Goal: Answer question/provide support: Share knowledge or assist other users

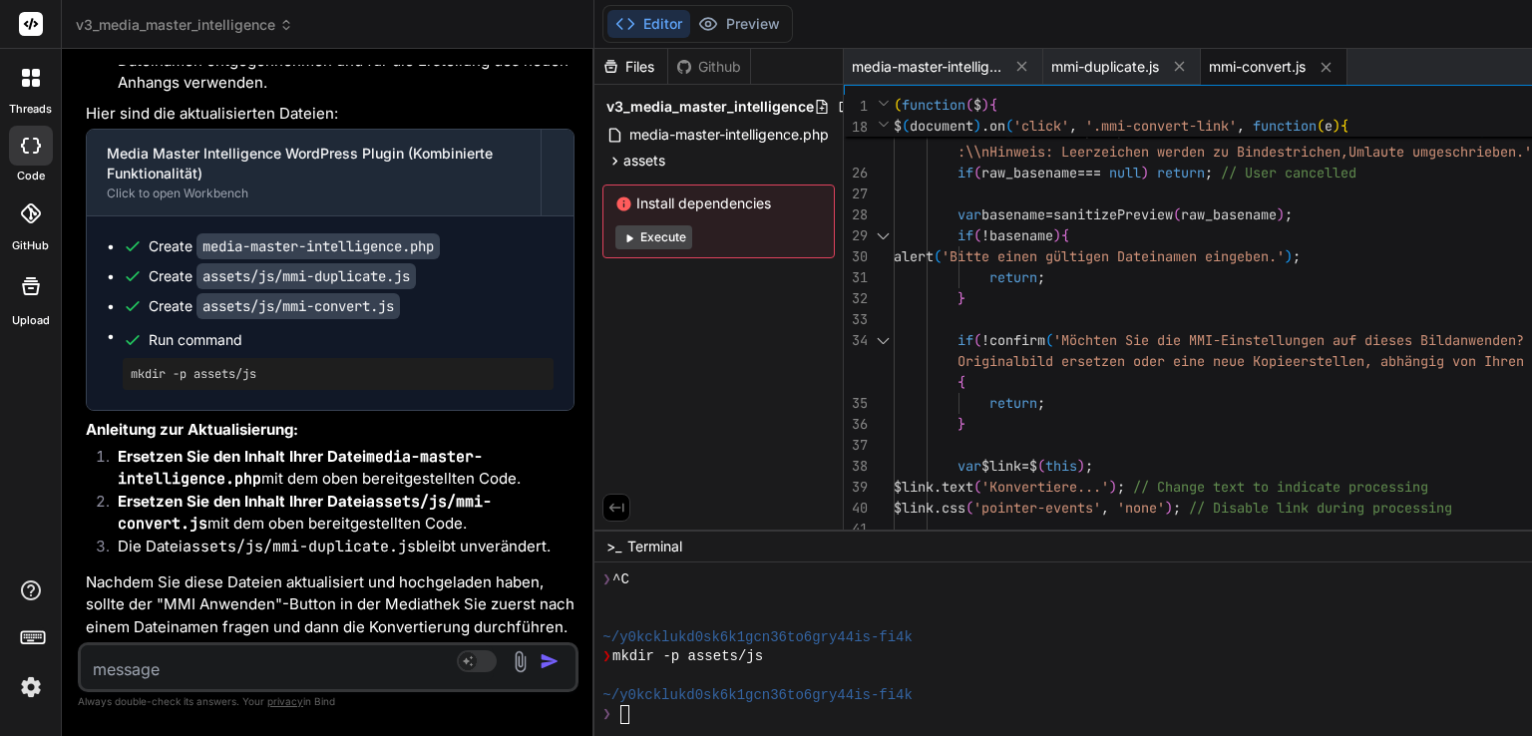
scroll to position [52490, 0]
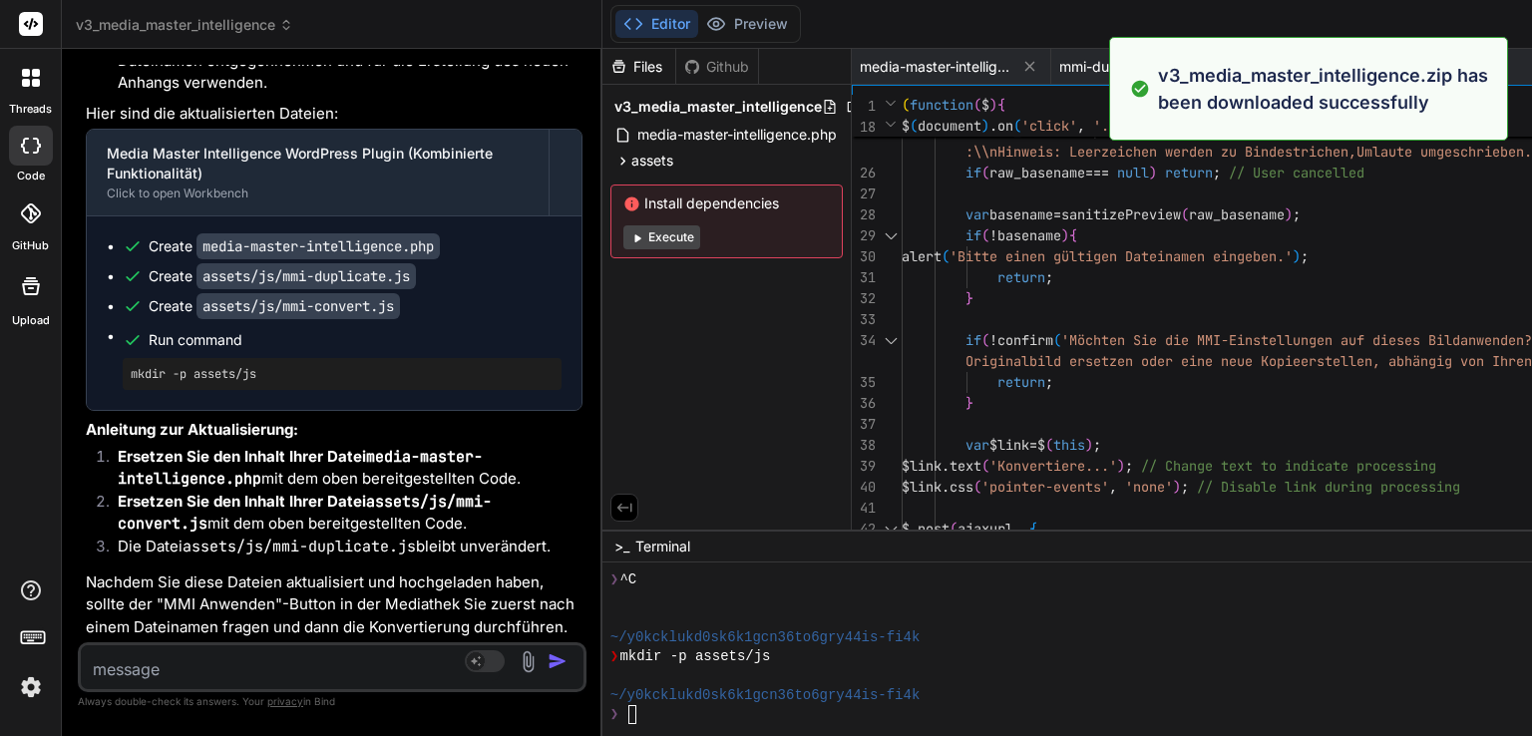
type textarea "}).fail(function(){ alert('Fehler beim Anwenden der MMI-Einstellungen (Netzwerk…"
type textarea "x"
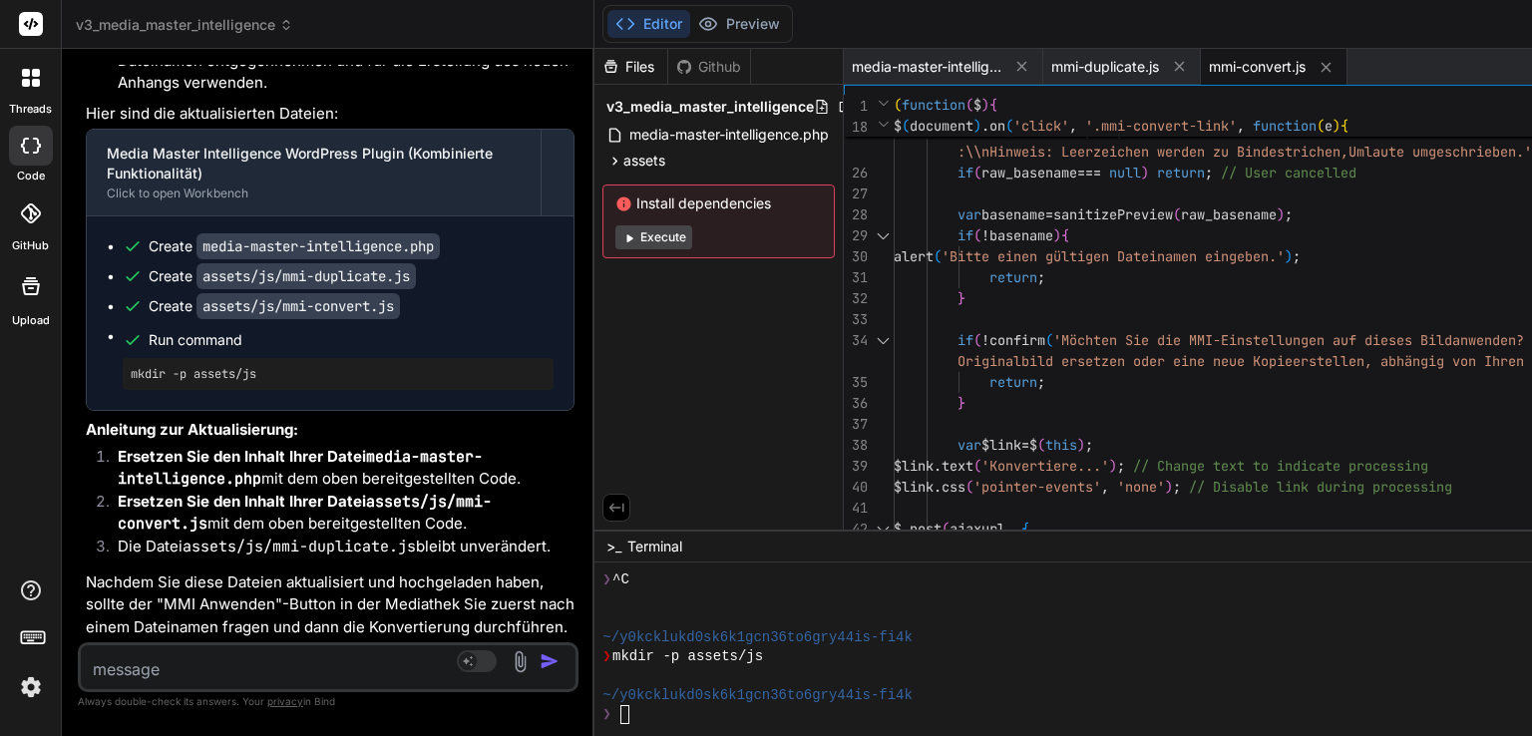
scroll to position [52490, 0]
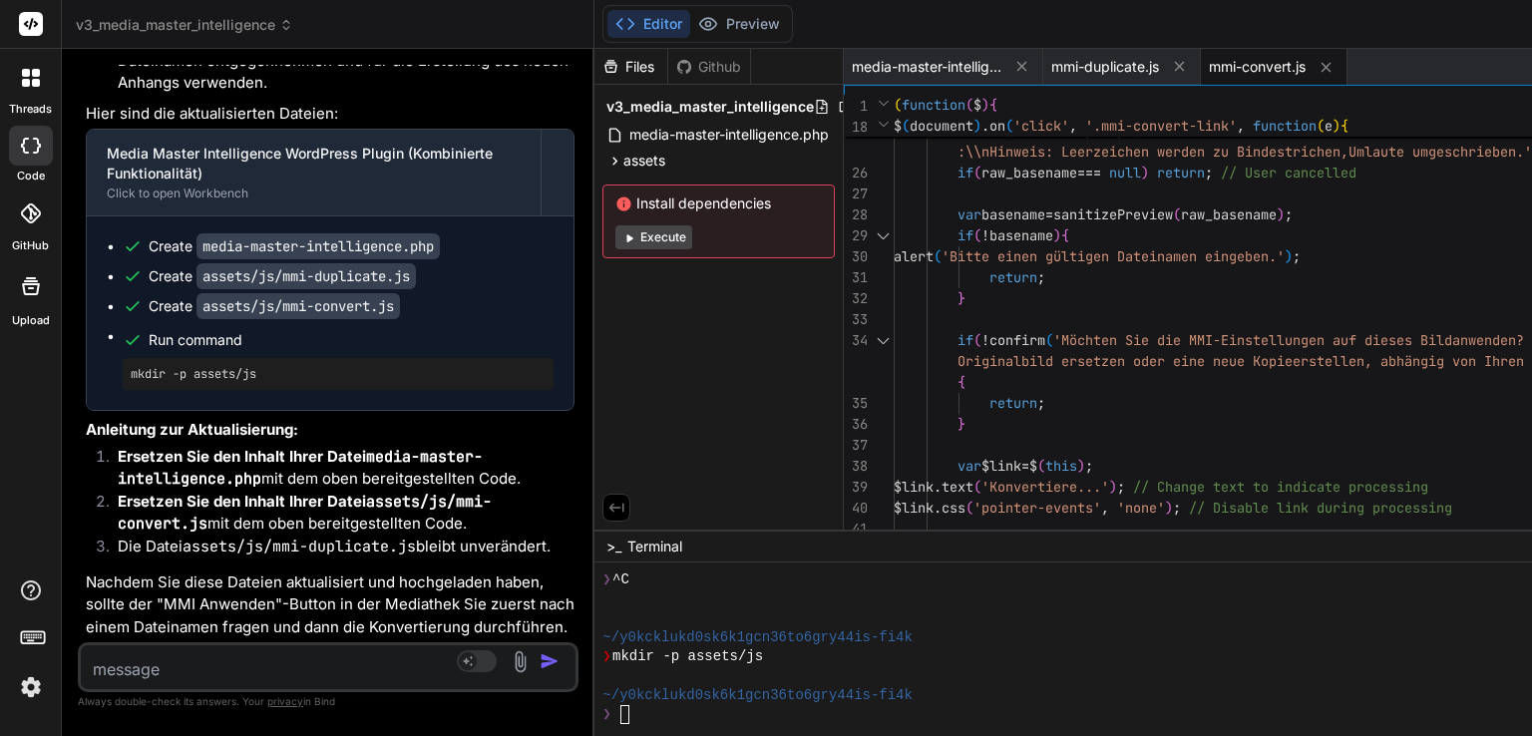
click at [144, 667] on textarea at bounding box center [287, 663] width 413 height 36
type textarea "c"
type textarea "x"
type textarea "co"
type textarea "x"
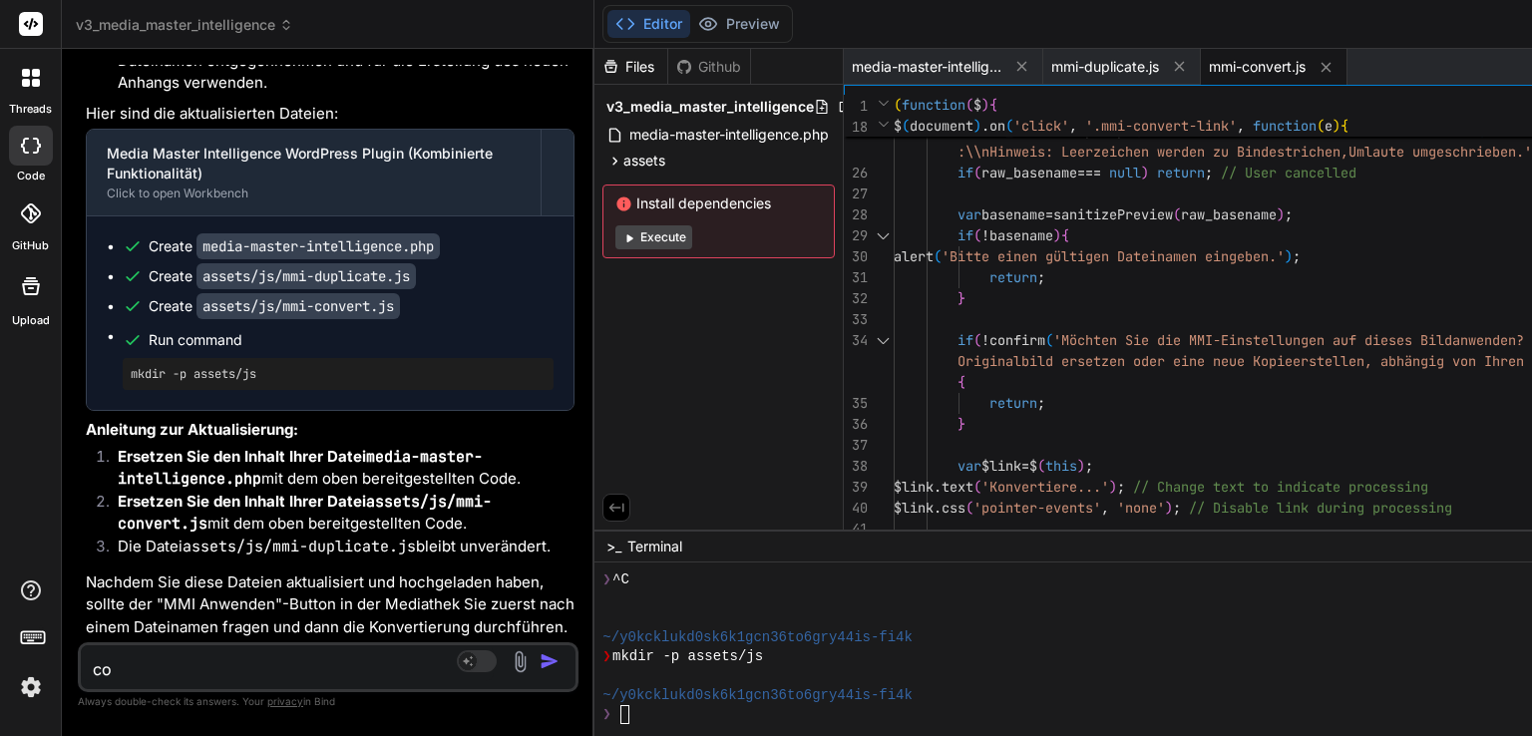
type textarea "coo"
type textarea "x"
type textarea "cool"
type textarea "x"
type textarea "cool"
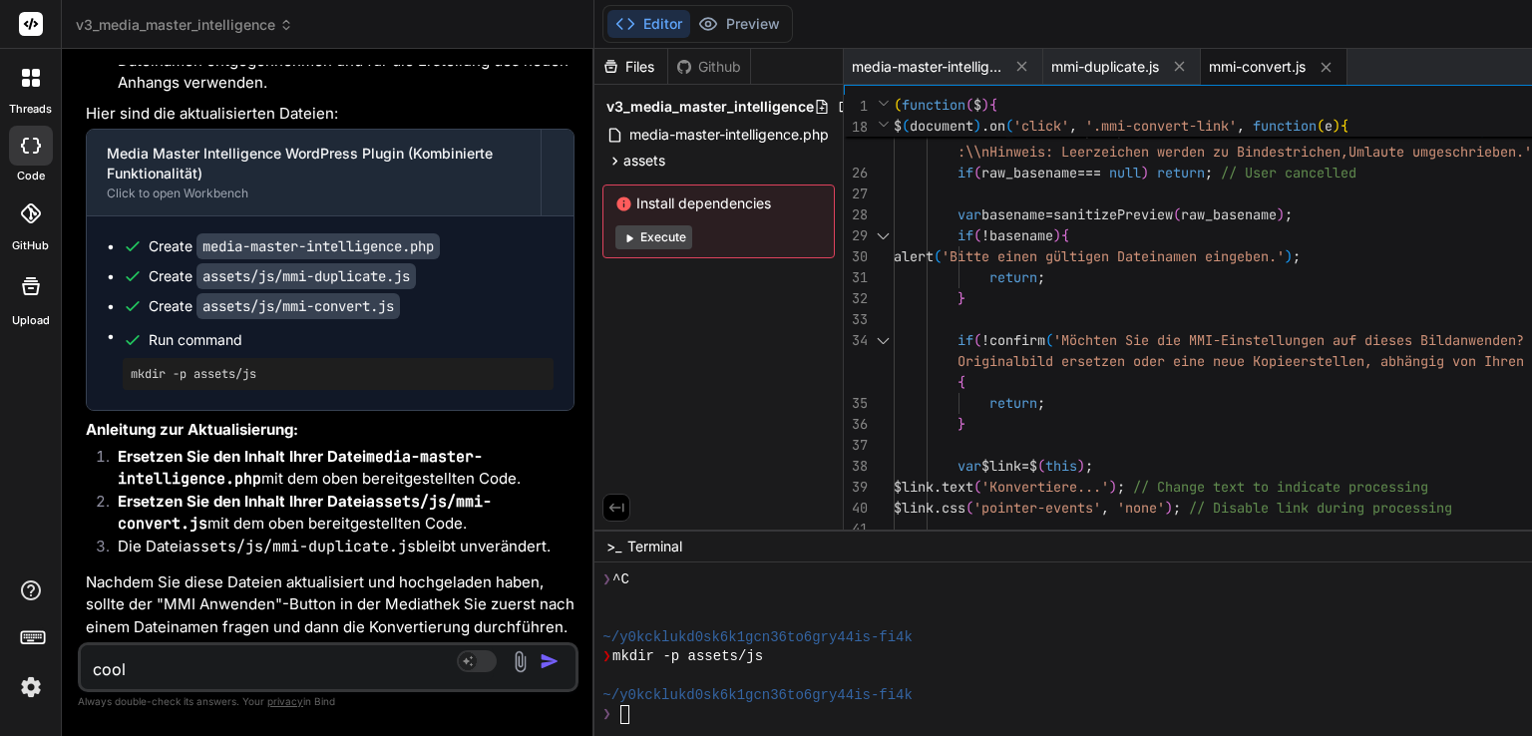
type textarea "x"
type textarea "cool l"
type textarea "x"
type textarea "cool lä"
type textarea "x"
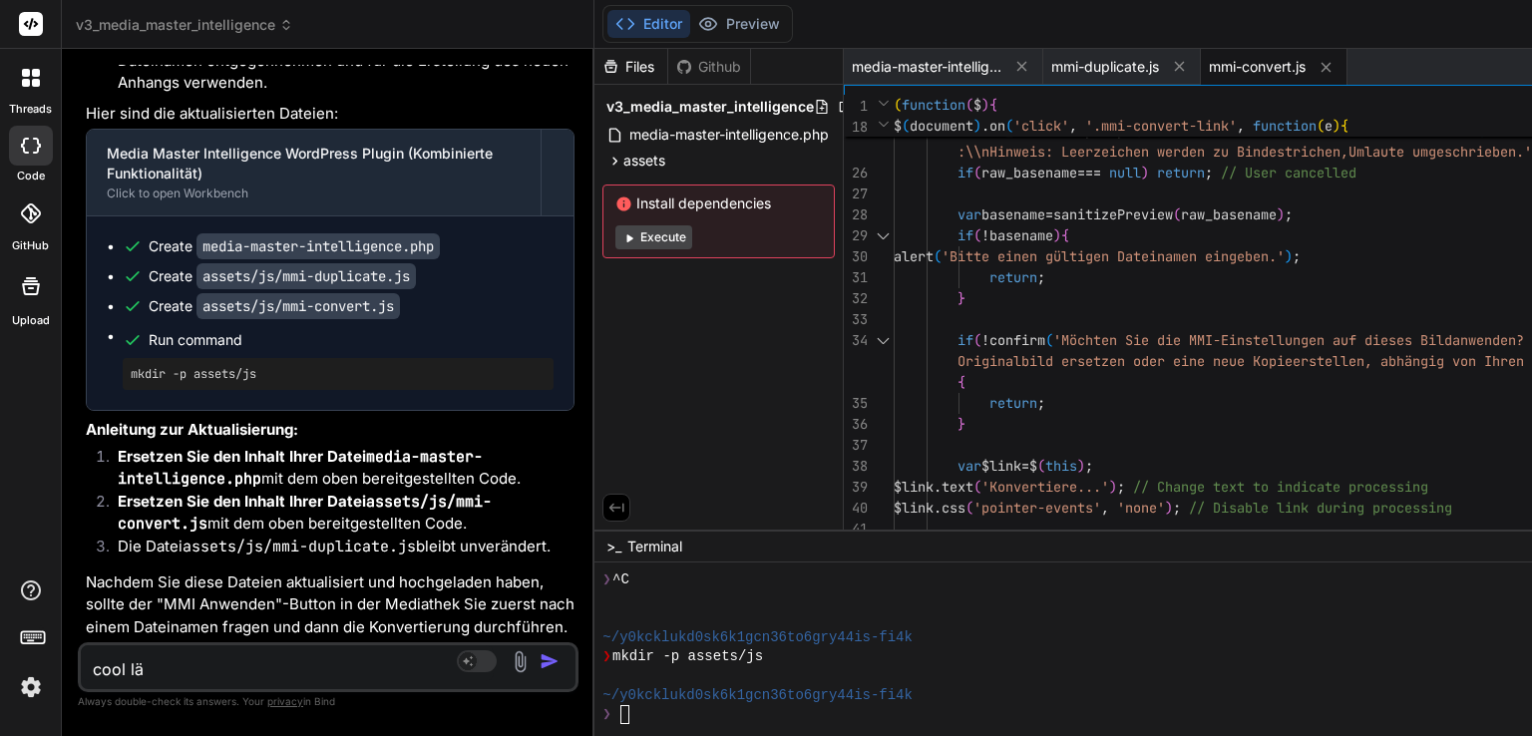
type textarea "cool läs"
type textarea "x"
type textarea "cool läss"
type textarea "x"
type textarea "cool lässt"
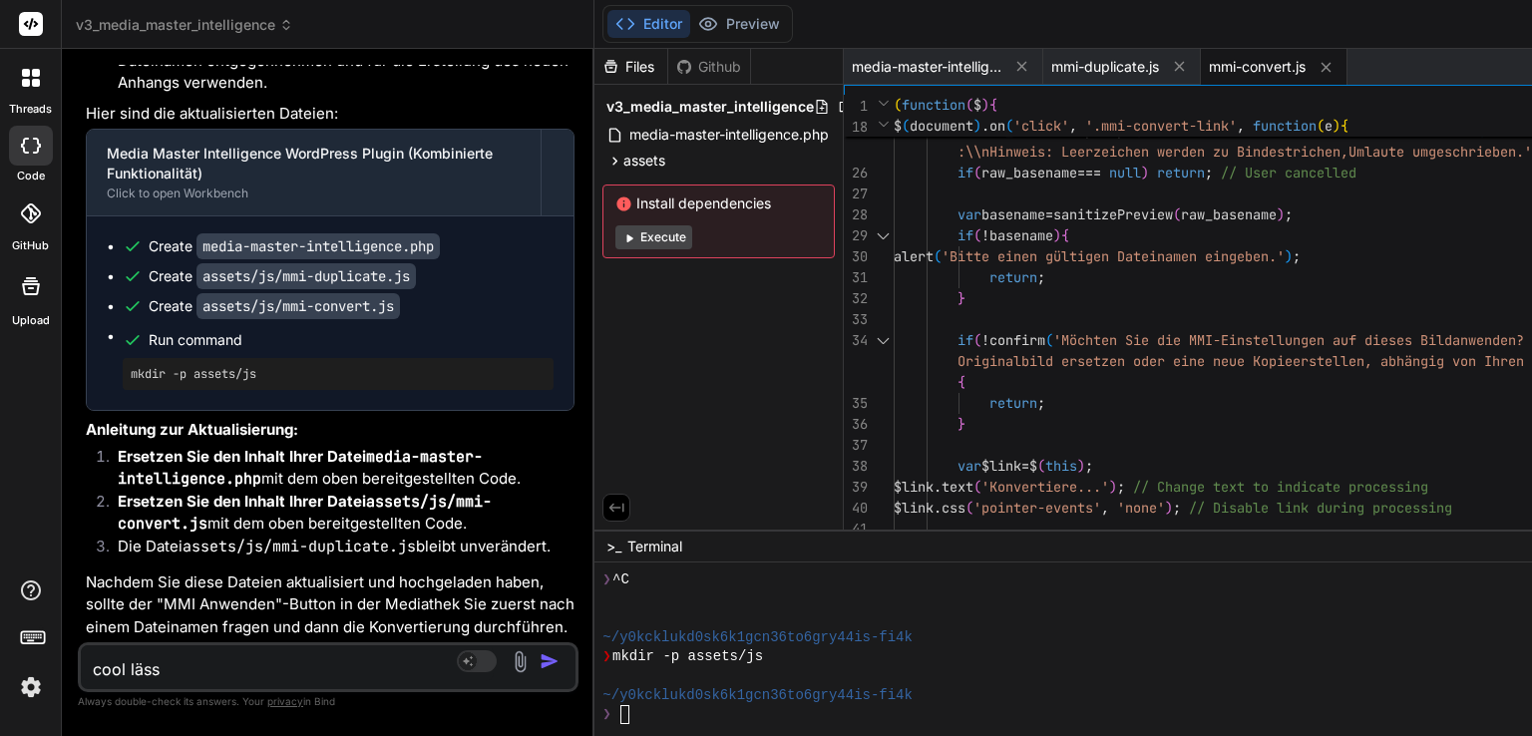
type textarea "x"
type textarea "cool lässt"
type textarea "x"
type textarea "cool lässt s"
type textarea "x"
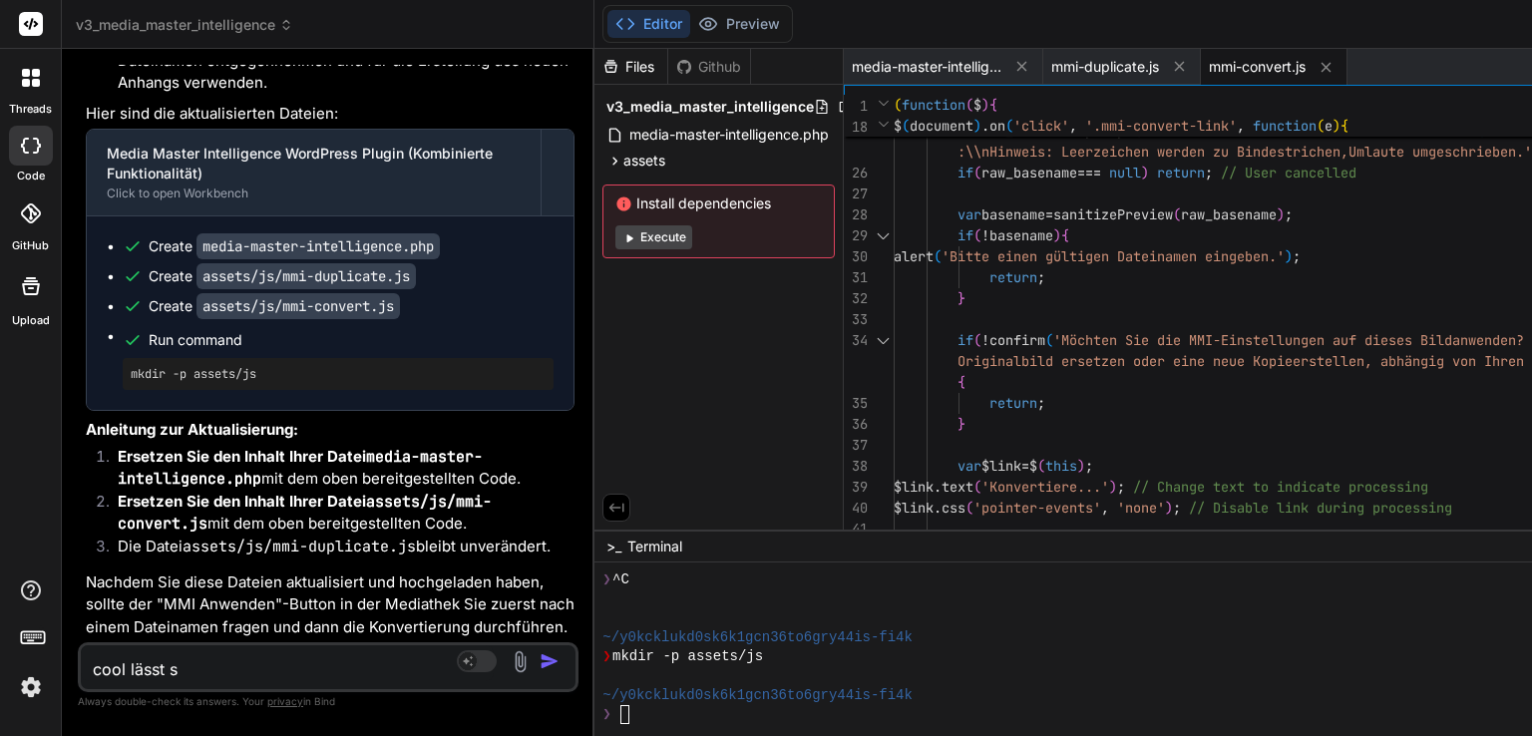
type textarea "cool lässt si"
type textarea "x"
type textarea "cool lässt sic"
type textarea "x"
type textarea "cool lässt sich"
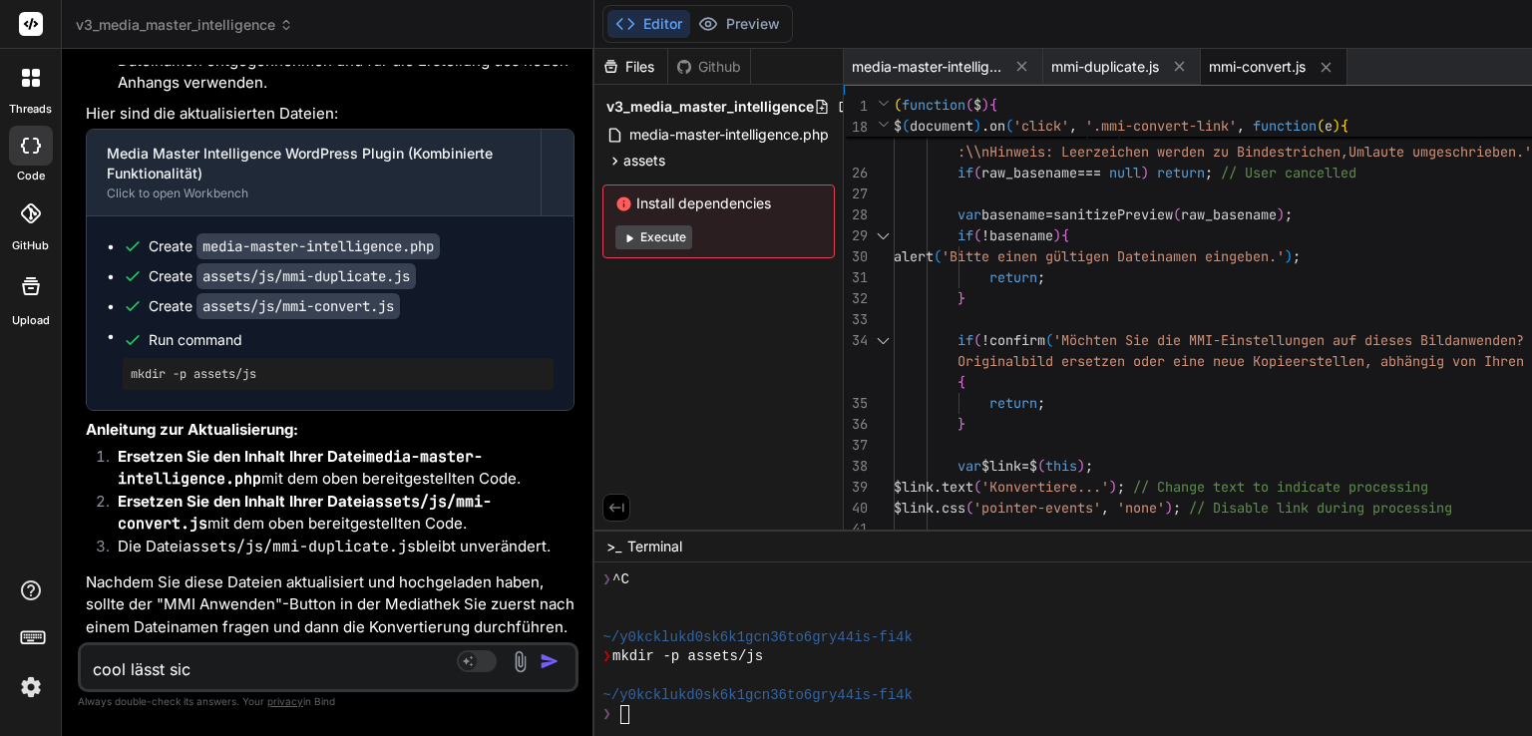
type textarea "x"
type textarea "cool lässt sich"
type textarea "x"
type textarea "cool lässt sich d"
type textarea "x"
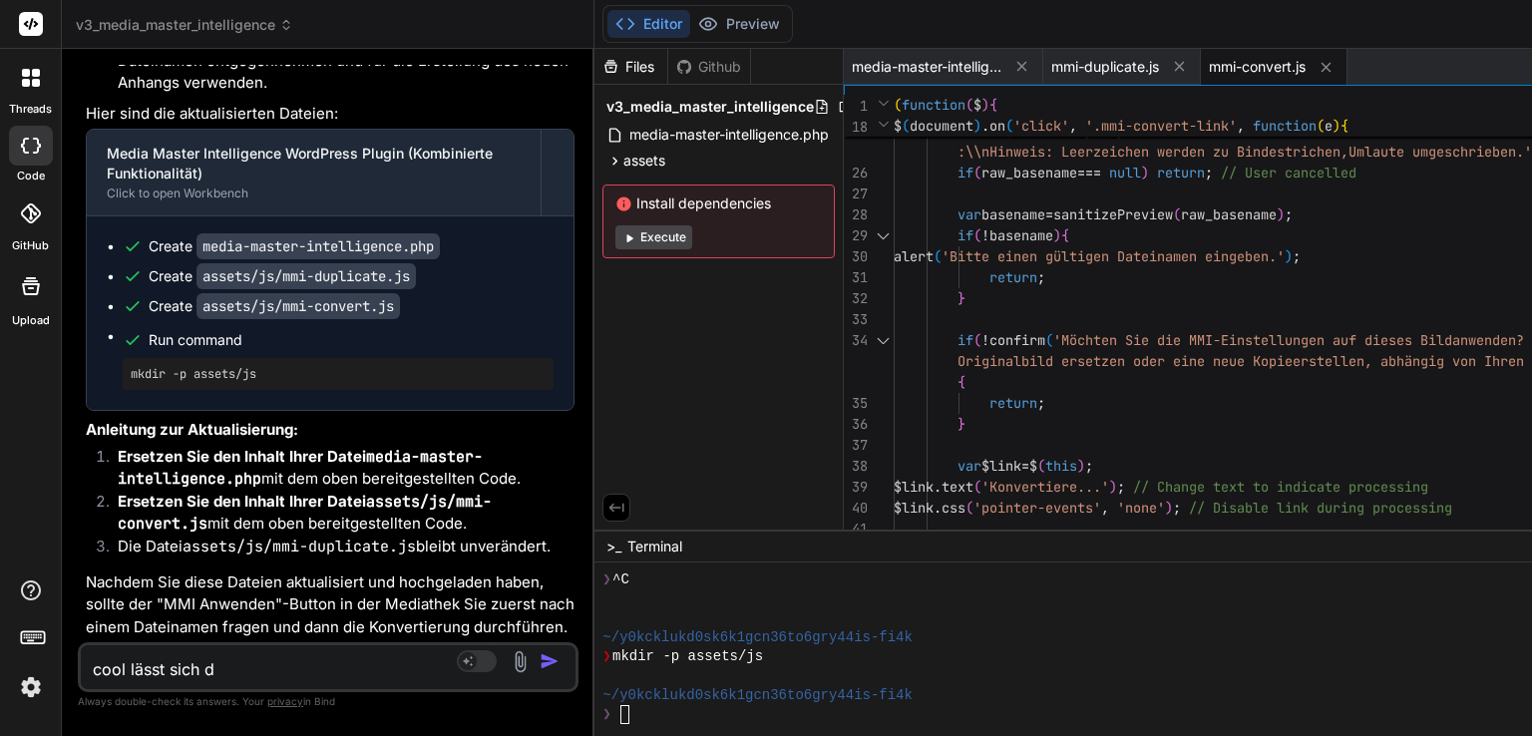
type textarea "cool lässt sich da"
type textarea "x"
type textarea "cool lässt sich das"
type textarea "x"
type textarea "cool lässt sich das"
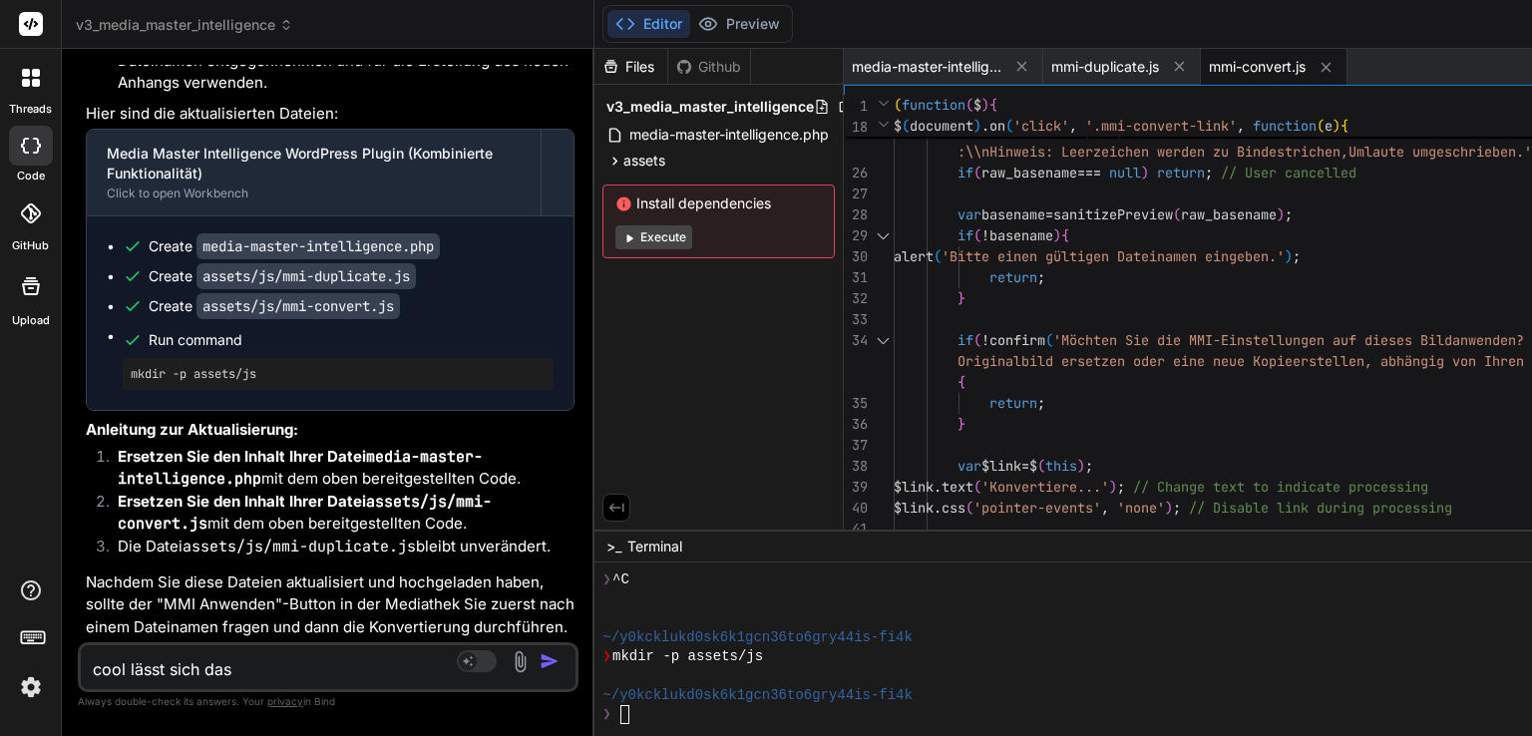
type textarea "x"
type textarea "cool lässt sich das r"
type textarea "x"
type textarea "cool lässt sich das re"
type textarea "x"
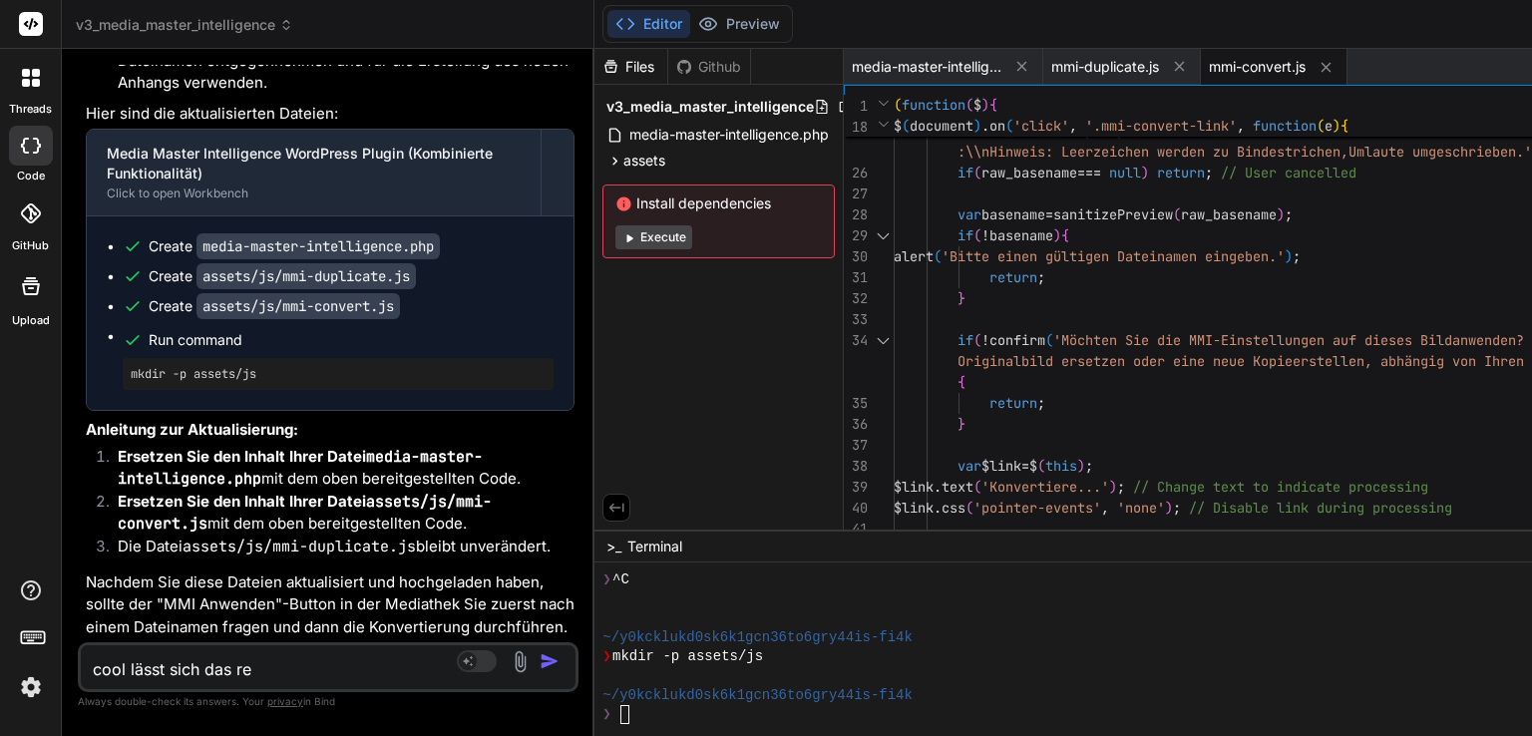
type textarea "cool lässt sich das rea"
type textarea "x"
type textarea "cool lässt sich das real"
type textarea "x"
type textarea "cool lässt sich das reali"
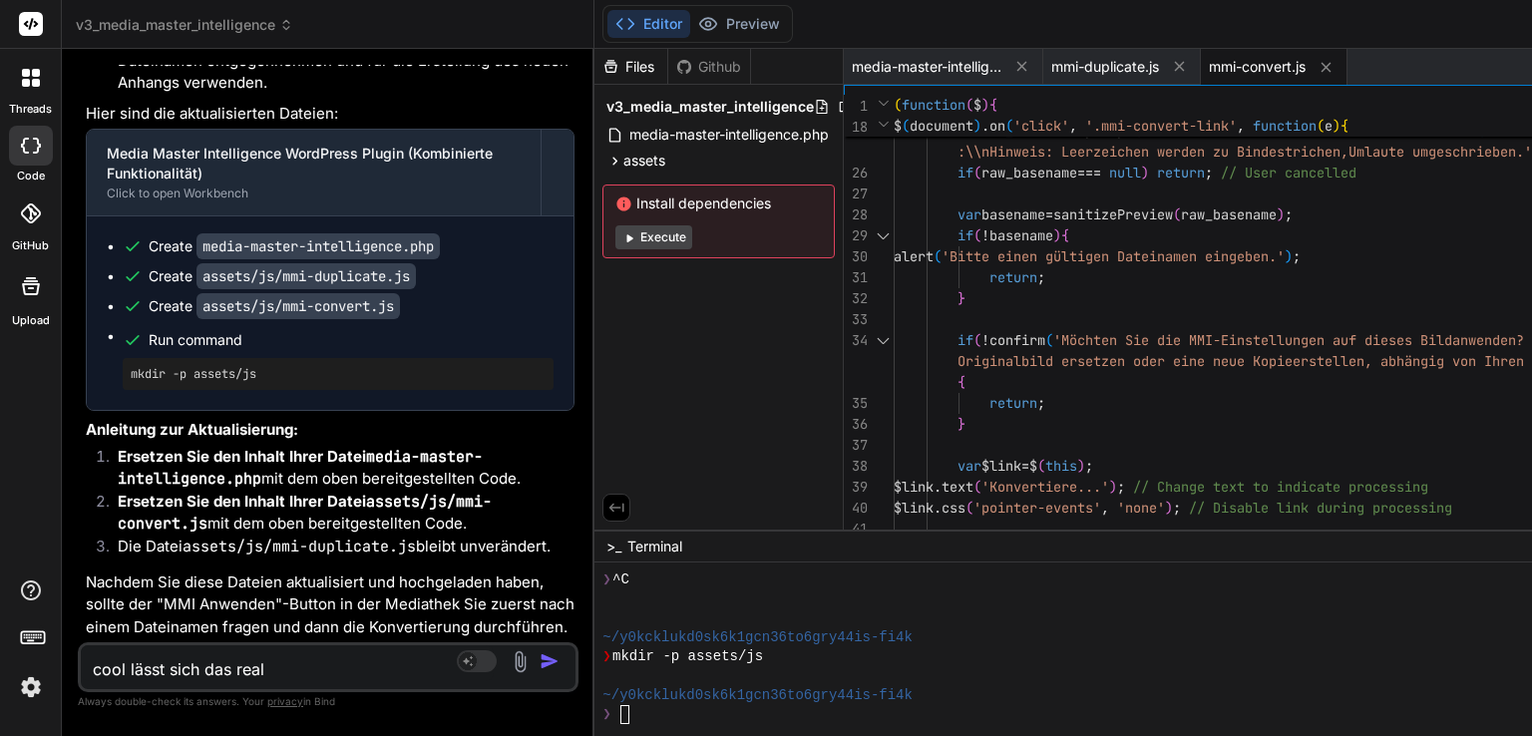
type textarea "x"
type textarea "cool lässt sich das realis"
type textarea "x"
type textarea "cool lässt sich das realisi"
type textarea "x"
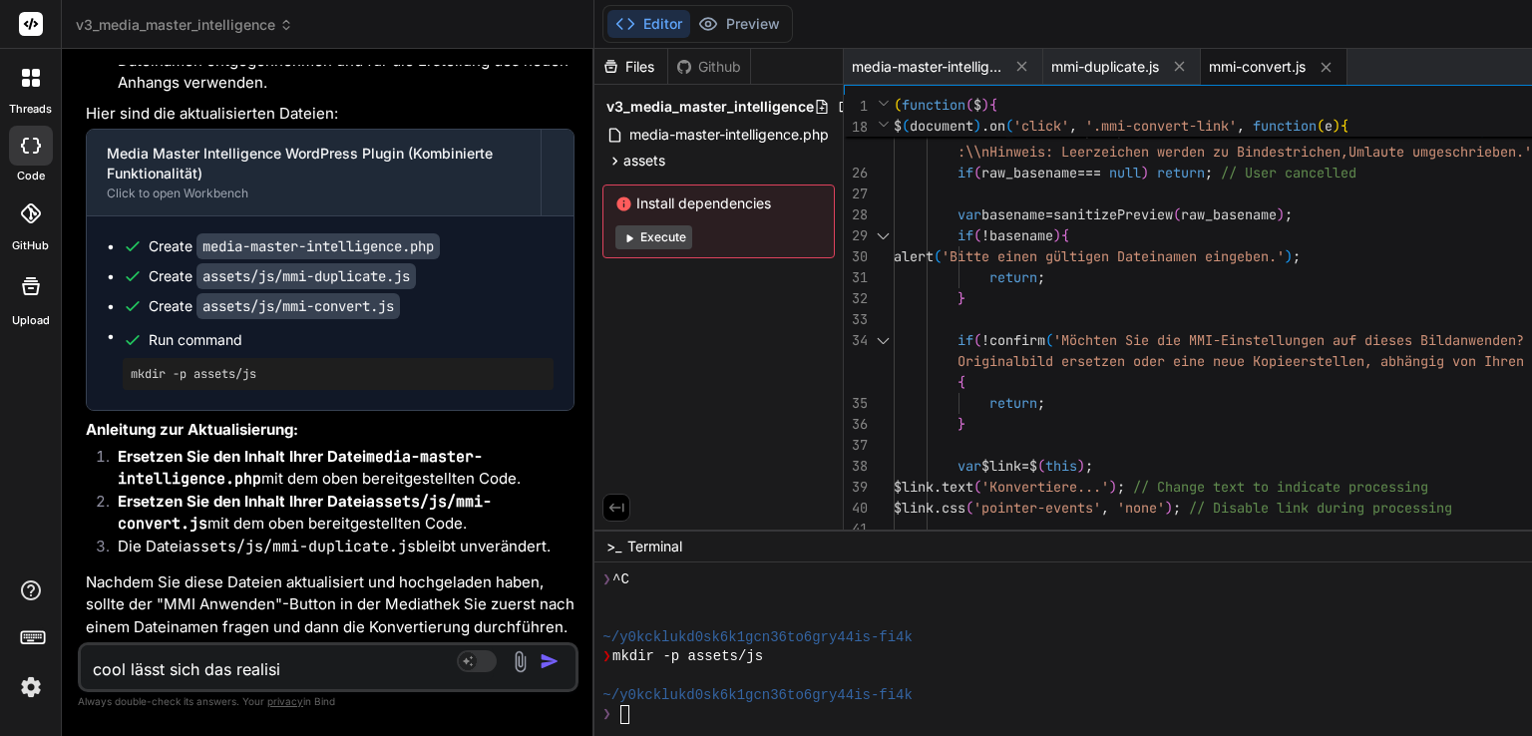
type textarea "cool lässt sich das realisie"
type textarea "x"
type textarea "cool lässt sich das realisier"
type textarea "x"
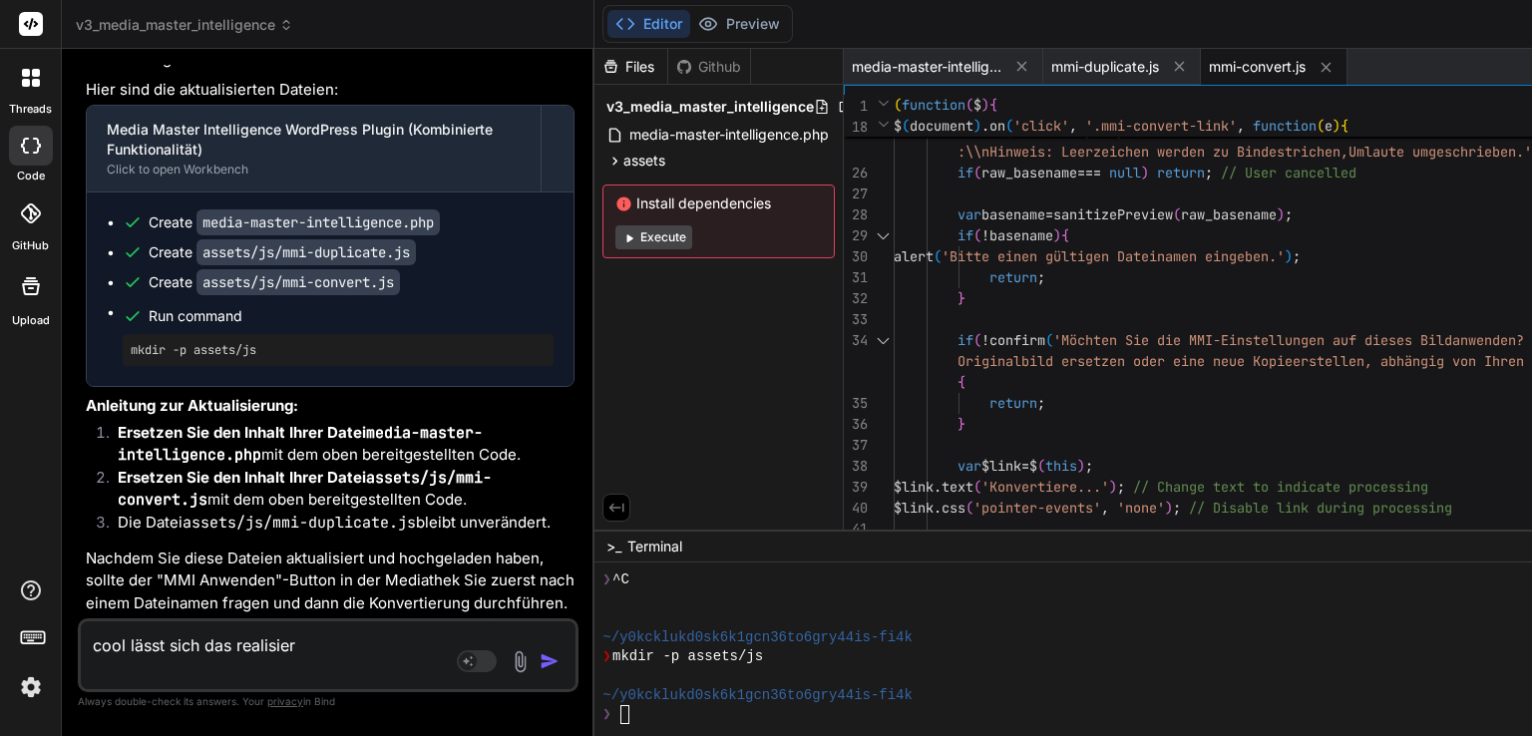
type textarea "cool lässt sich das realisiere"
type textarea "x"
type textarea "cool lässt sich das realisieren"
type textarea "x"
type textarea "cool lässt sich das realisieren,"
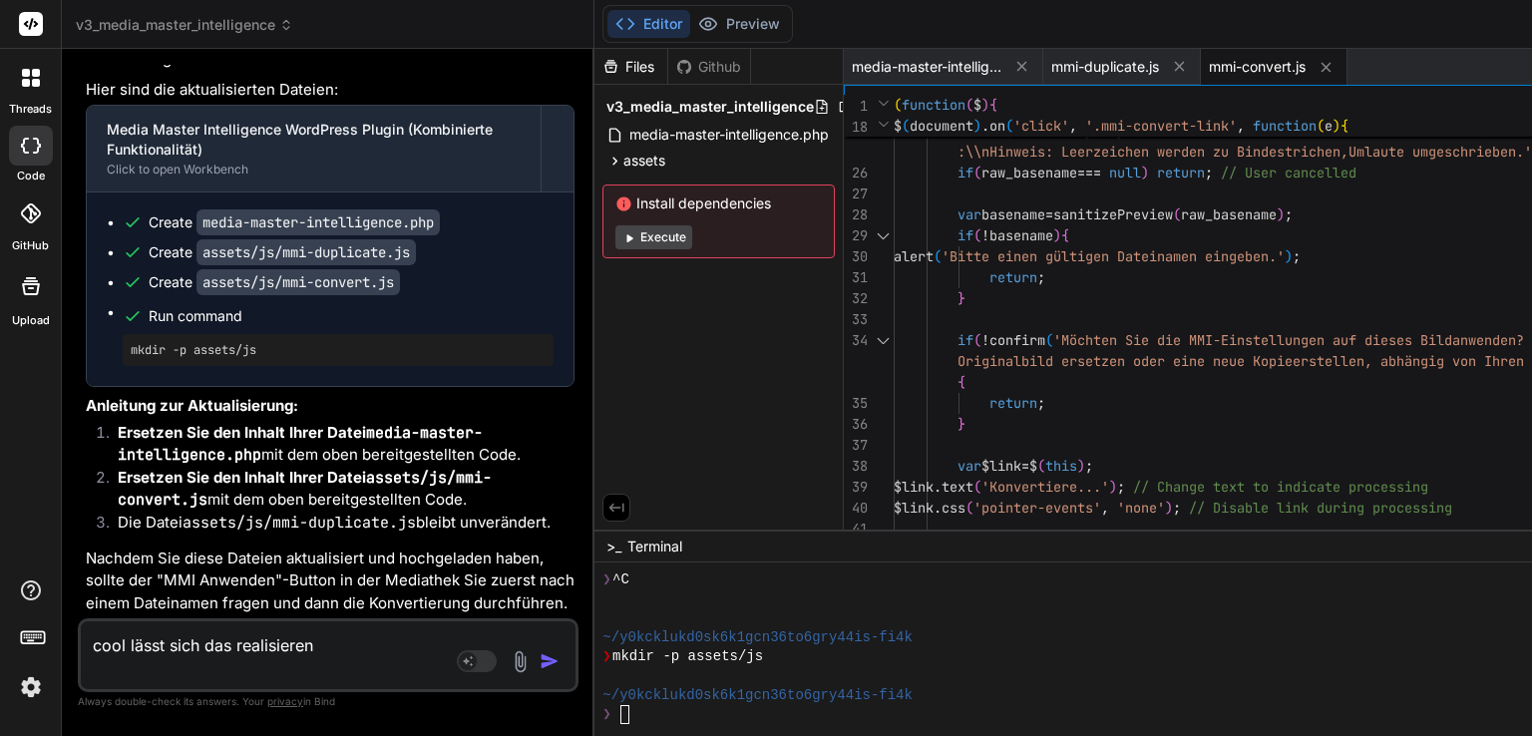
type textarea "x"
type textarea "cool lässt sich das realisieren,"
type textarea "x"
type textarea "cool lässt sich das realisieren, d"
type textarea "x"
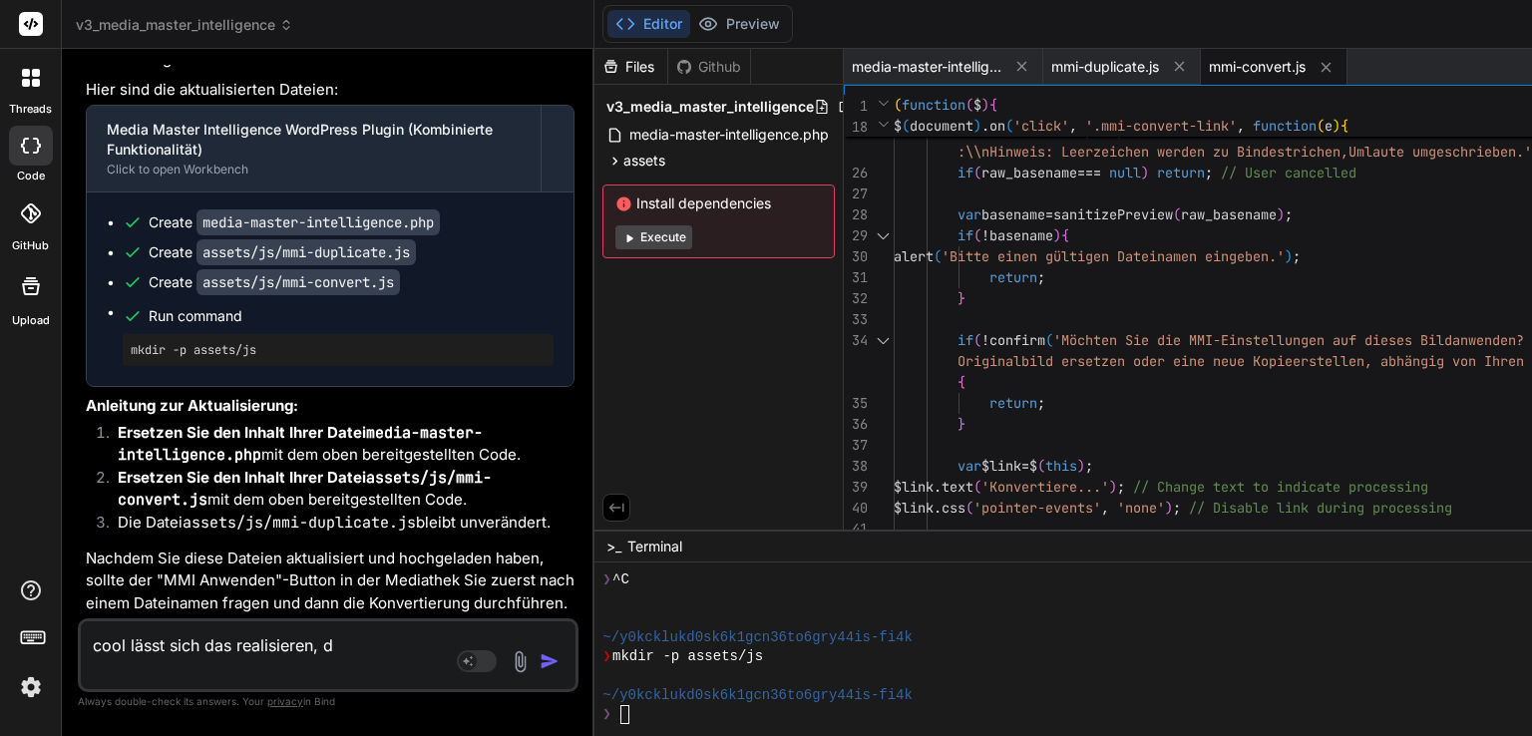
type textarea "cool lässt sich das realisieren, da"
type textarea "x"
type textarea "cool lässt sich das realisieren, das"
type textarea "x"
type textarea "cool lässt sich das realisieren, das"
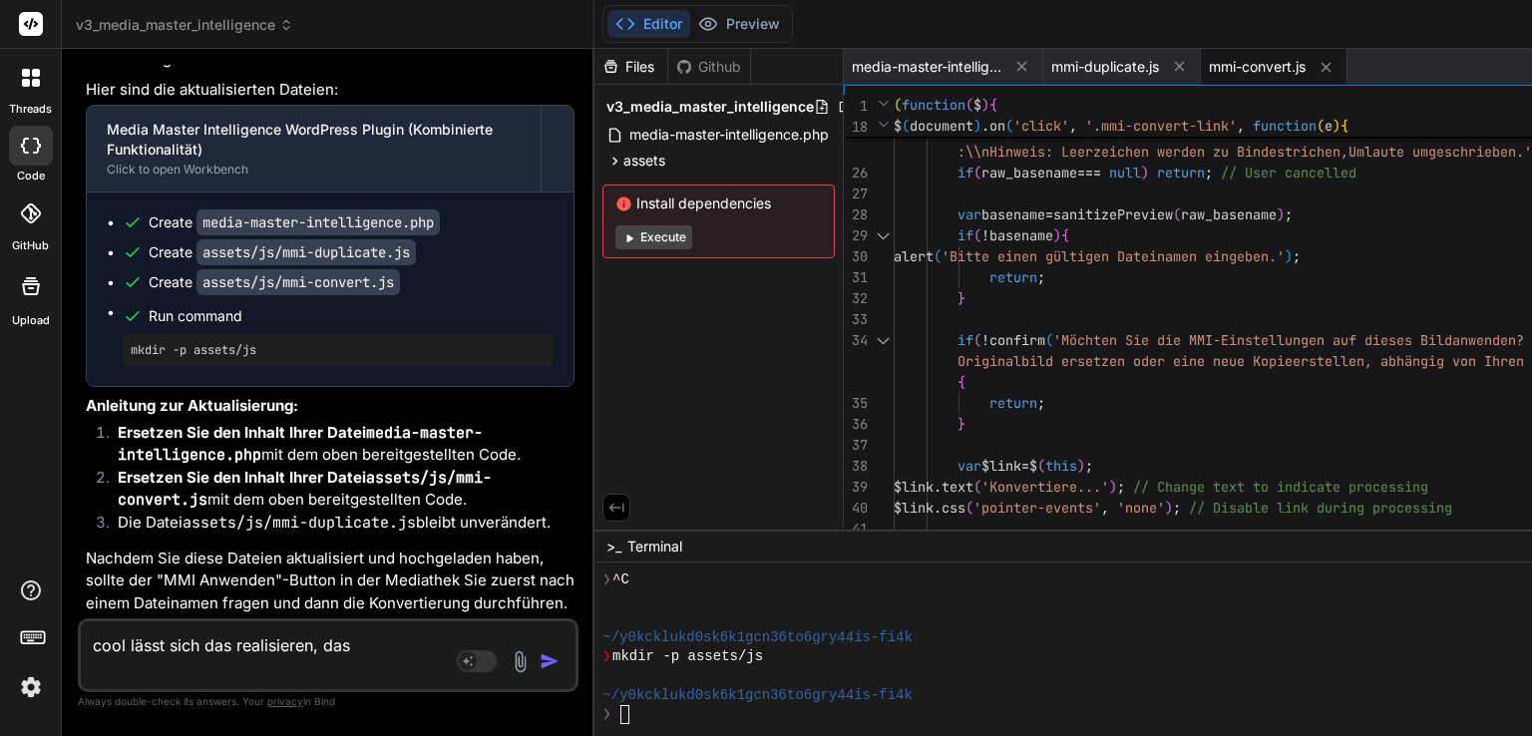
type textarea "x"
type textarea "cool lässt sich das realisieren, das d"
type textarea "x"
type textarea "cool lässt sich das realisieren, das de"
type textarea "x"
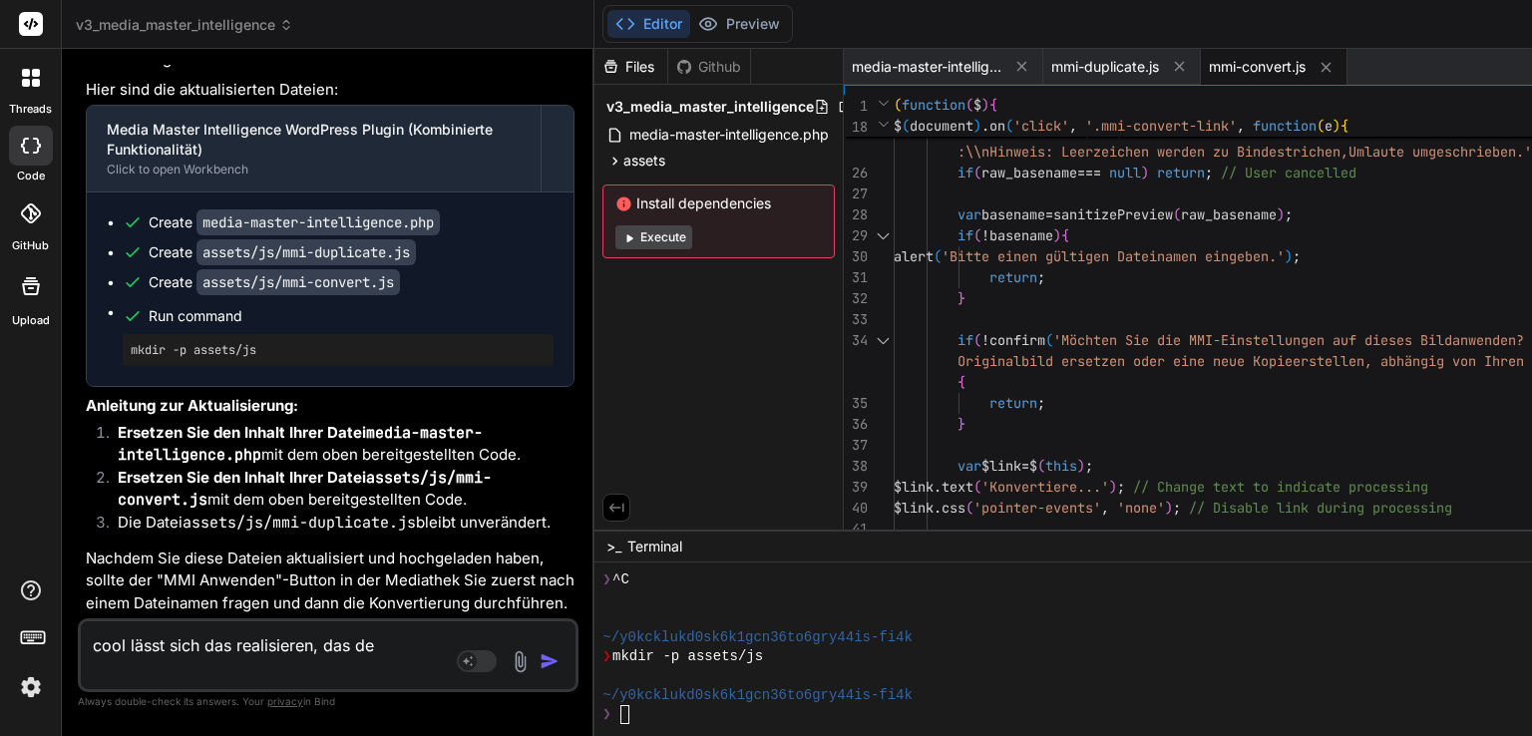
type textarea "cool lässt sich das realisieren, das der"
type textarea "x"
type textarea "cool lässt sich das realisieren, das der"
type textarea "x"
type textarea "cool lässt sich das realisieren, das der b"
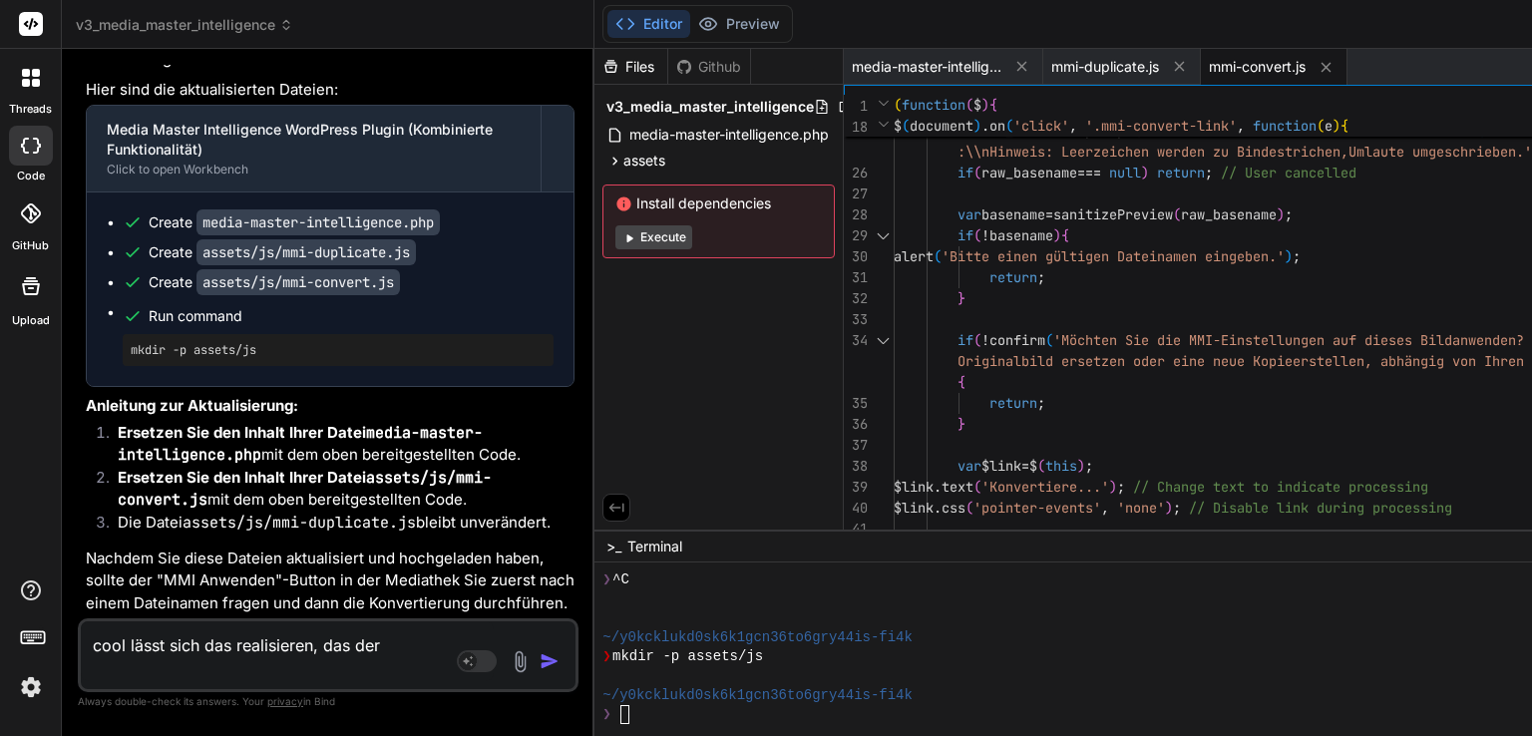
type textarea "x"
type textarea "cool lässt sich das realisieren, das der be"
type textarea "x"
type textarea "cool lässt sich das realisieren, das der bef"
type textarea "x"
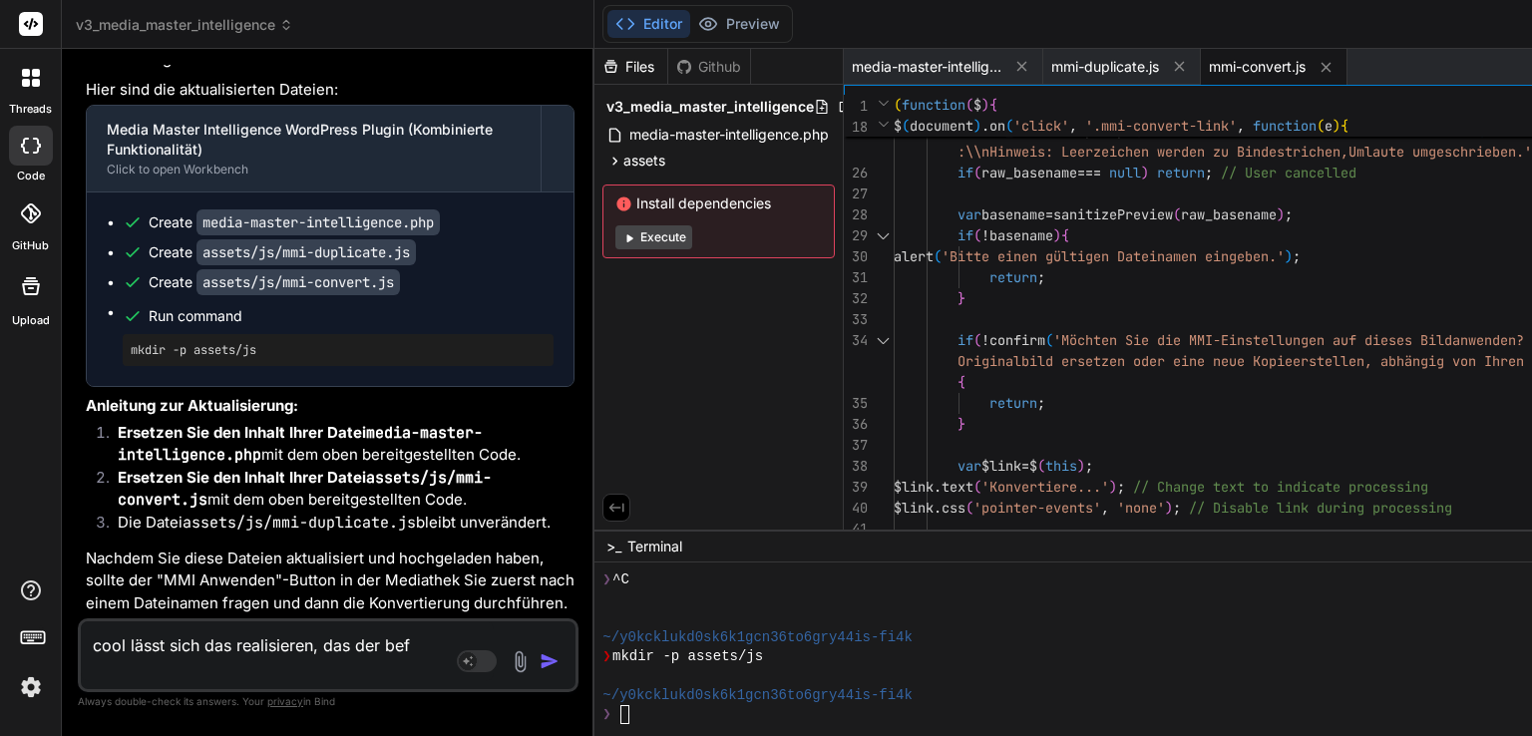
type textarea "cool lässt sich das realisieren, das der befe"
type textarea "x"
type textarea "cool lässt sich das realisieren, das der befeh"
type textarea "x"
type textarea "cool lässt sich das realisieren, das der befehl"
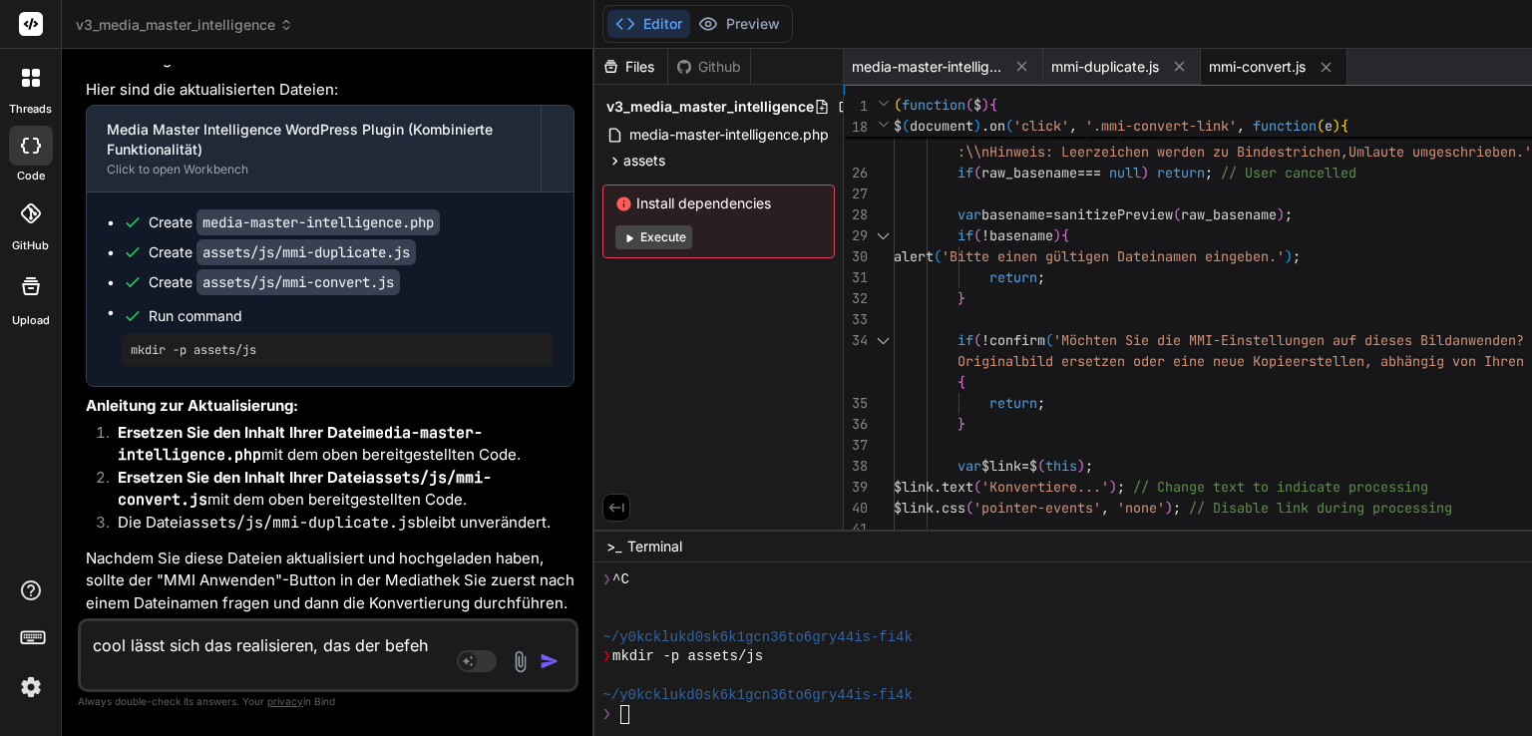
type textarea "x"
type textarea "cool lässt sich das realisieren, das der befehl"
type textarea "x"
type textarea "cool lässt sich das realisieren, das der befehl ""
type textarea "x"
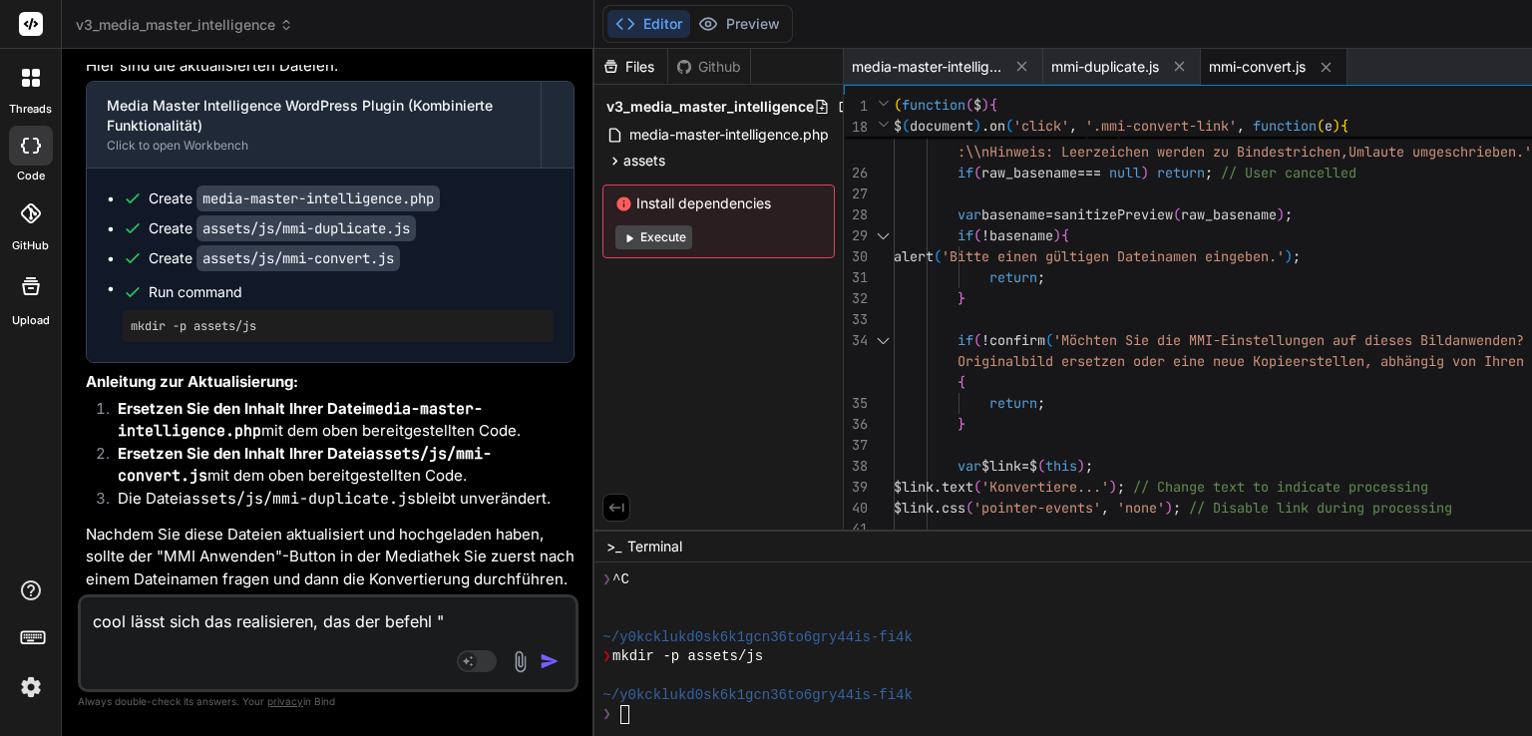
type textarea "cool lässt sich das realisieren, das der befehl "m"
type textarea "x"
type textarea "cool lässt sich das realisieren, das der befehl "mm"
type textarea "x"
type textarea "cool lässt sich das realisieren, das der befehl "mmi"
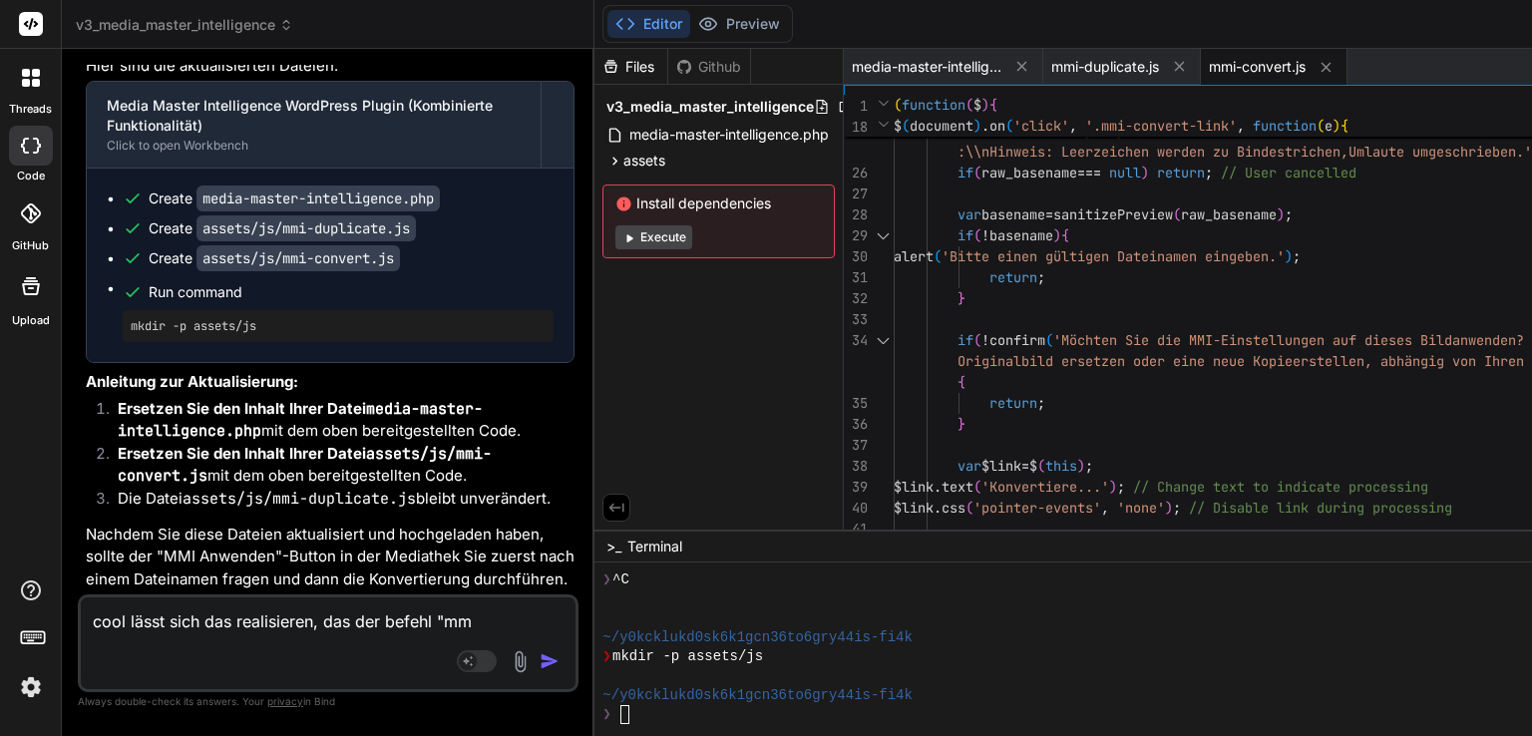
type textarea "x"
type textarea "cool lässt sich das realisieren, das der befehl "mmi"
type textarea "x"
type textarea "cool lässt sich das realisieren, das der befehl "mmi a"
type textarea "x"
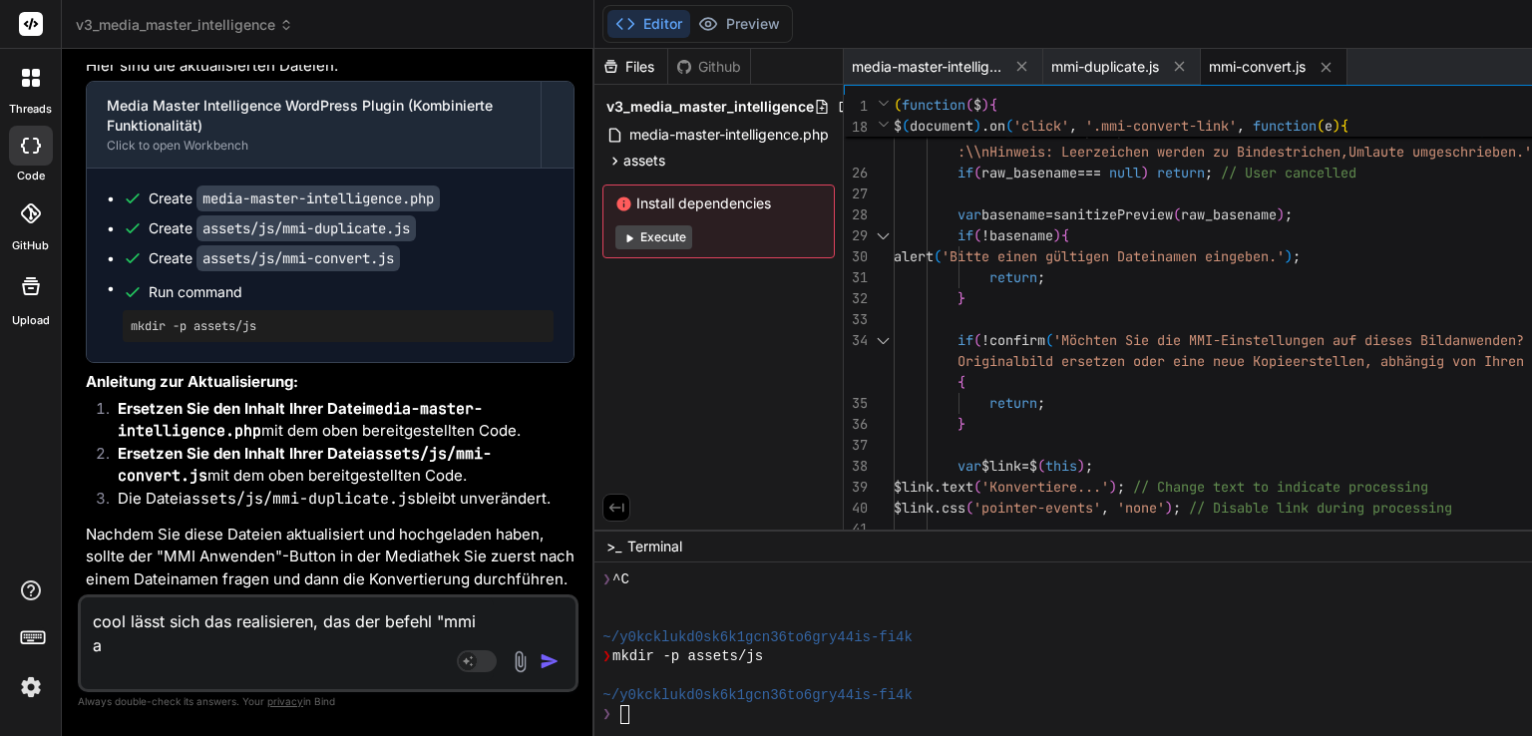
type textarea "cool lässt sich das realisieren, das der befehl "mmi an"
type textarea "x"
type textarea "cool lässt sich das realisieren, das der befehl "mmi anw"
type textarea "x"
type textarea "cool lässt sich das realisieren, das der befehl "mmi anwe"
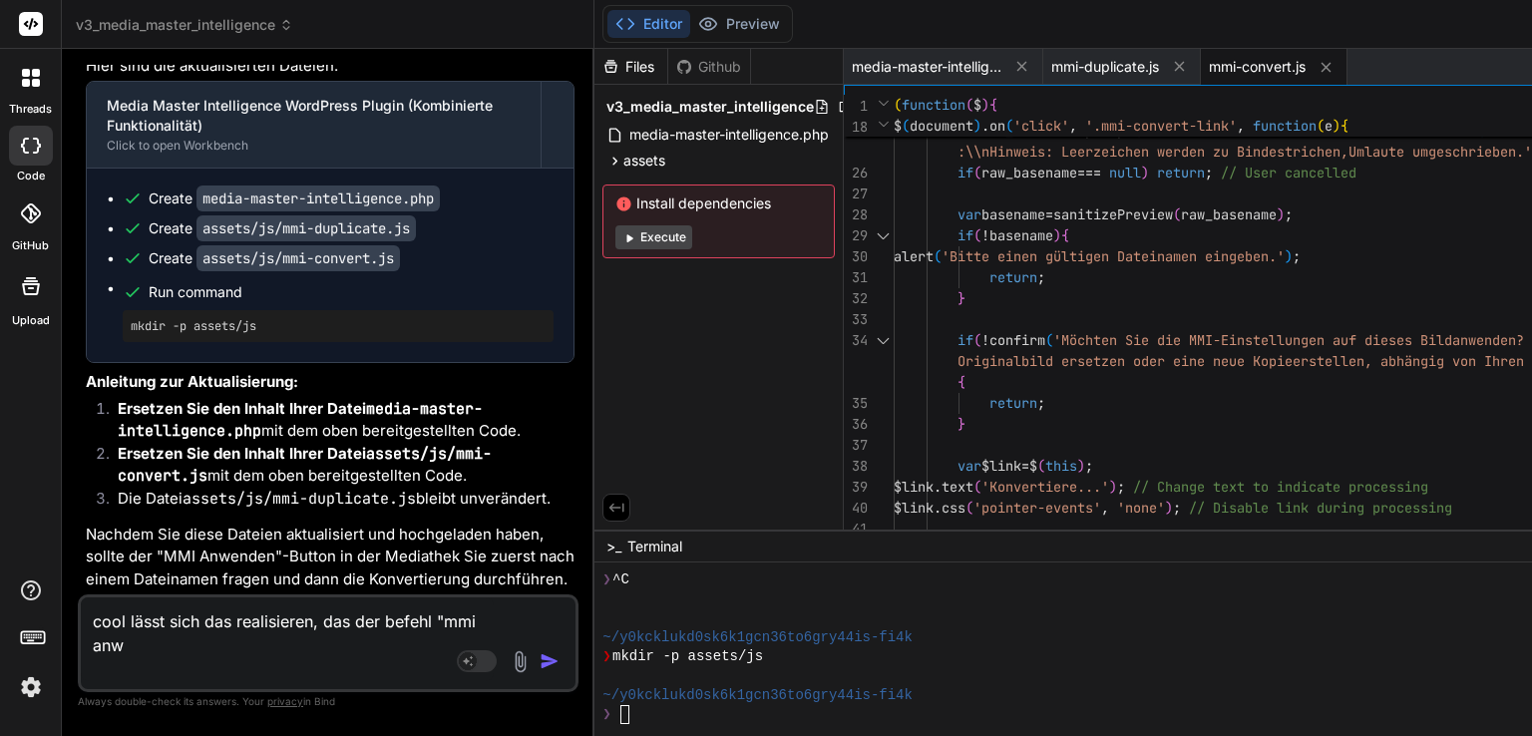
type textarea "x"
type textarea "cool lässt sich das realisieren, das der befehl "mmi anwen"
type textarea "x"
type textarea "cool lässt sich das realisieren, das der befehl "mmi anwend"
type textarea "x"
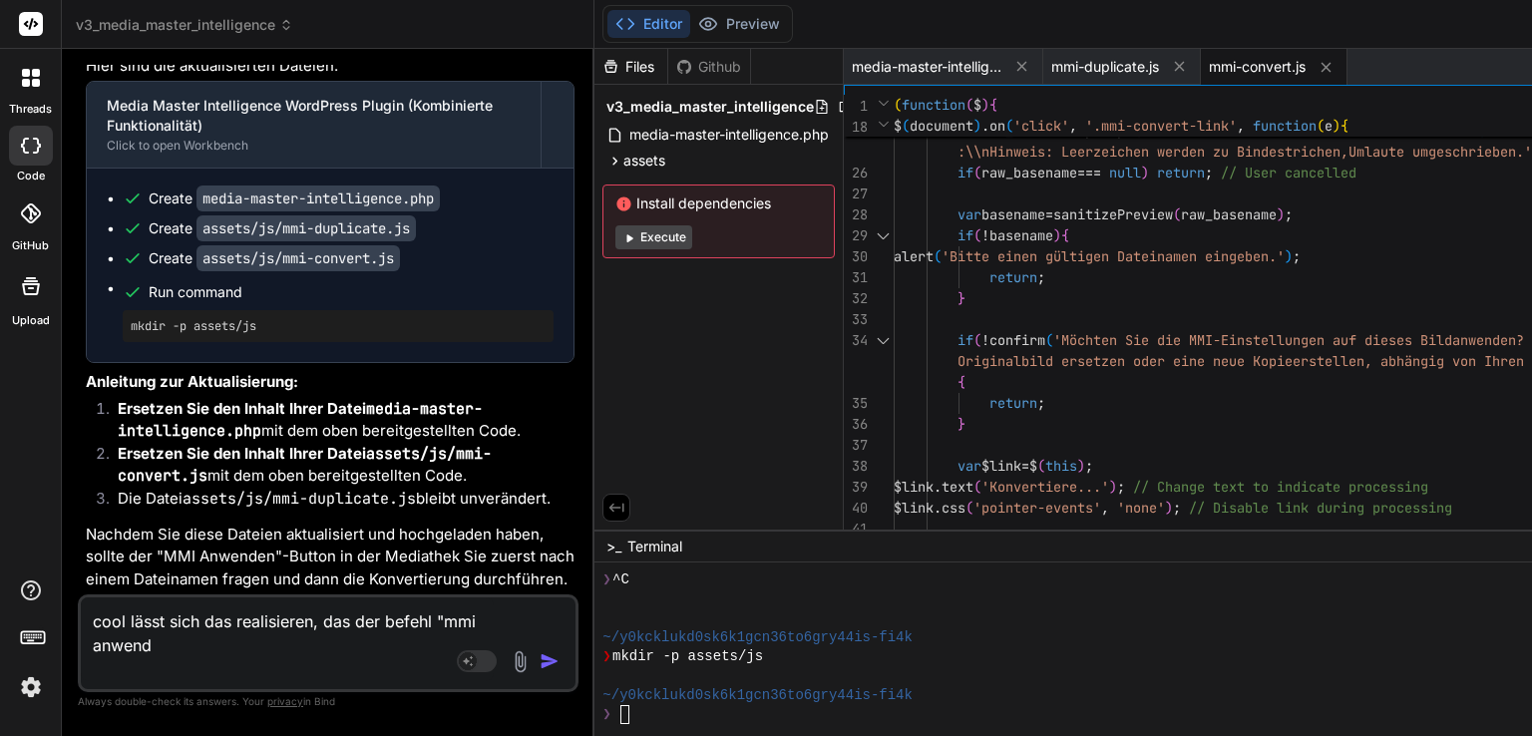
type textarea "cool lässt sich das realisieren, das der befehl "mmi anwende"
type textarea "x"
type textarea "cool lässt sich das realisieren, das der befehl "mmi anwenden"
type textarea "x"
type textarea "cool lässt sich das realisieren, das der befehl "mmi anwenden""
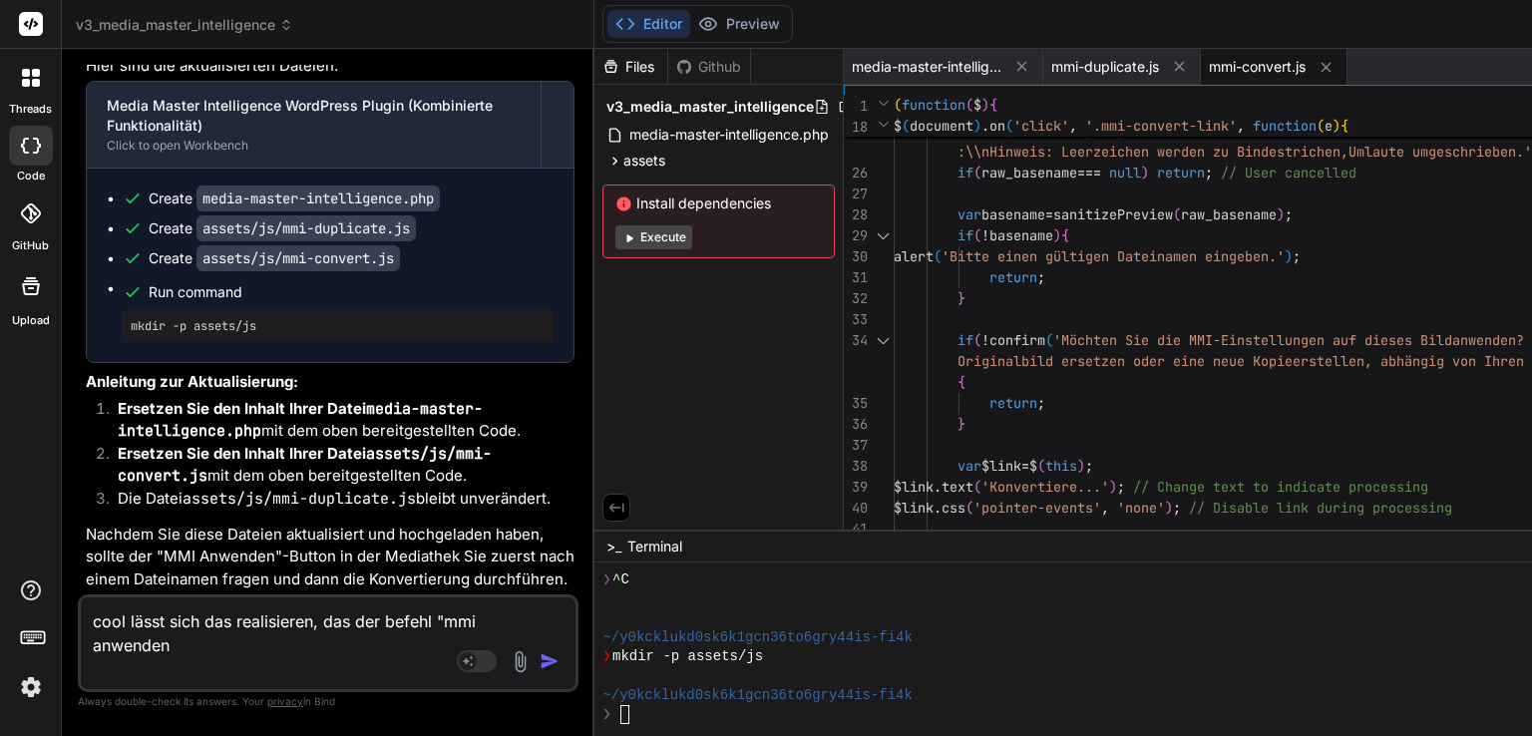
type textarea "x"
type textarea "cool lässt sich das realisieren, das der befehl "mmi anwenden""
type textarea "x"
type textarea "cool lässt sich das realisieren, das der befehl "mmi anwenden" i"
type textarea "x"
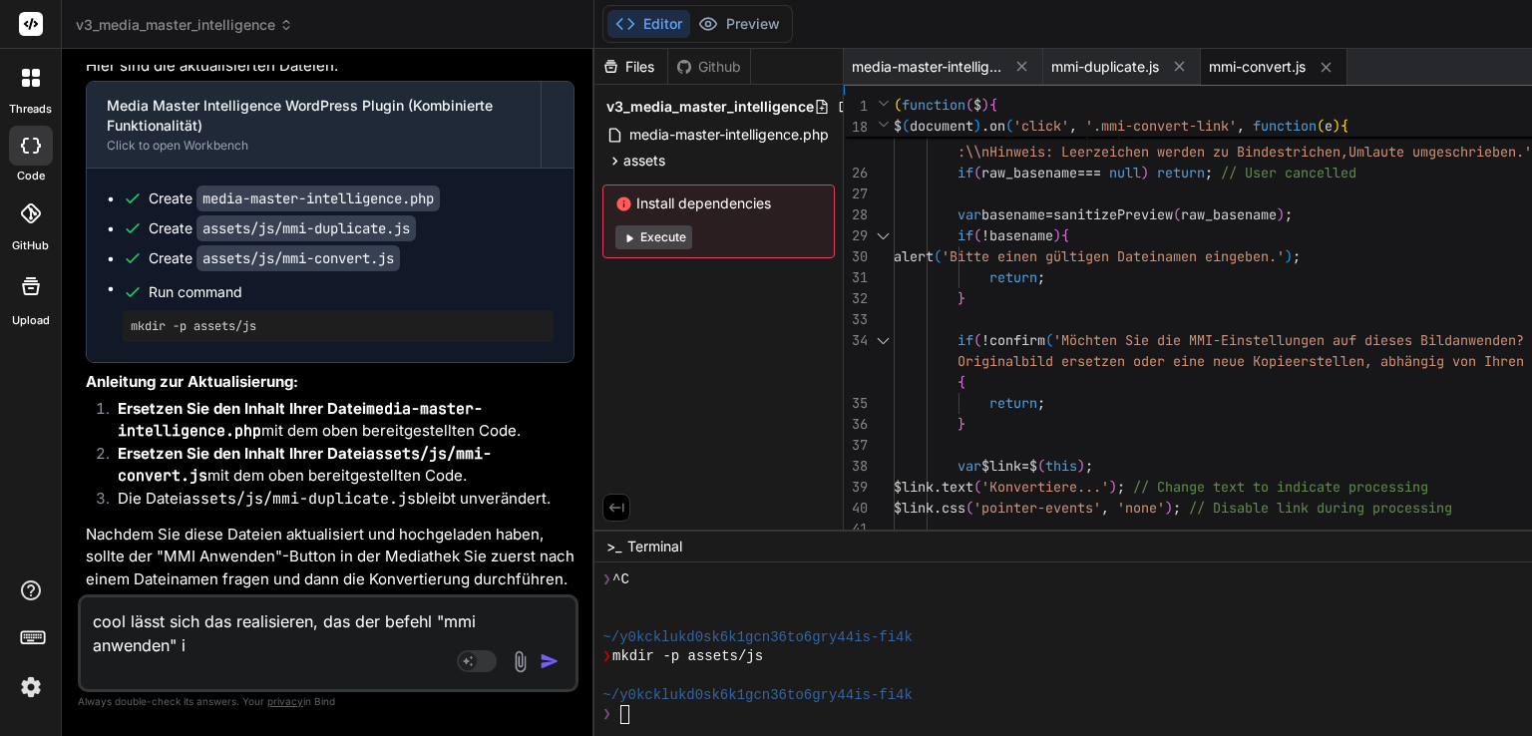
type textarea "cool lässt sich das realisieren, das der befehl "mmi anwenden" in"
type textarea "x"
type textarea "cool lässt sich das realisieren, das der befehl "mmi anwenden" in"
type textarea "x"
type textarea "cool lässt sich das realisieren, das der befehl "mmi anwenden" in e"
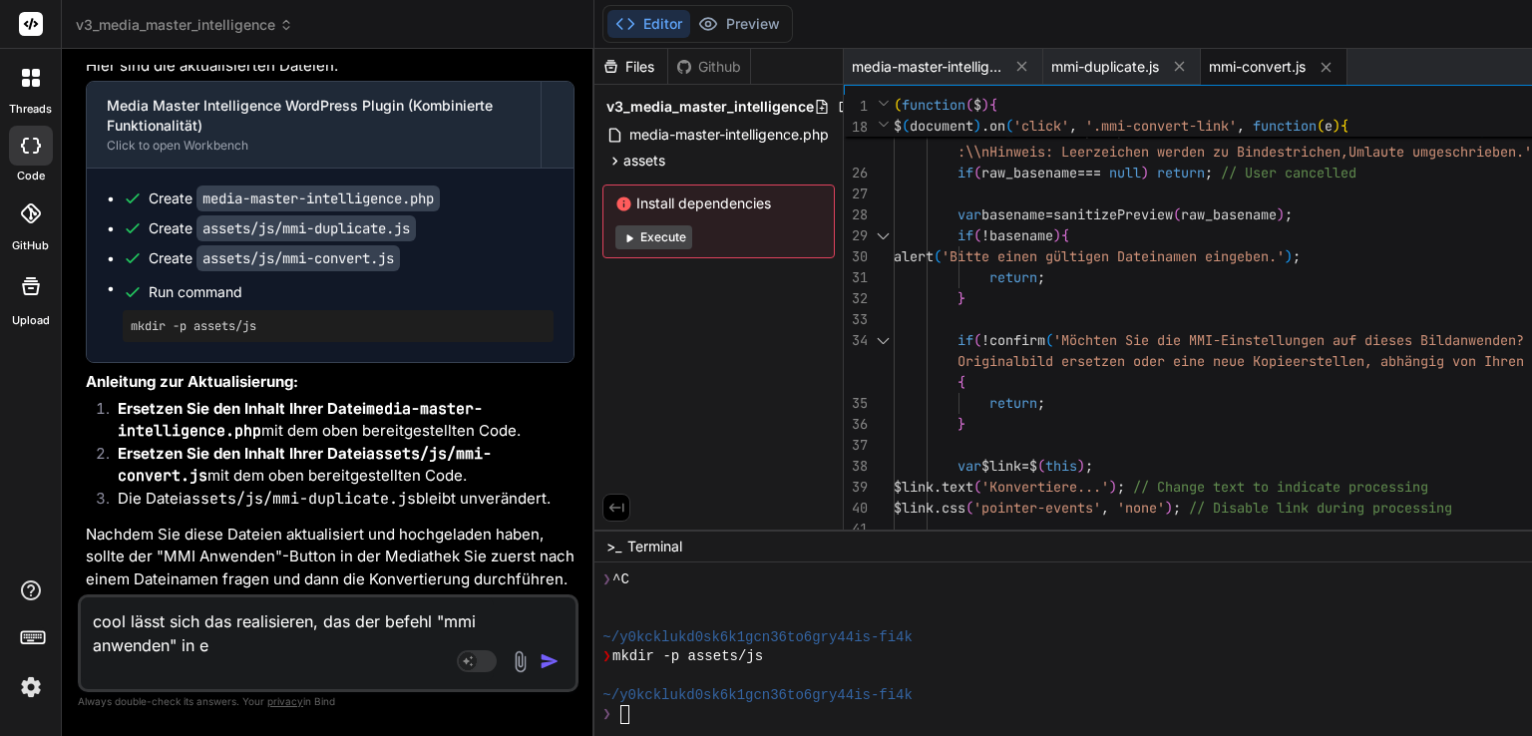
type textarea "x"
type textarea "cool lässt sich das realisieren, das der befehl "mmi anwenden" in ei"
type textarea "x"
type textarea "cool lässt sich das realisieren, das der befehl "mmi anwenden" in ein"
type textarea "x"
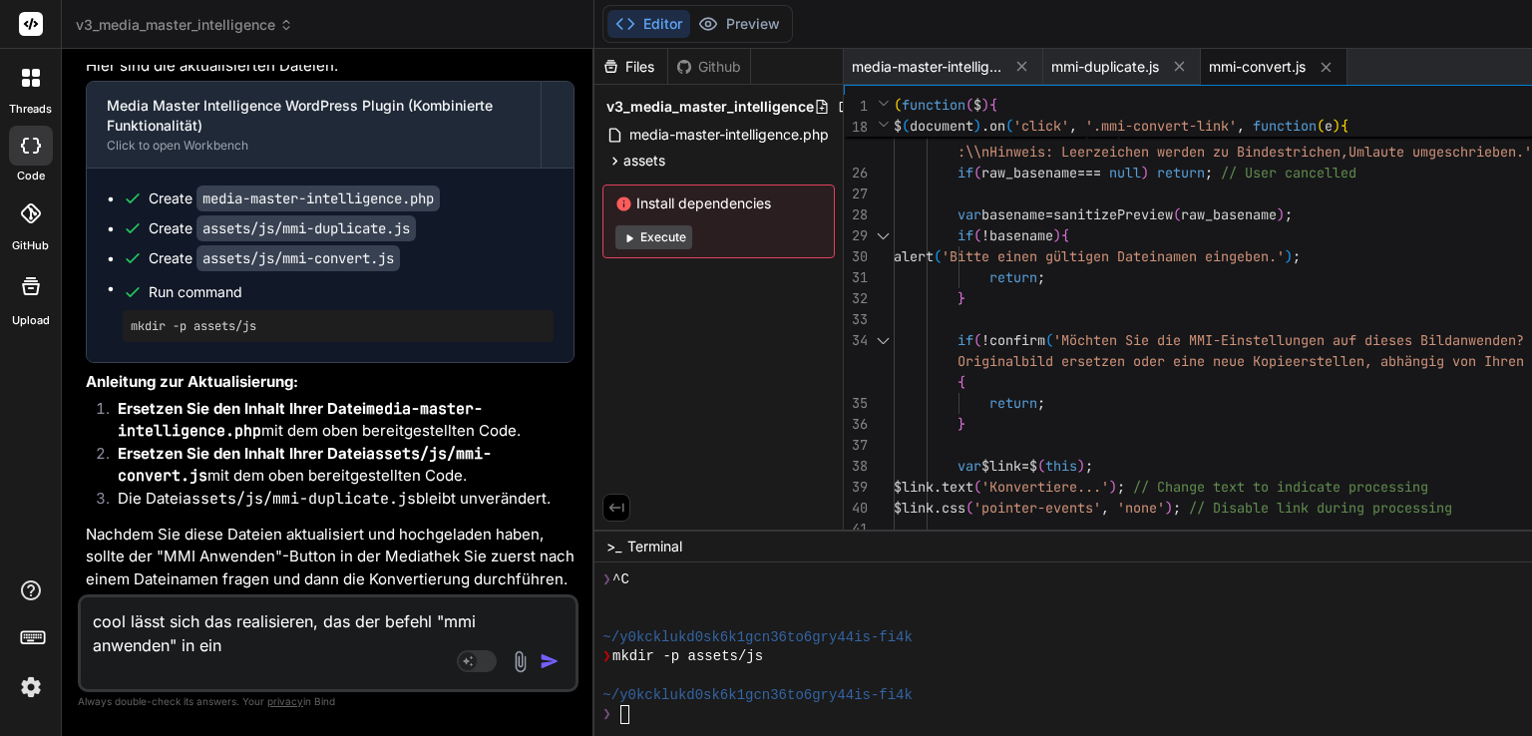
type textarea "cool lässt sich das realisieren, das der befehl "mmi anwenden" in eine"
type textarea "x"
type textarea "cool lässt sich das realisieren, das der befehl "mmi anwenden" in einer"
type textarea "x"
type textarea "cool lässt sich das realisieren, das der befehl "mmi anwenden" in einer"
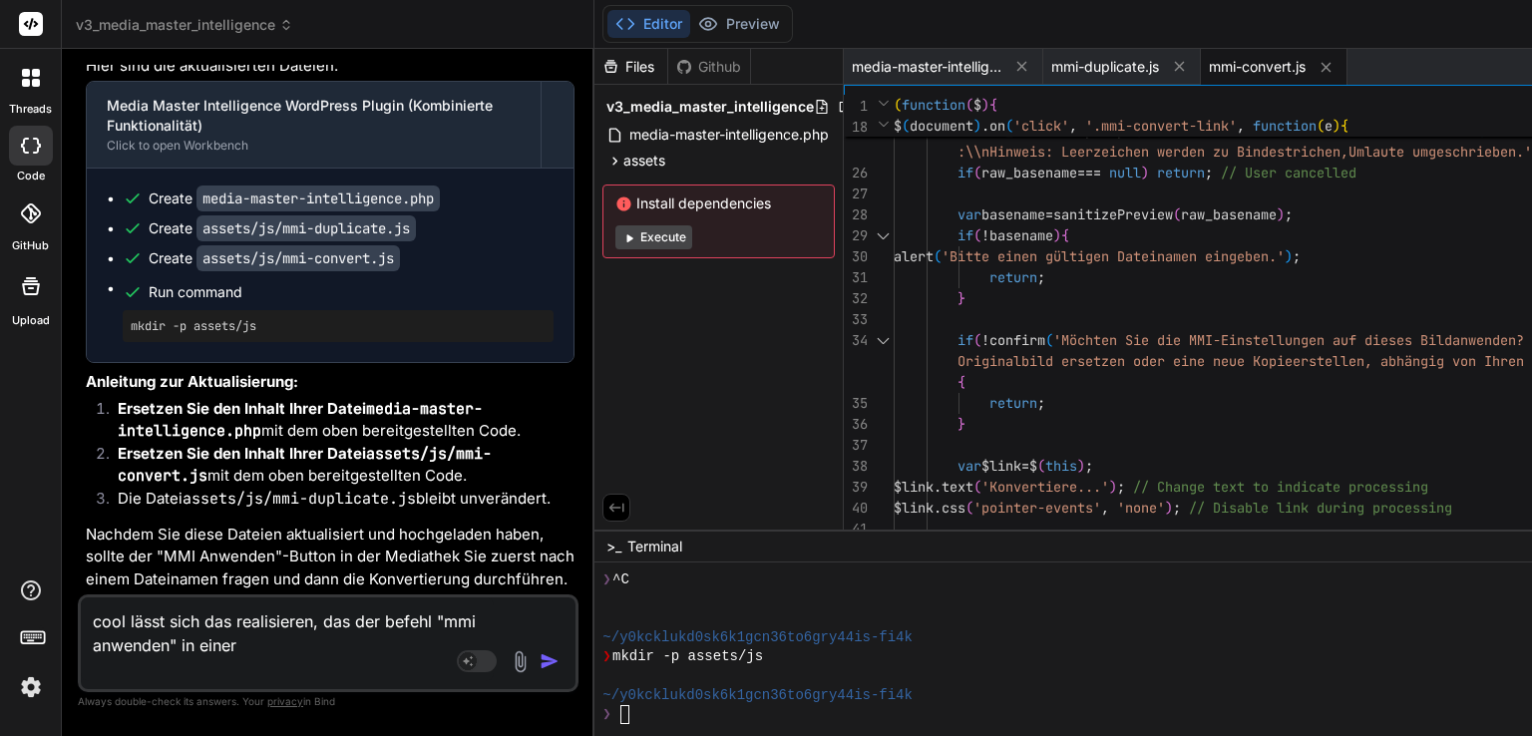
type textarea "x"
type textarea "cool lässt sich das realisieren, das der befehl "mmi anwenden" in einer g"
type textarea "x"
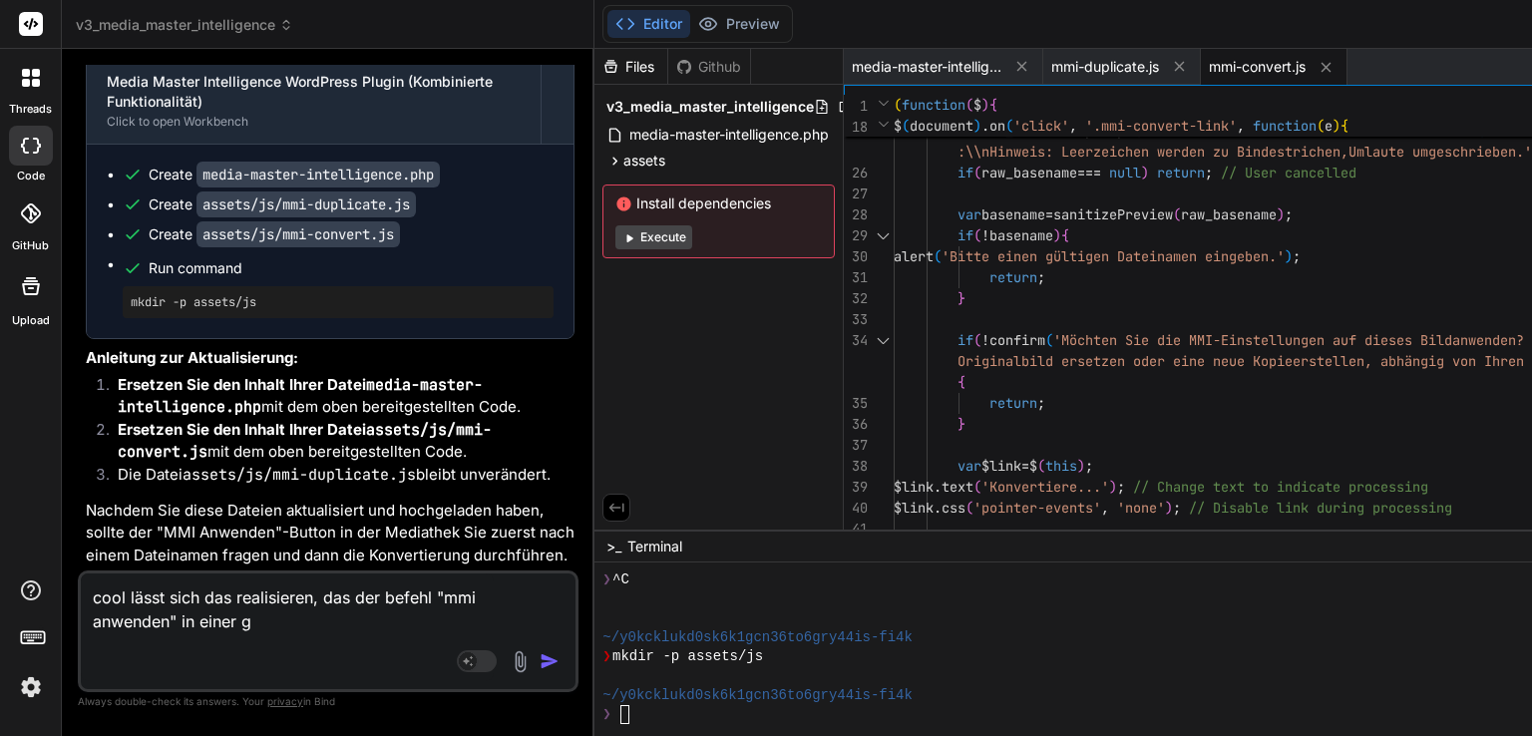
type textarea "cool lässt sich das realisieren, das der befehl "mmi anwenden" in einer gr"
type textarea "x"
type textarea "cool lässt sich das realisieren, das der befehl "mmi anwenden" in einer gre"
type textarea "x"
type textarea "cool lässt sich das realisieren, das der befehl "mmi anwenden" in einer grel"
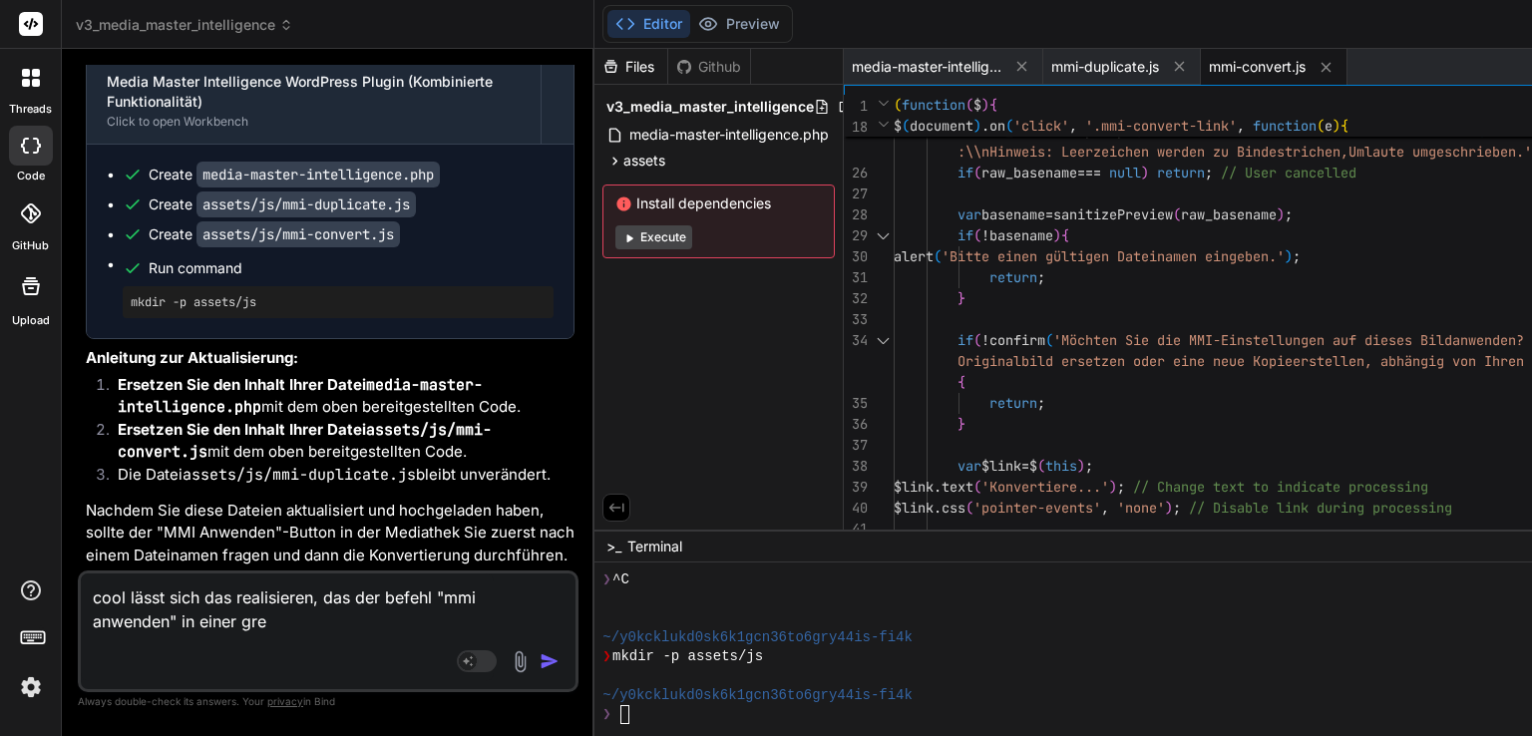
type textarea "x"
type textarea "cool lässt sich das realisieren, das der befehl "mmi anwenden" in einer grell"
type textarea "x"
type textarea "cool lässt sich das realisieren, das der befehl "mmi anwenden" in einer grelle"
type textarea "x"
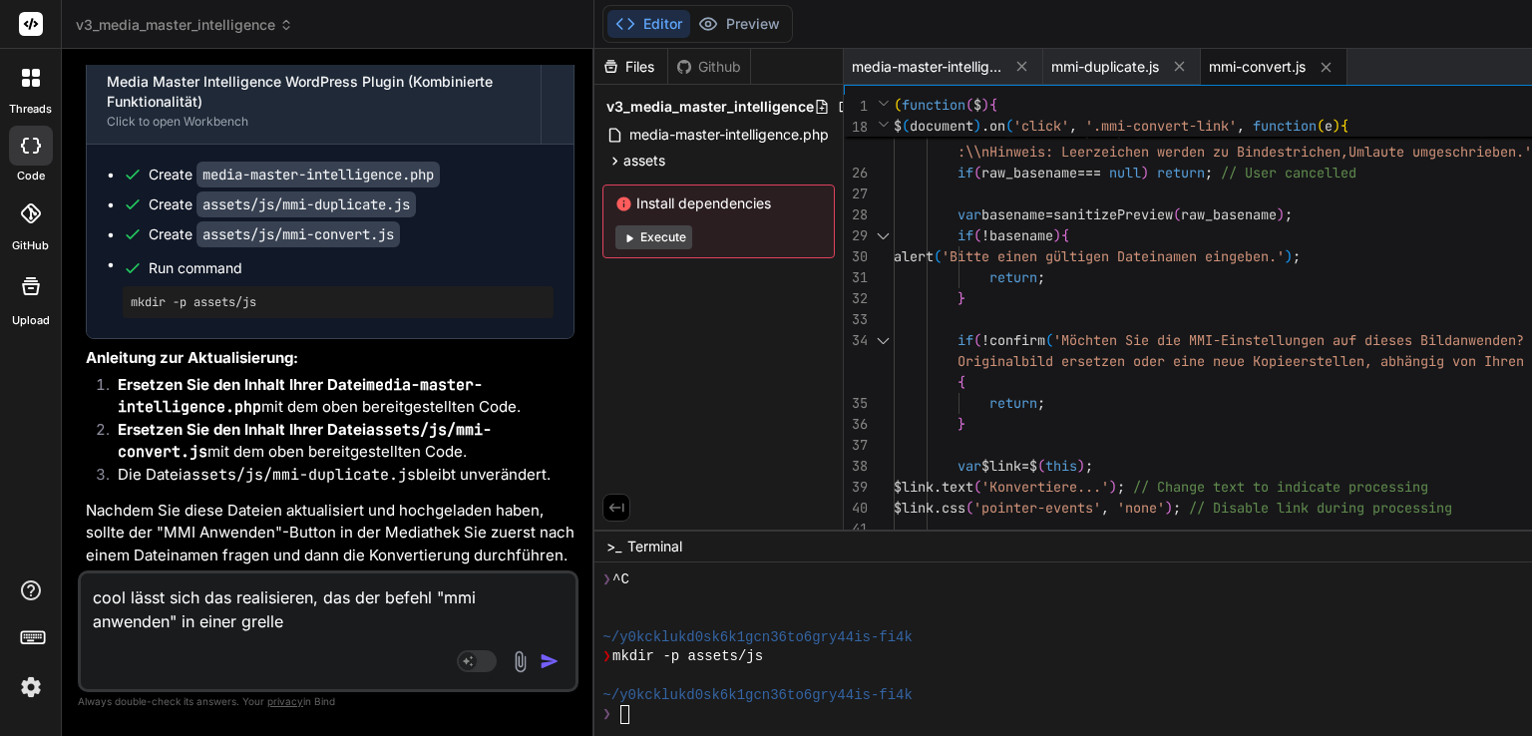
type textarea "cool lässt sich das realisieren, das der befehl "mmi anwenden" in einer grellen"
type textarea "x"
type textarea "cool lässt sich das realisieren, das der befehl "mmi anwenden" in einer grellen"
type textarea "x"
type textarea "cool lässt sich das realisieren, das der befehl "mmi anwenden" in einer grellen…"
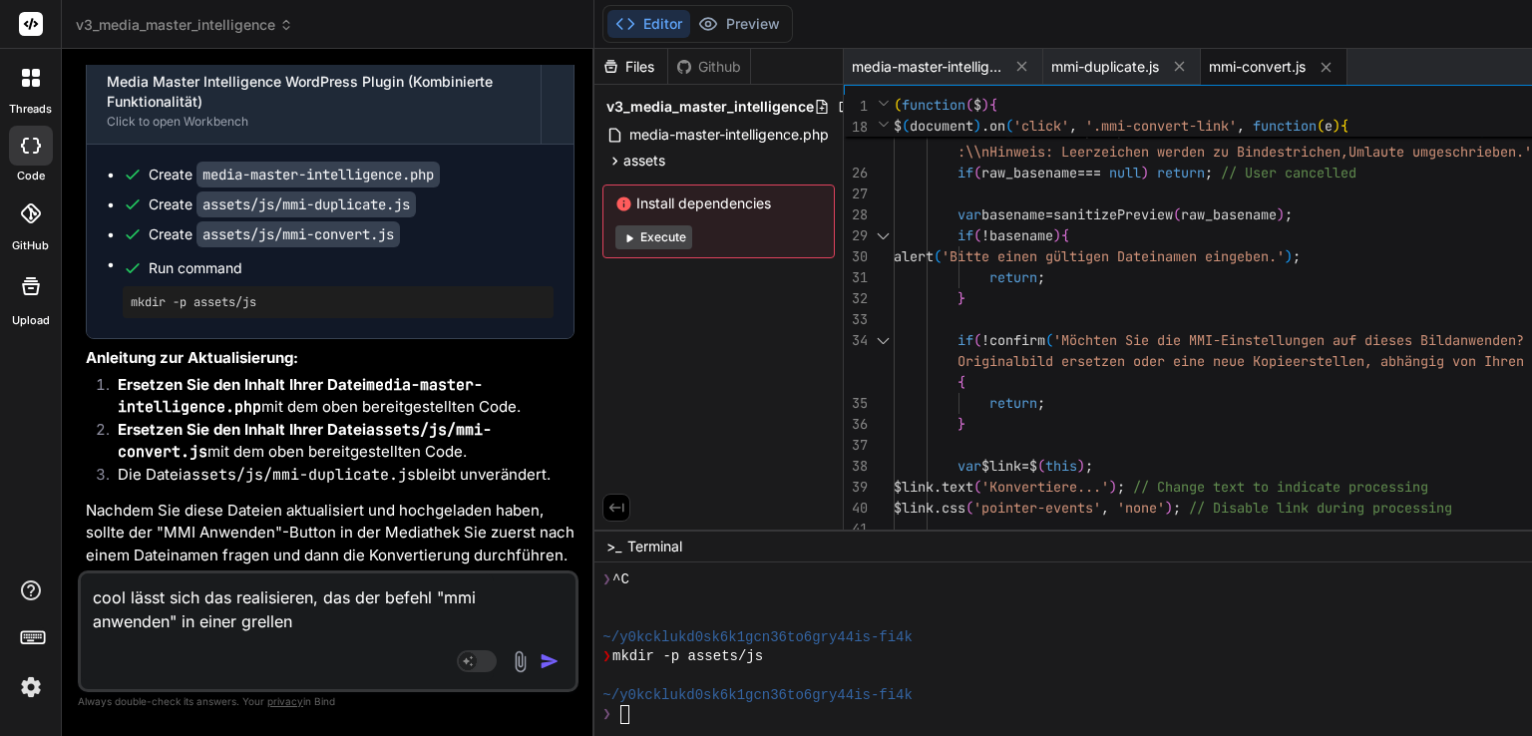
type textarea "x"
type textarea "cool lässt sich das realisieren, das der befehl "mmi anwenden" in einer grellen…"
type textarea "x"
type textarea "cool lässt sich das realisieren, das der befehl "mmi anwenden" in einer grellen…"
type textarea "x"
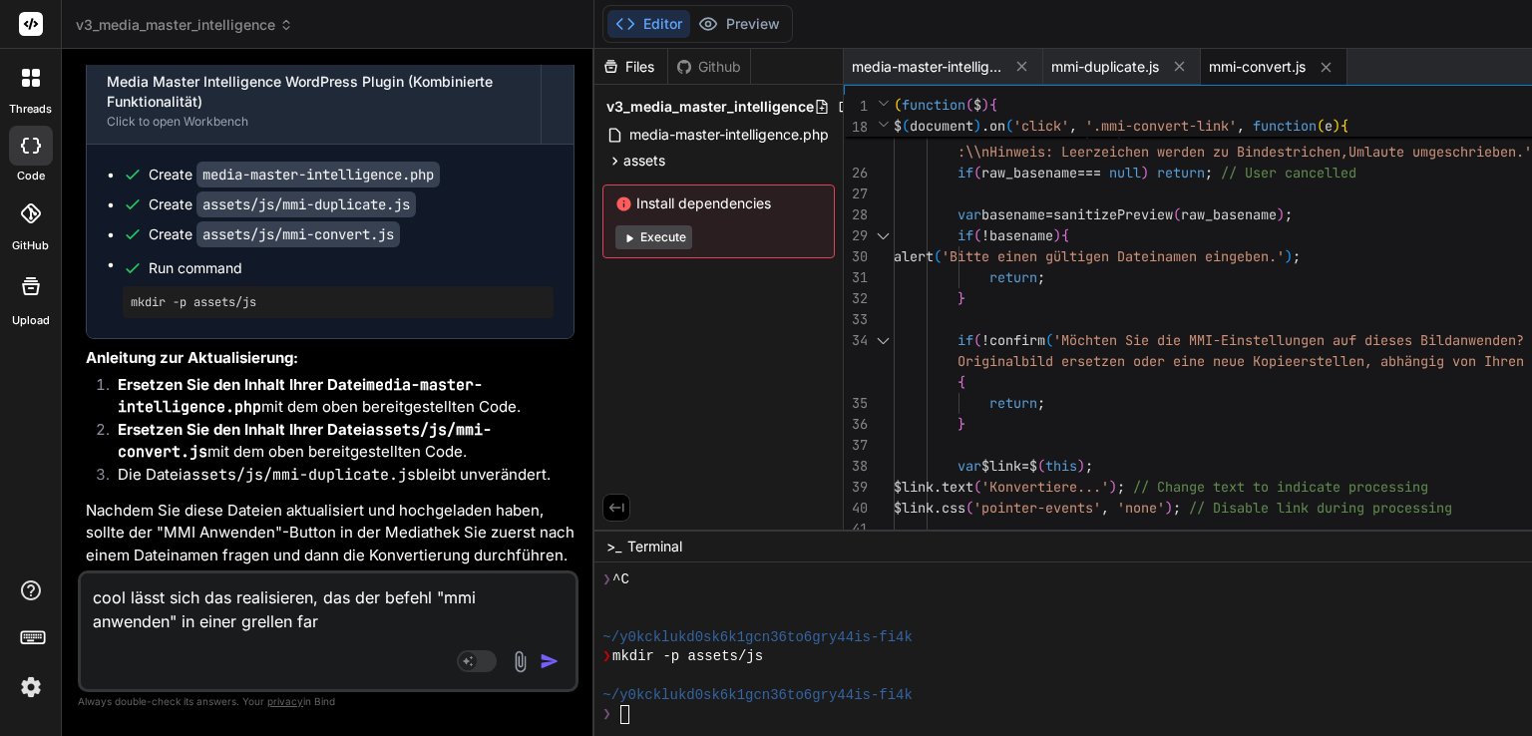
type textarea "cool lässt sich das realisieren, das der befehl "mmi anwenden" in einer grellen…"
type textarea "x"
type textarea "cool lässt sich das realisieren, das der befehl "mmi anwenden" in einer grellen…"
type textarea "x"
type textarea "cool lässt sich das realisieren, das der befehl "mmi anwenden" in einer grellen…"
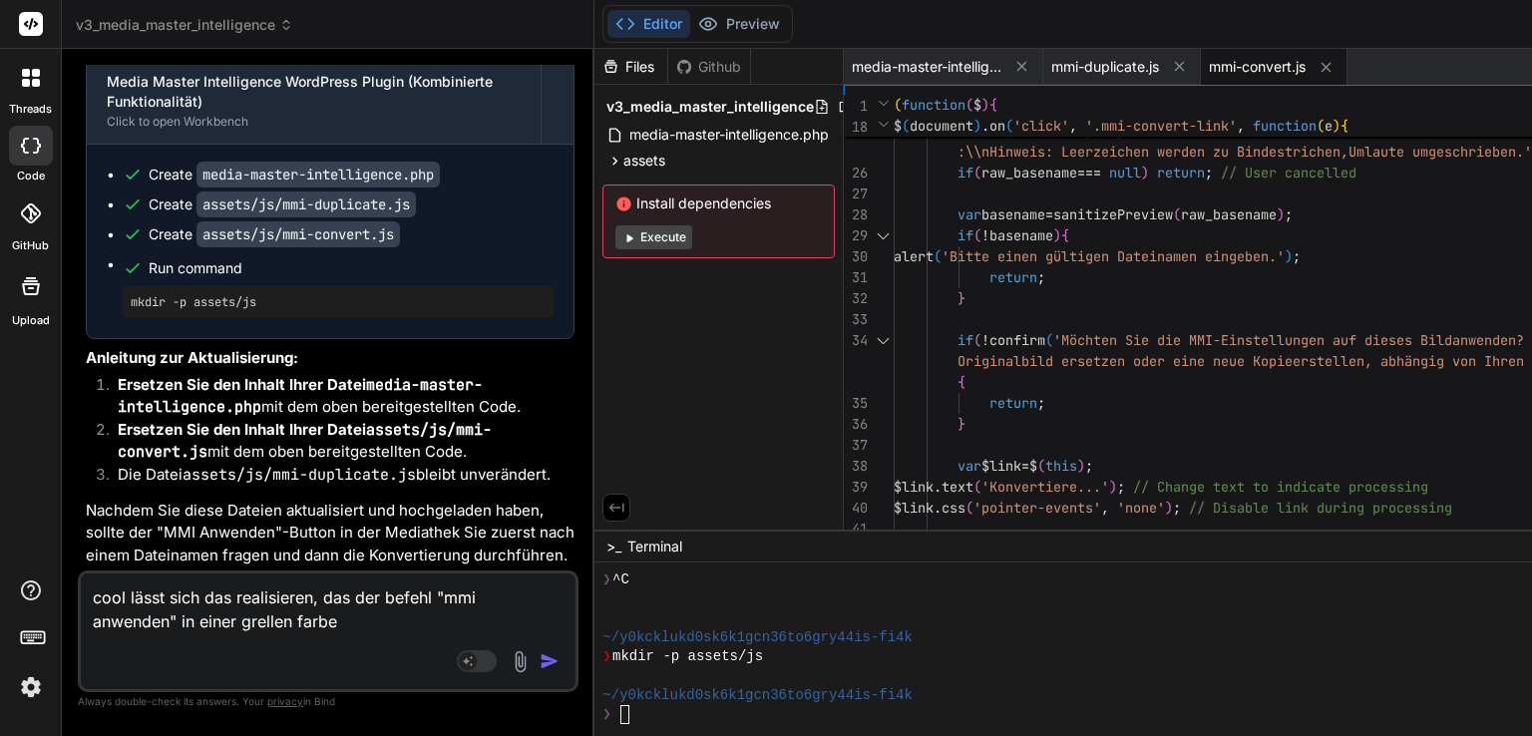
type textarea "x"
type textarea "cool lässt sich das realisieren, das der befehl "mmi anwenden" in einer grellen…"
type textarea "x"
type textarea "cool lässt sich das realisieren, das der befehl "mmi anwenden" in einer grellen…"
type textarea "x"
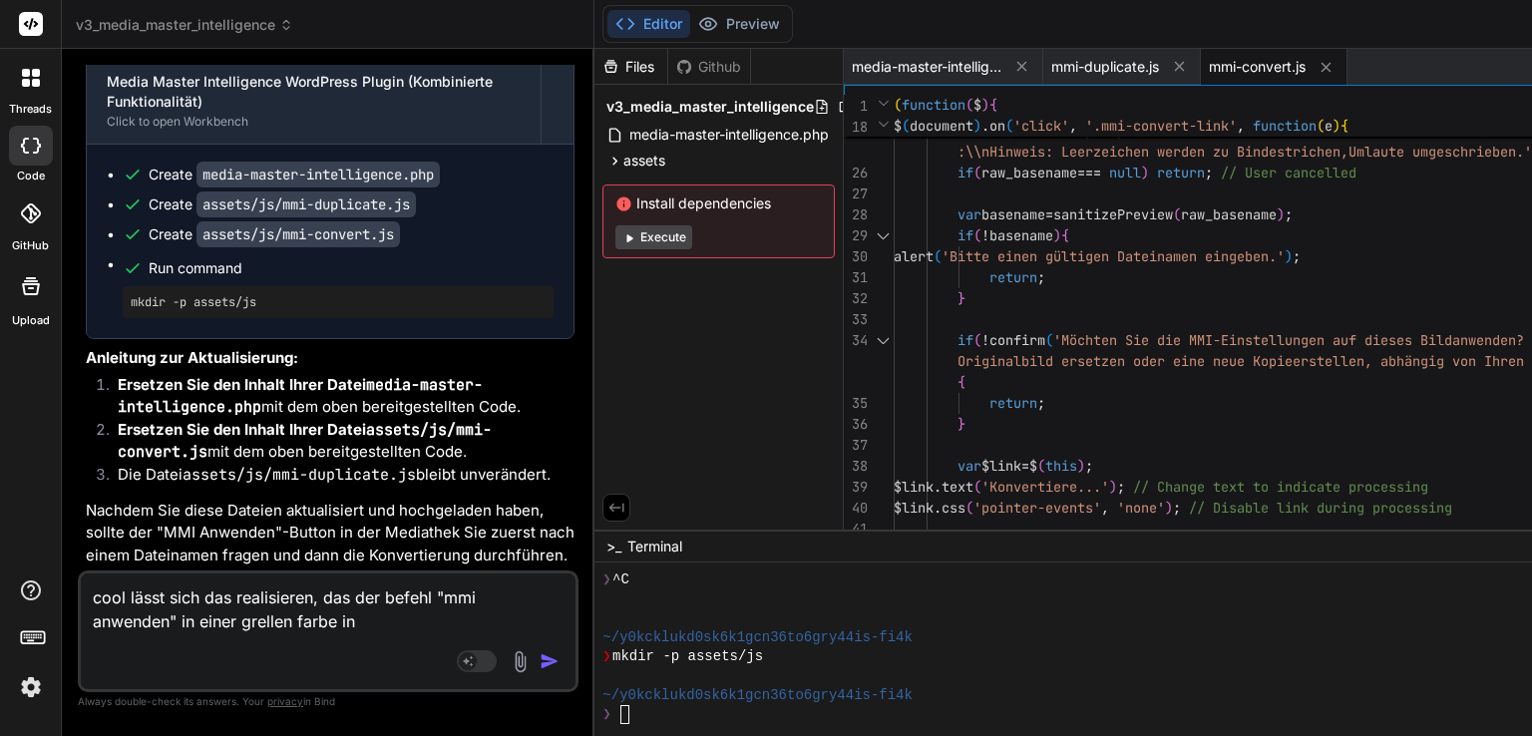
type textarea "cool lässt sich das realisieren, das der befehl "mmi anwenden" in einer grellen…"
type textarea "x"
type textarea "cool lässt sich das realisieren, das der befehl "mmi anwenden" in einer grellen…"
type textarea "x"
type textarea "cool lässt sich das realisieren, das der befehl "mmi anwenden" in einer grellen…"
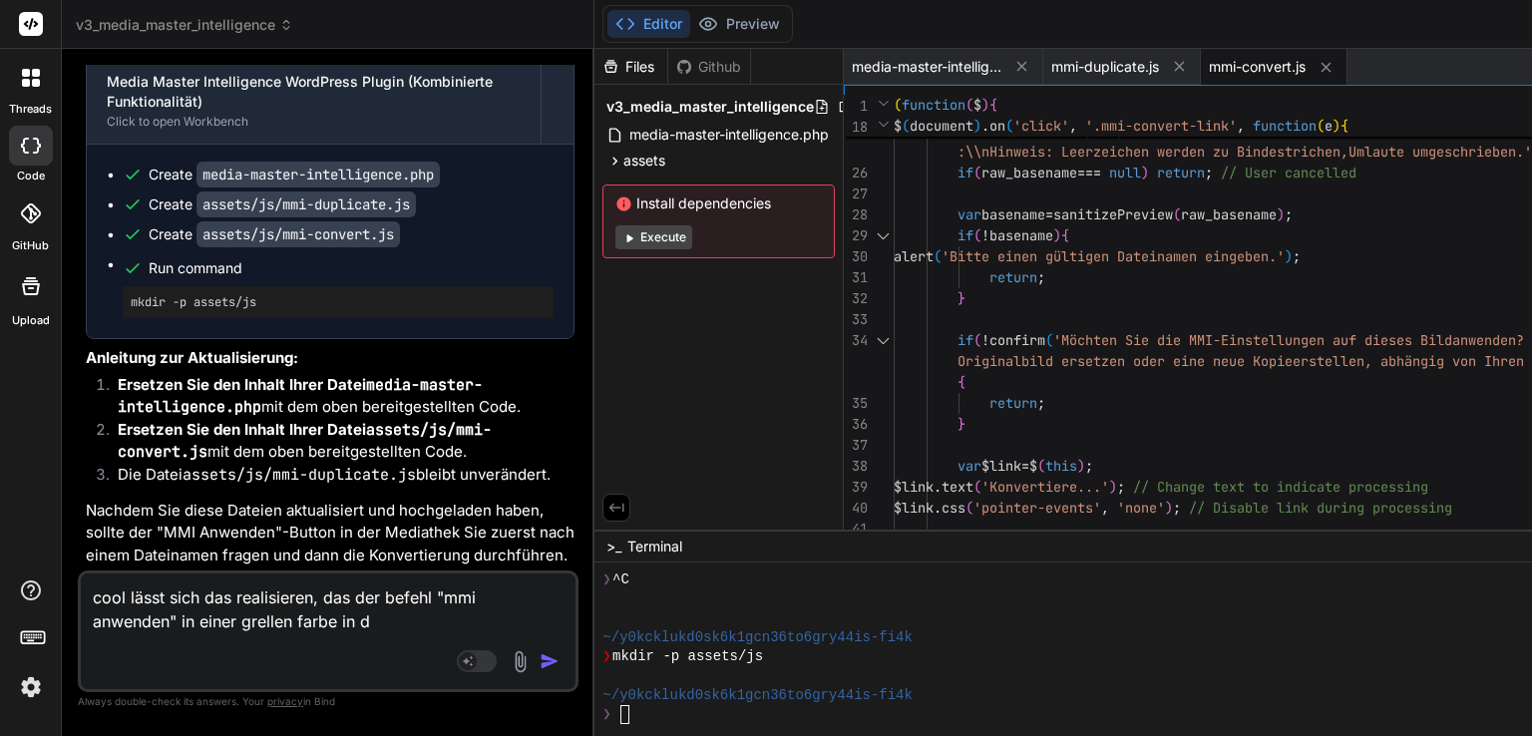
type textarea "x"
type textarea "cool lässt sich das realisieren, das der befehl "mmi anwenden" in einer grellen…"
type textarea "x"
type textarea "cool lässt sich das realisieren, das der befehl "mmi anwenden" in einer grellen…"
type textarea "x"
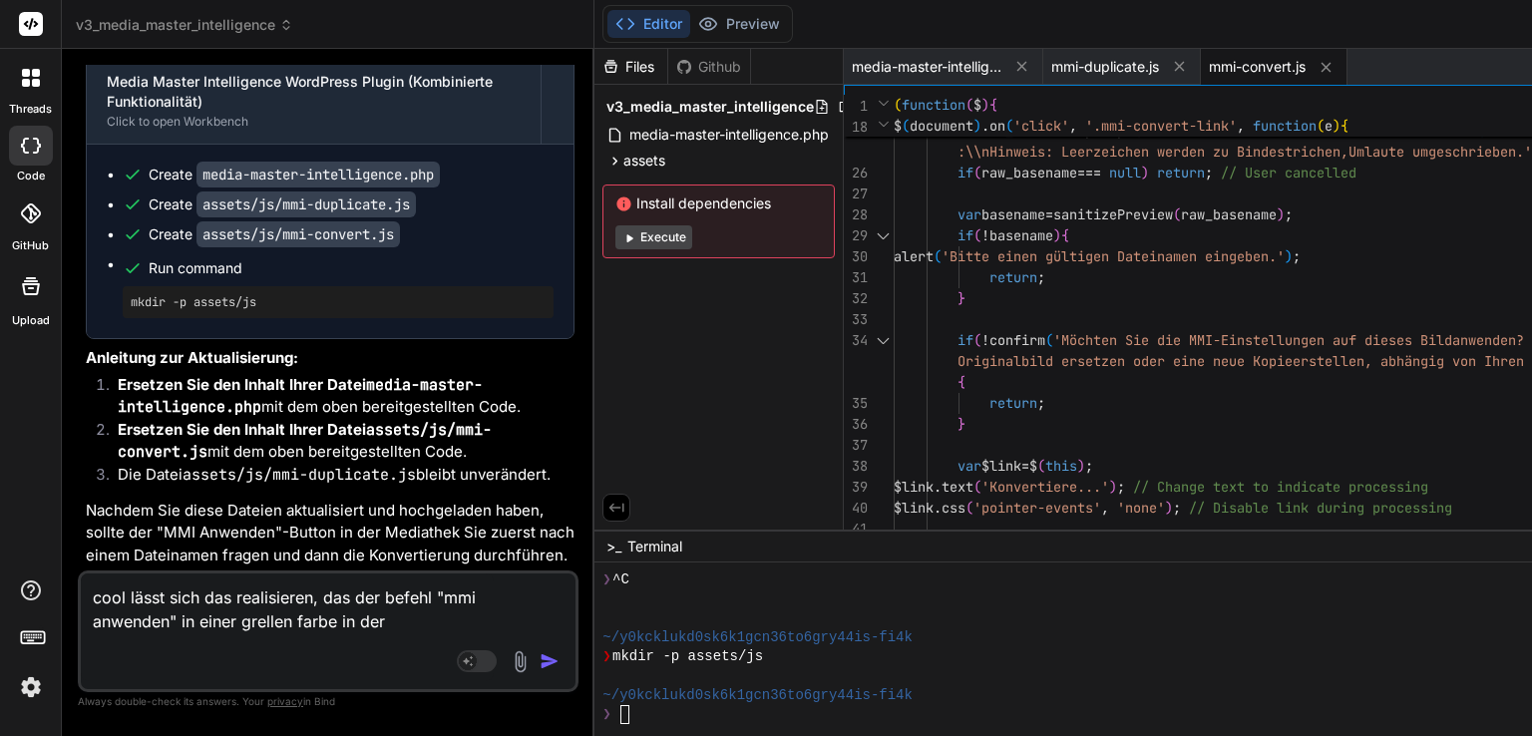
type textarea "cool lässt sich das realisieren, das der befehl "mmi anwenden" in einer grellen…"
type textarea "x"
type textarea "cool lässt sich das realisieren, das der befehl "mmi anwenden" in einer grellen…"
type textarea "x"
type textarea "cool lässt sich das realisieren, das der befehl "mmi anwenden" in einer grellen…"
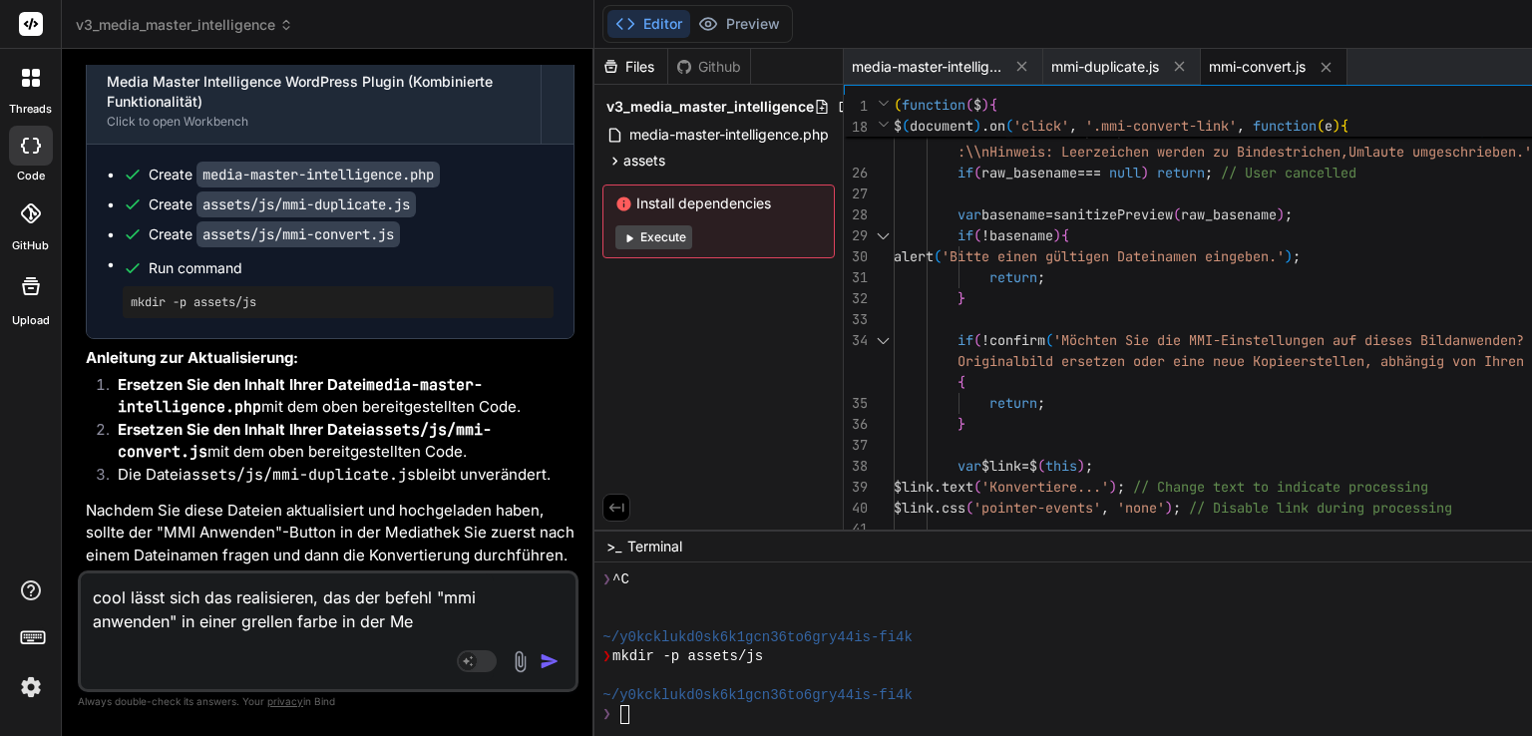
type textarea "x"
type textarea "cool lässt sich das realisieren, das der befehl "mmi anwenden" in einer grellen…"
type textarea "x"
type textarea "cool lässt sich das realisieren, das der befehl "mmi anwenden" in einer grellen…"
type textarea "x"
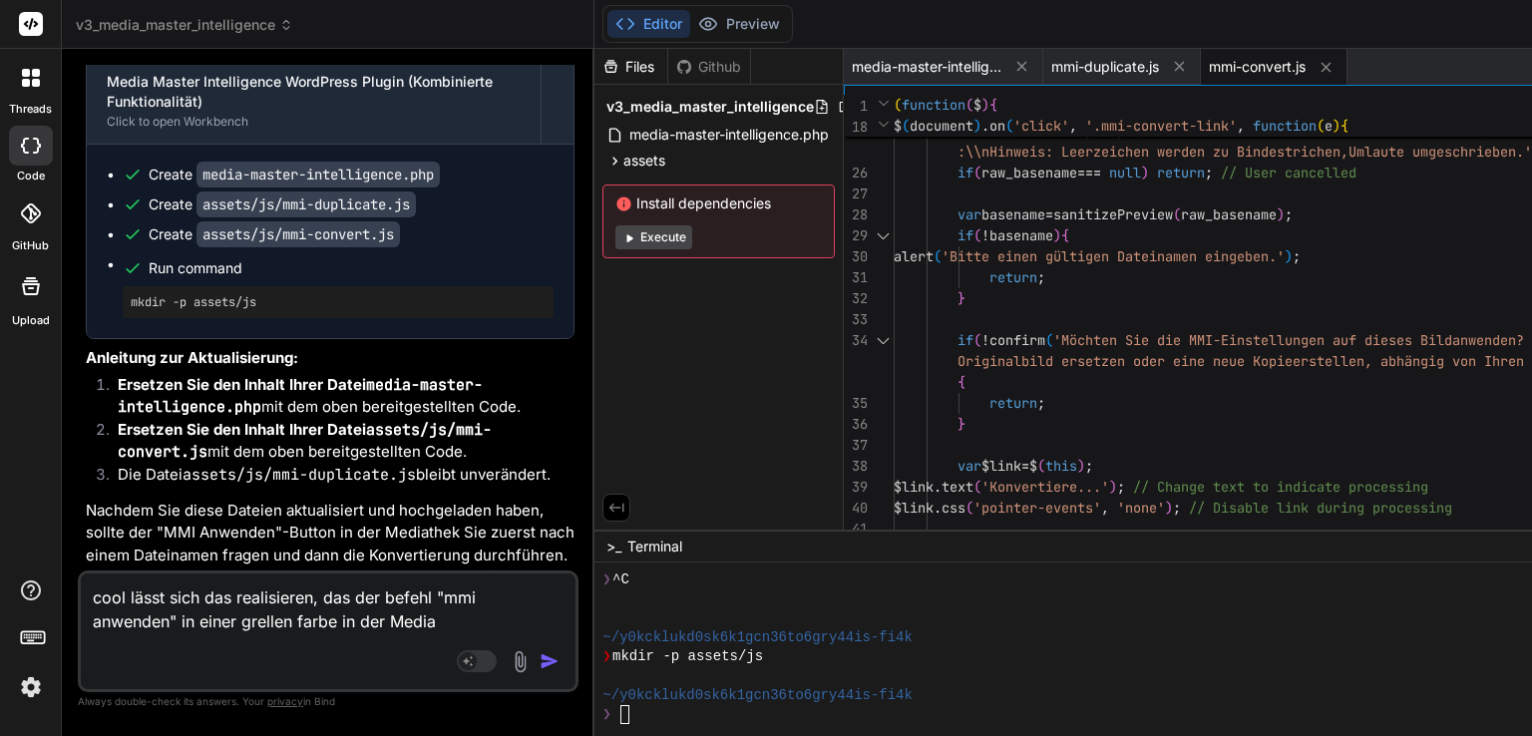
type textarea "cool lässt sich das realisieren, das der befehl "mmi anwenden" in einer grellen…"
type textarea "x"
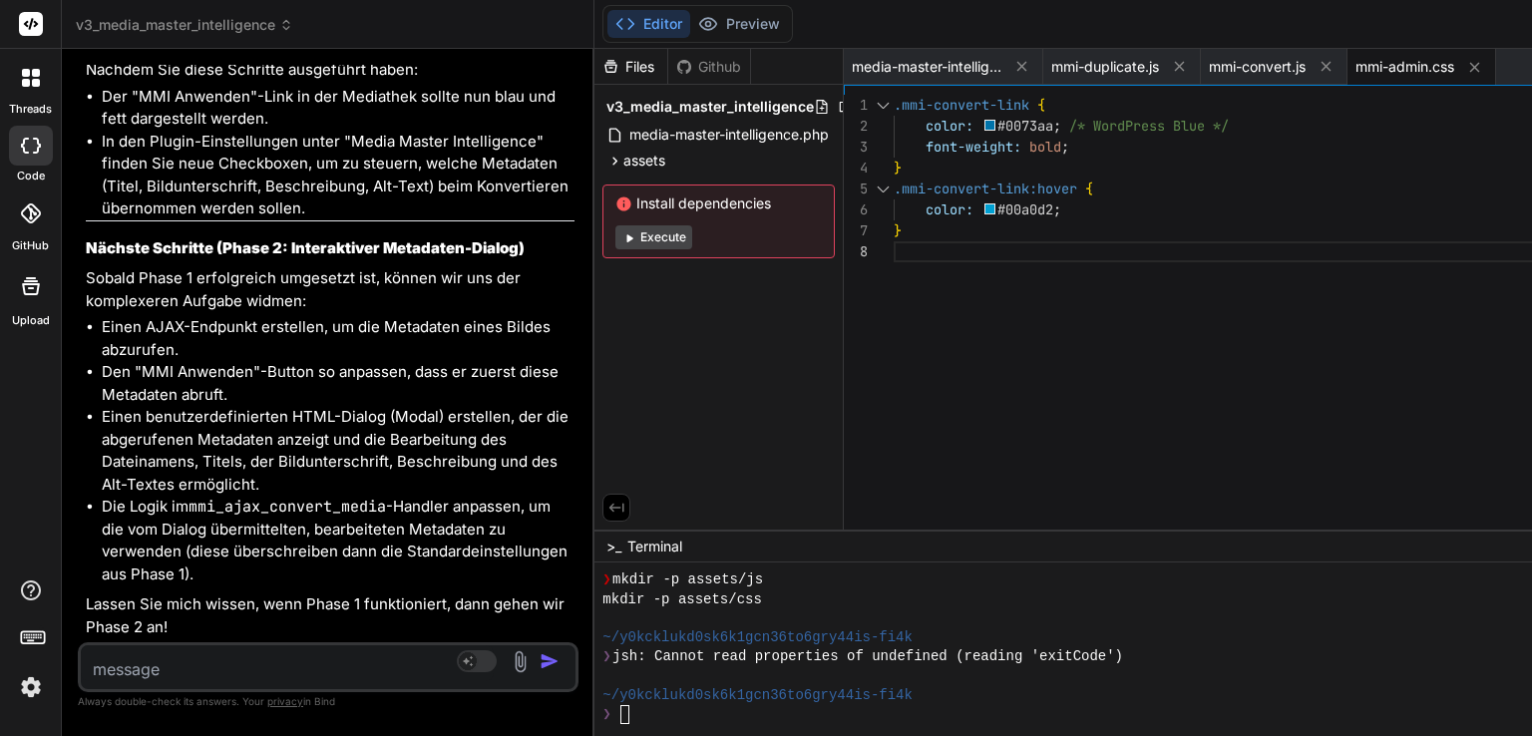
scroll to position [54859, 0]
click at [141, 670] on textarea at bounding box center [287, 663] width 413 height 36
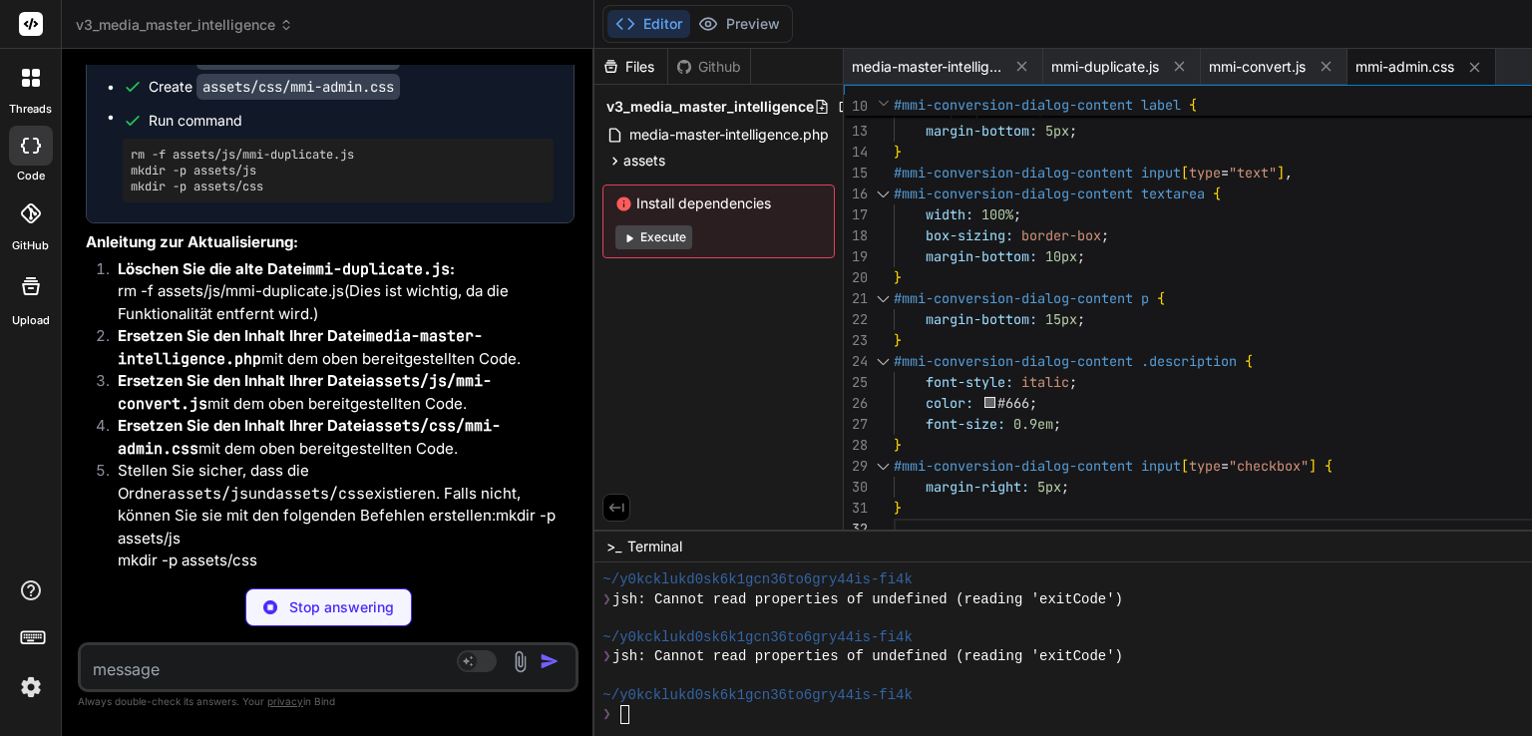
scroll to position [57634, 0]
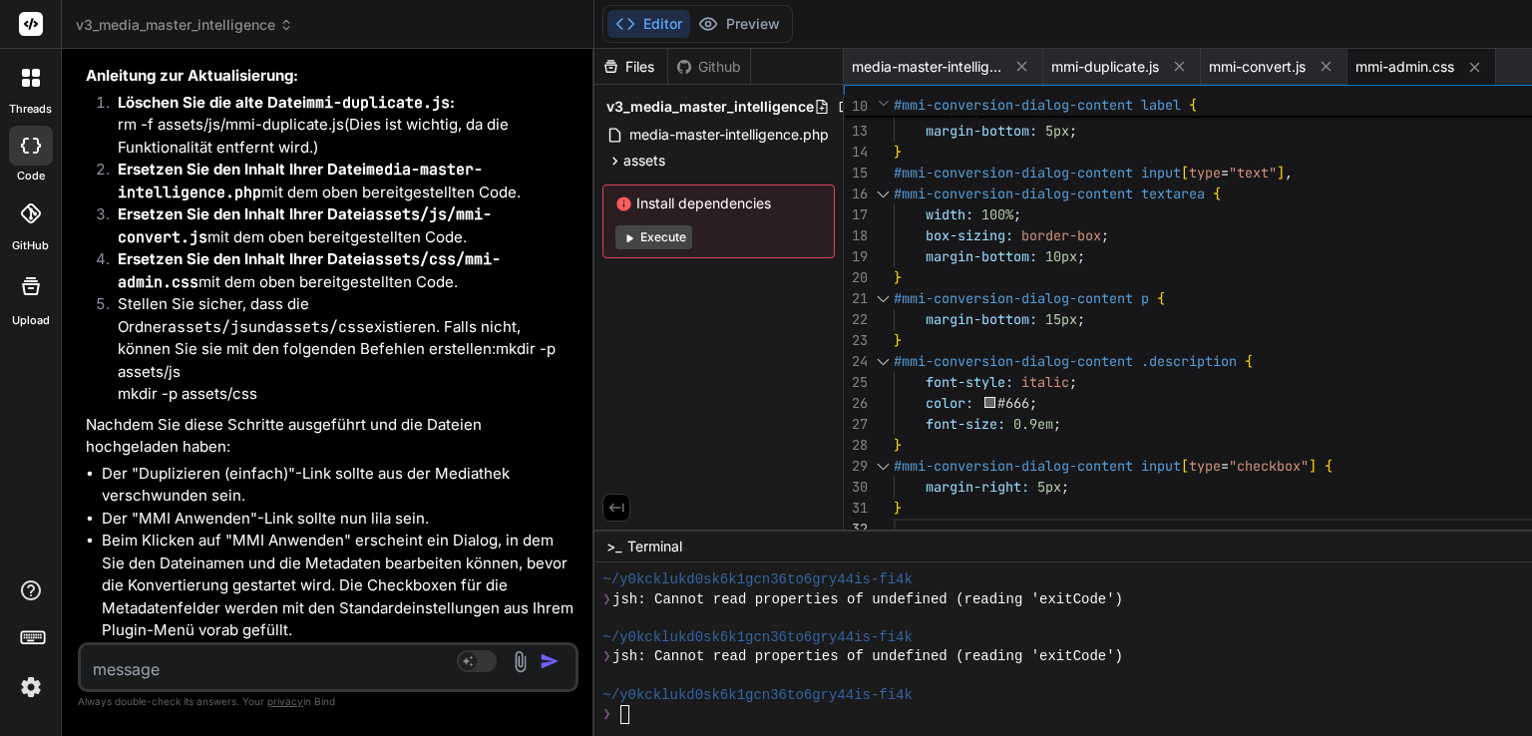
click at [170, 680] on textarea at bounding box center [287, 663] width 413 height 36
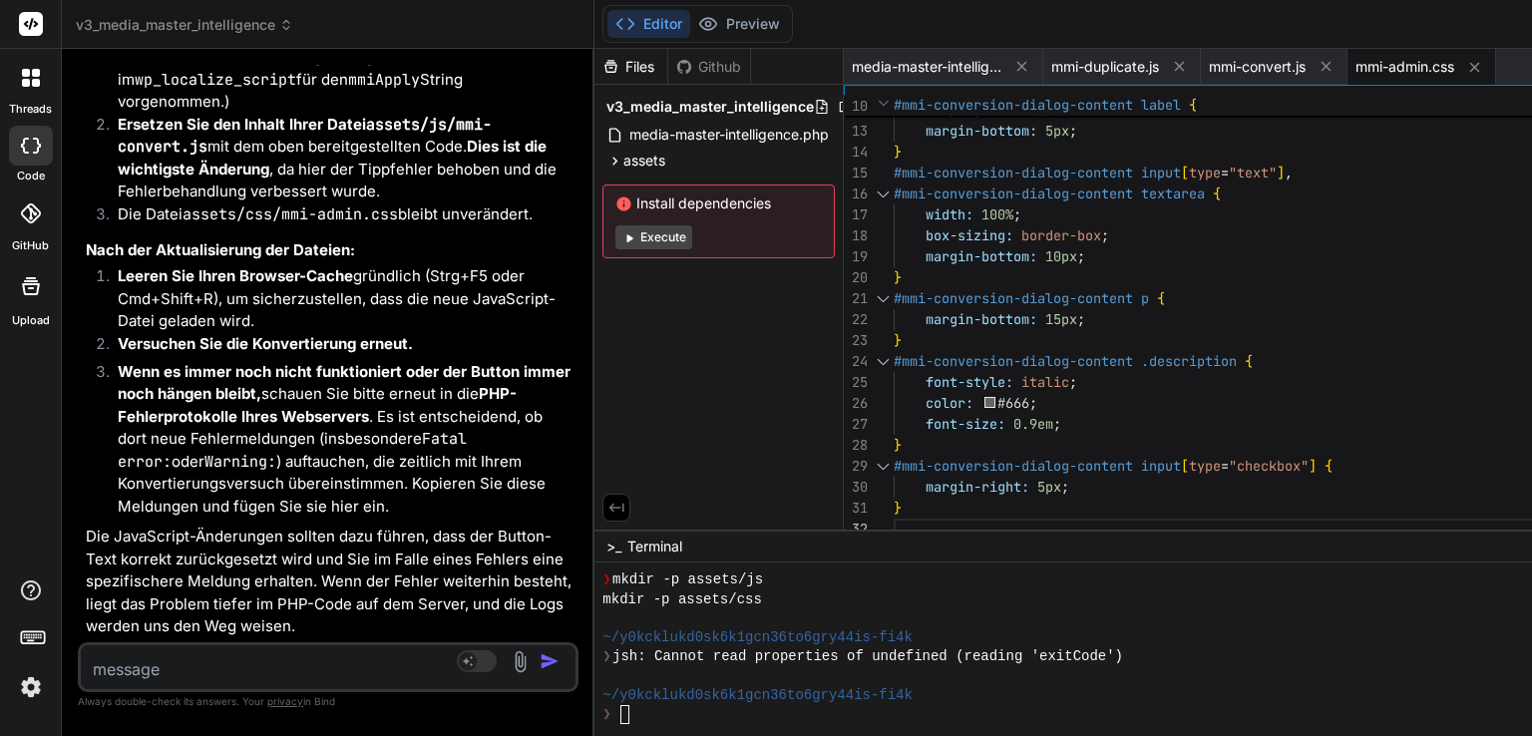
scroll to position [60496, 0]
click at [176, 667] on textarea at bounding box center [287, 663] width 413 height 36
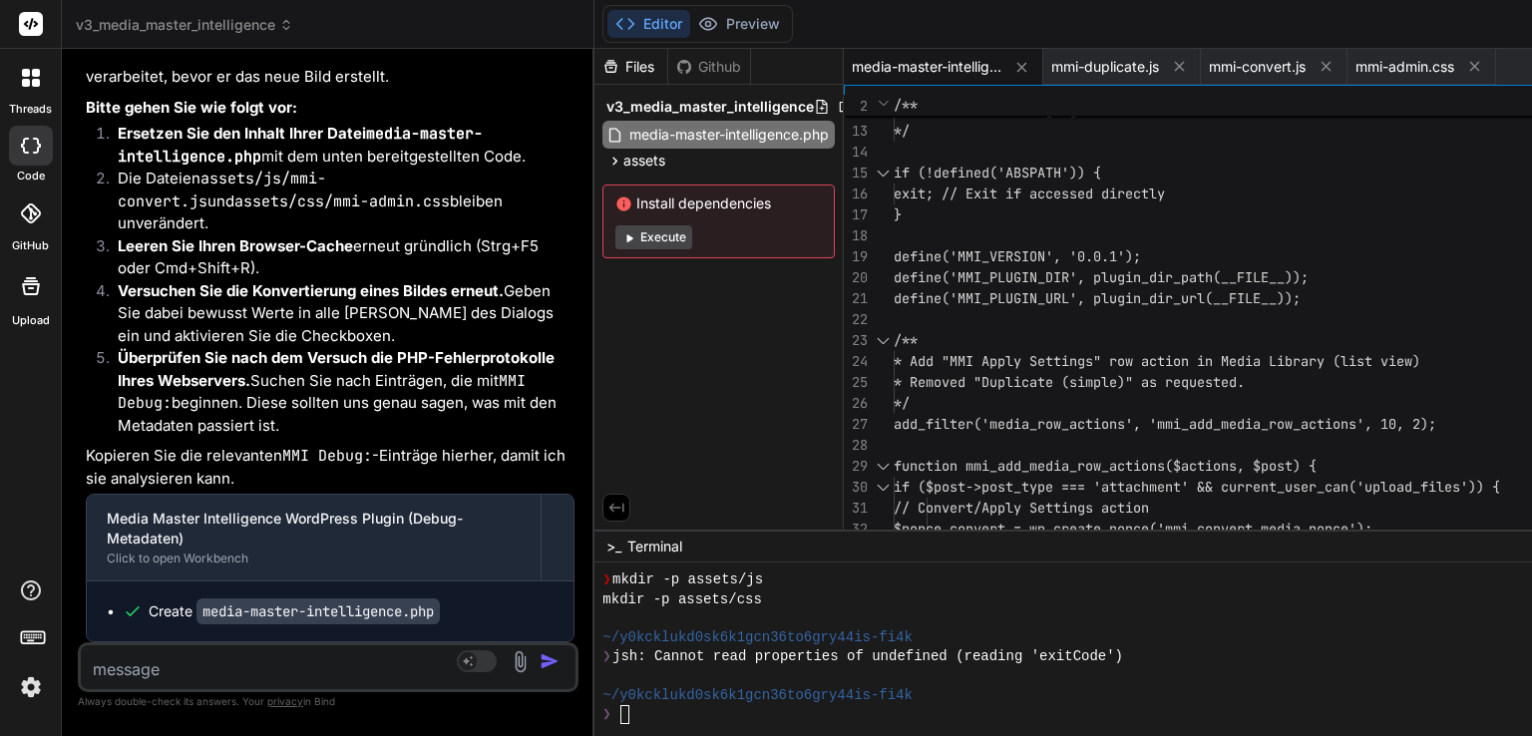
scroll to position [62458, 0]
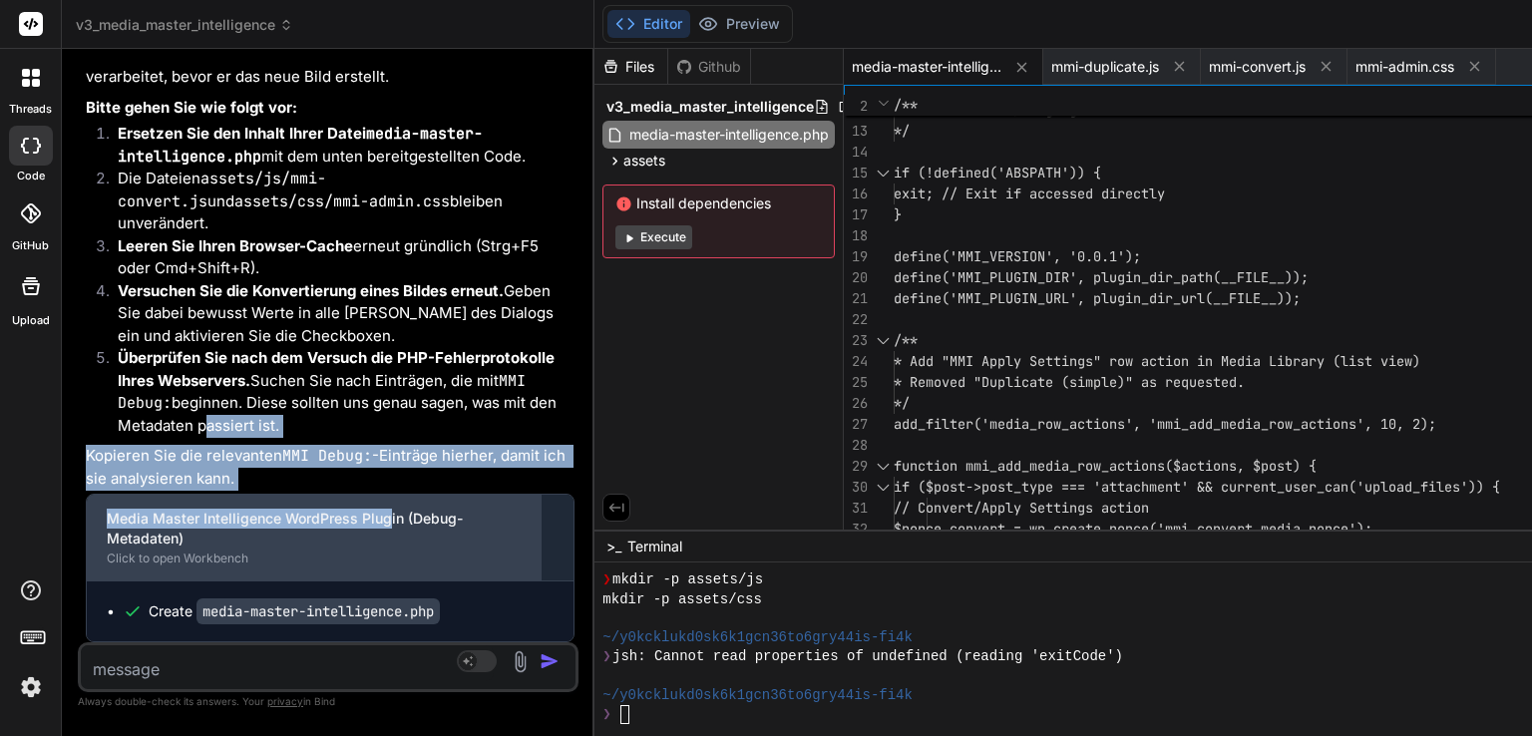
drag, startPoint x: 196, startPoint y: 369, endPoint x: 208, endPoint y: 492, distance: 123.2
click at [208, 492] on div "Okay, das ist ein klares Zeichen, dass die Daten vom Dialog zwar gesendet werde…" at bounding box center [330, 245] width 489 height 795
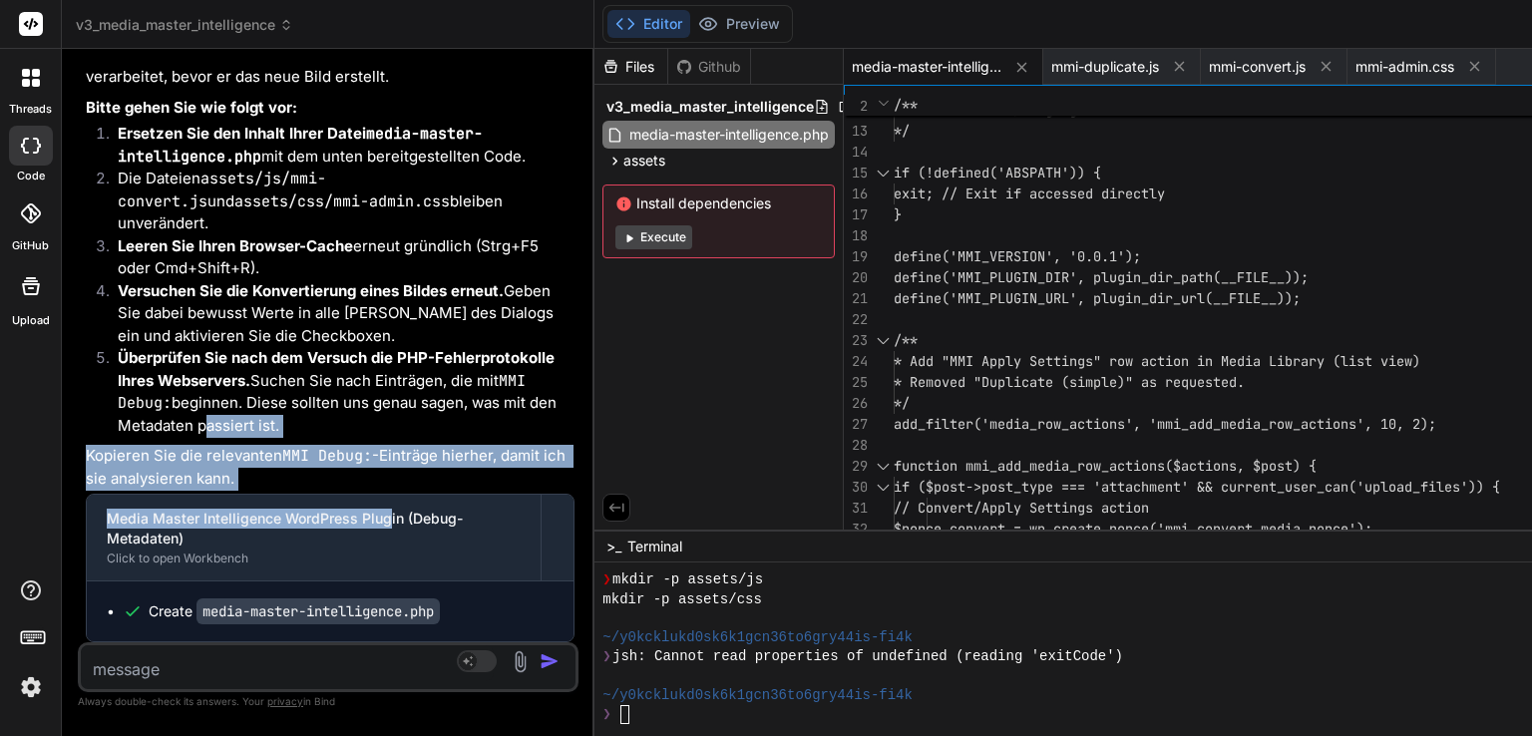
click at [224, 368] on li "Überprüfen Sie nach dem Versuch die PHP-Fehlerprotokolle Ihres Webservers. Such…" at bounding box center [338, 392] width 473 height 90
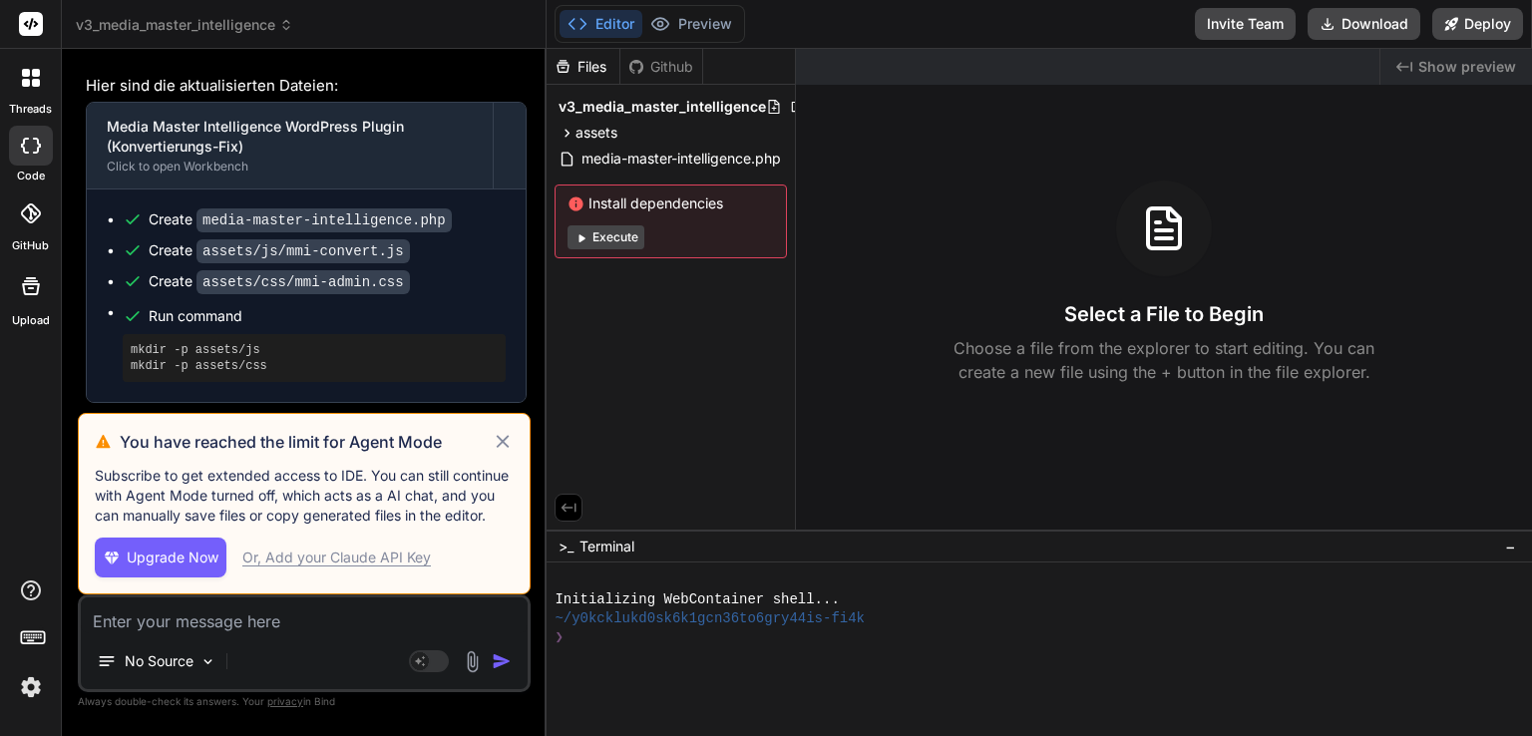
scroll to position [5549, 0]
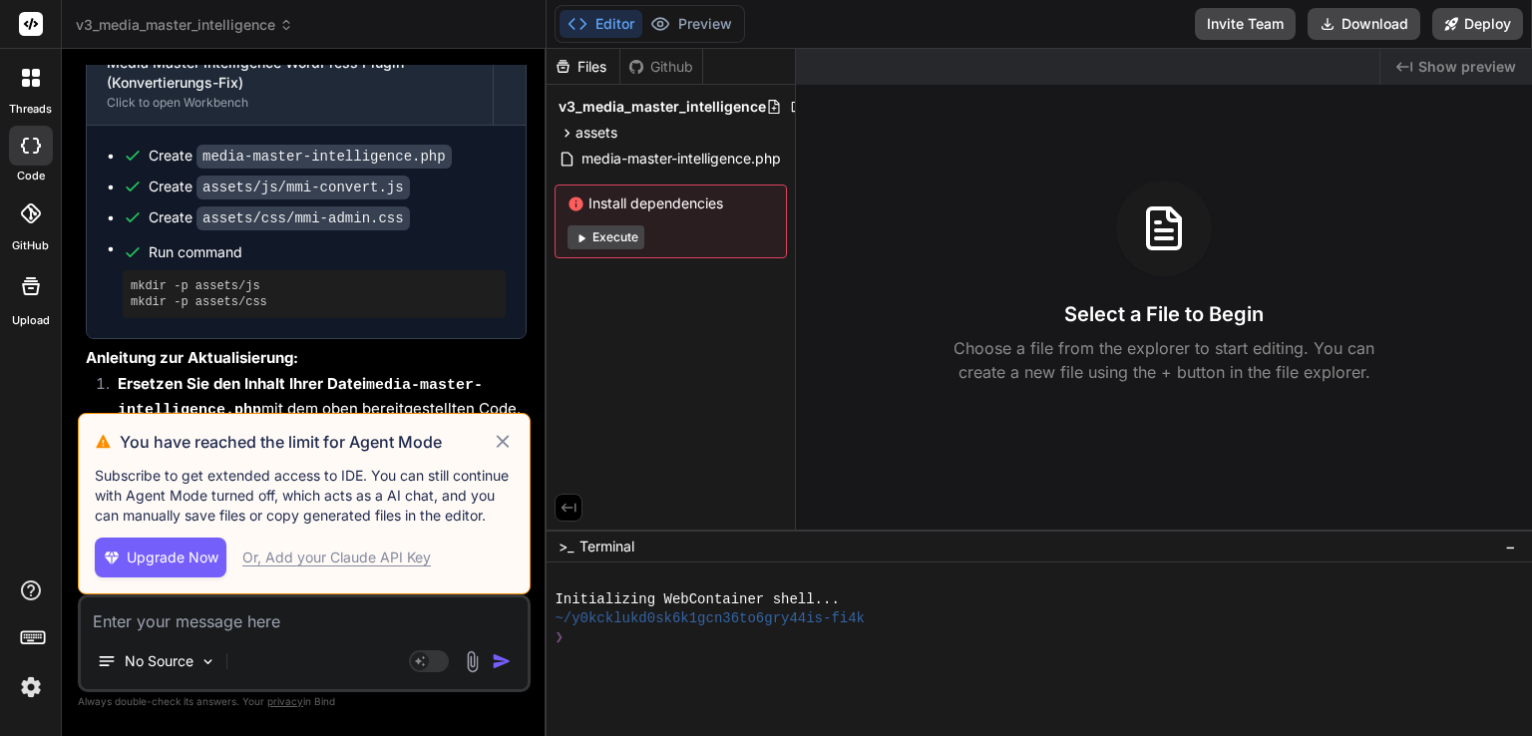
click at [201, 516] on p "Subscribe to get extended access to IDE. You can still continue with Agent Mode…" at bounding box center [304, 496] width 419 height 60
click at [137, 554] on span "Upgrade Now" at bounding box center [173, 557] width 92 height 20
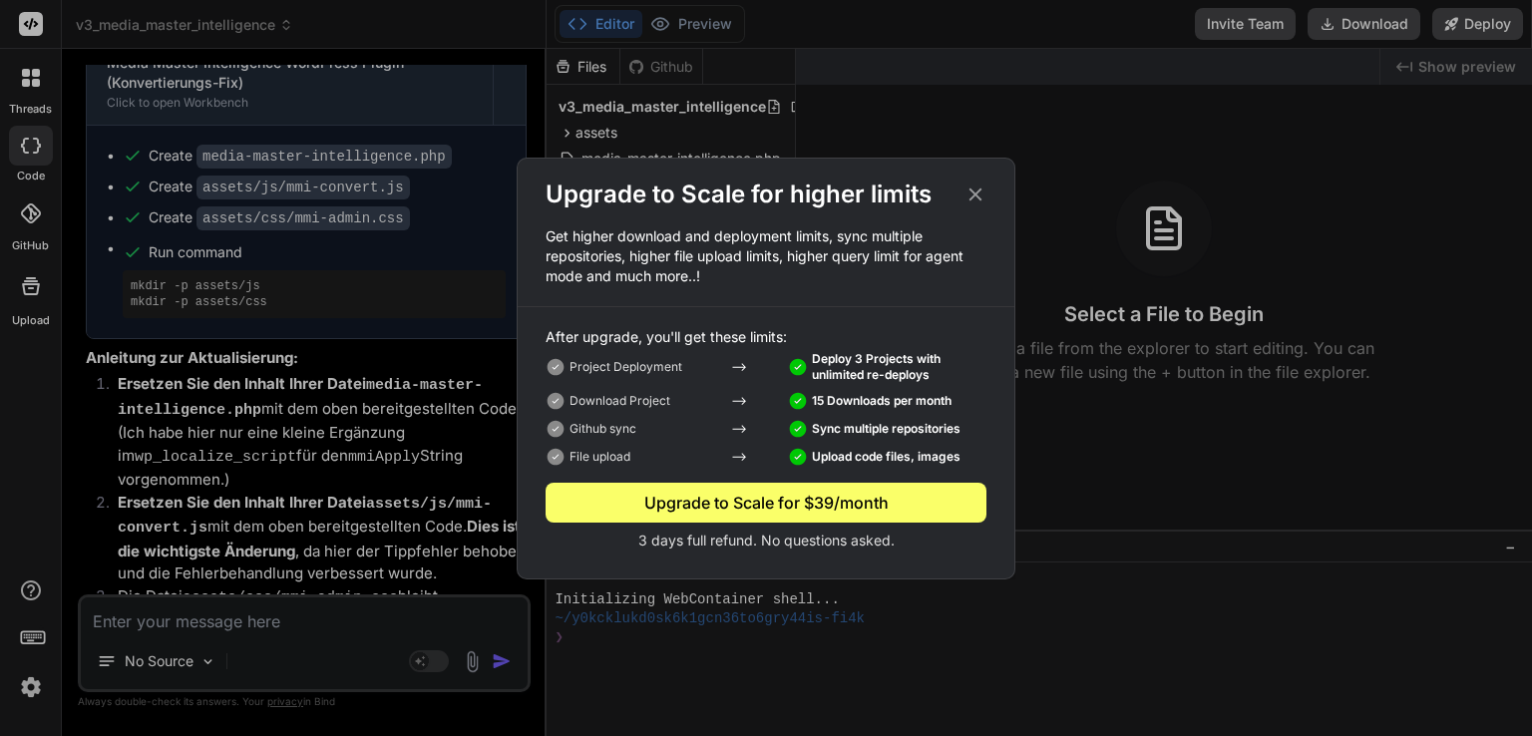
click at [973, 192] on icon at bounding box center [975, 193] width 13 height 13
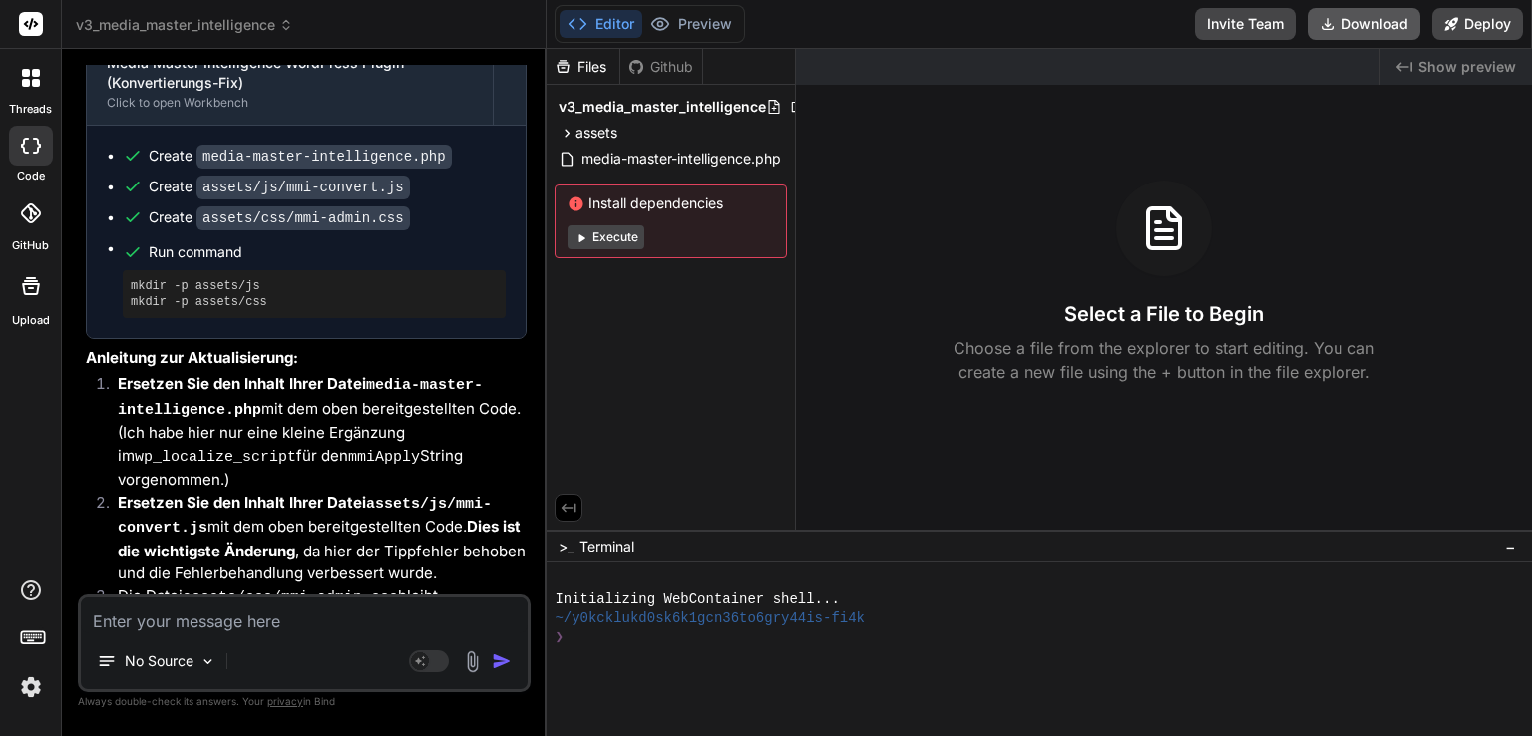
click at [1357, 23] on button "Download" at bounding box center [1363, 24] width 113 height 32
click at [292, 607] on textarea at bounding box center [304, 615] width 447 height 36
type textarea "x"
type textarea "e"
type textarea "x"
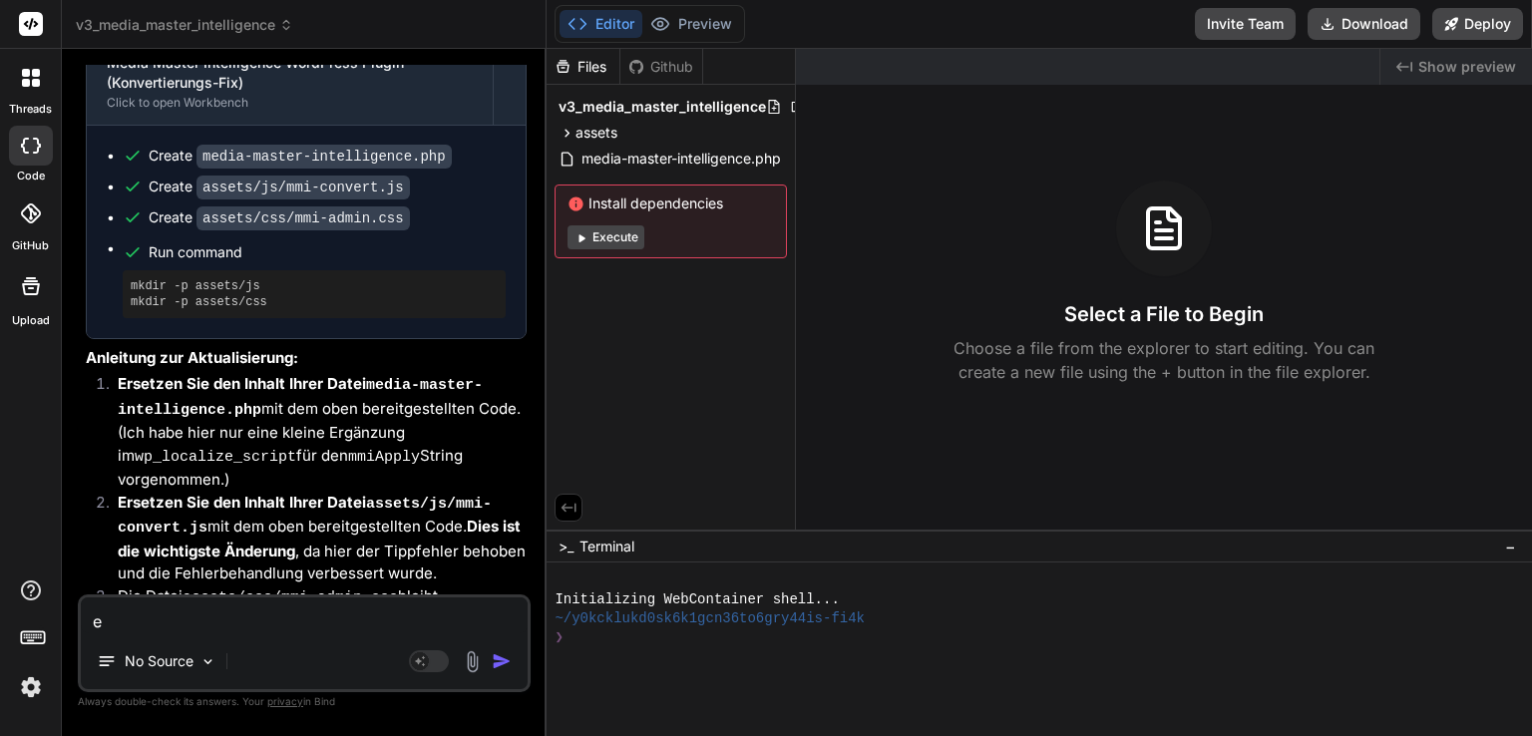
type textarea "es"
type textarea "x"
type textarea "es"
type textarea "x"
type textarea "es f"
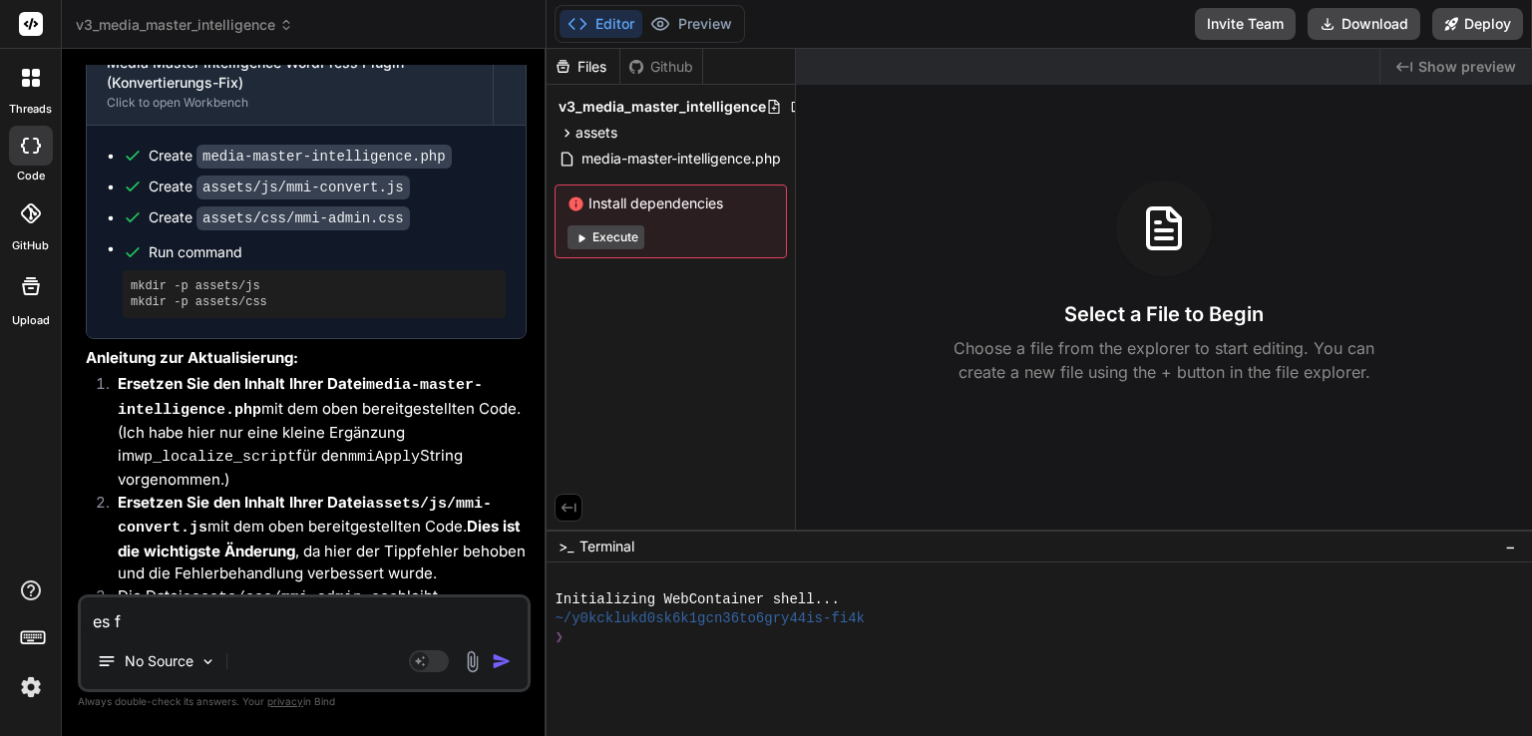
type textarea "x"
type textarea "es fu"
type textarea "x"
type textarea "es fun"
type textarea "x"
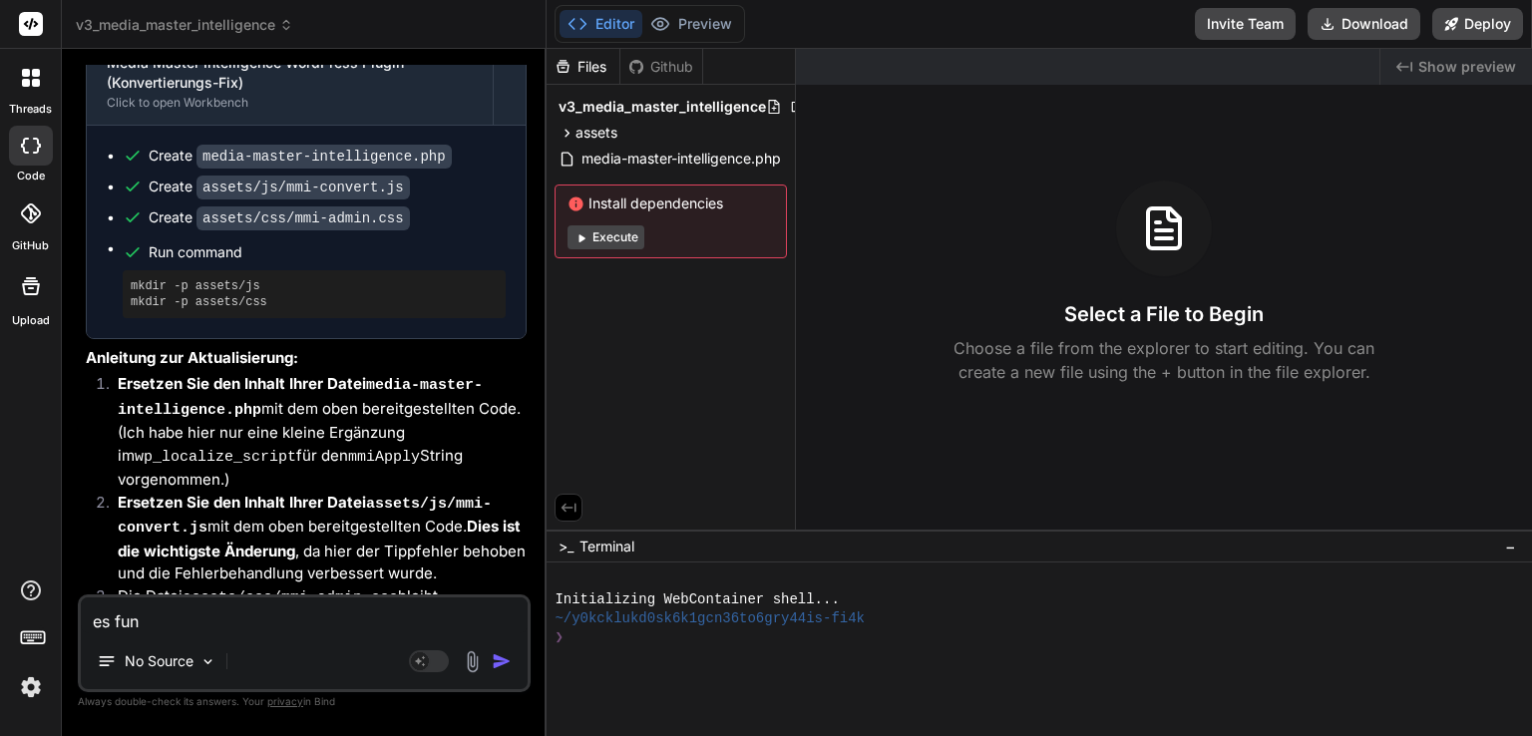
type textarea "es funt"
type textarea "x"
type textarea "es funtk"
type textarea "x"
type textarea "es funt"
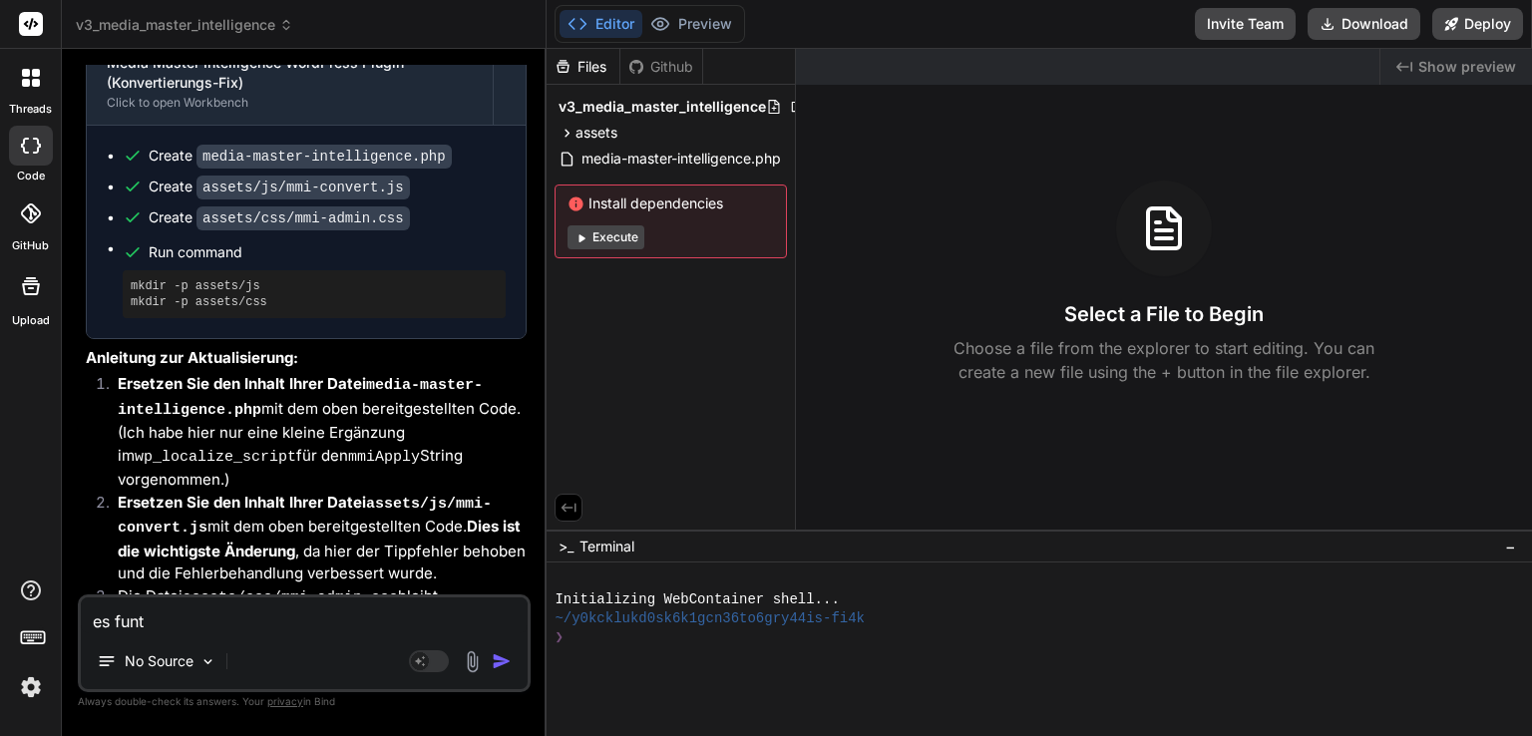
type textarea "x"
type textarea "es fun"
type textarea "x"
type textarea "es funk"
type textarea "x"
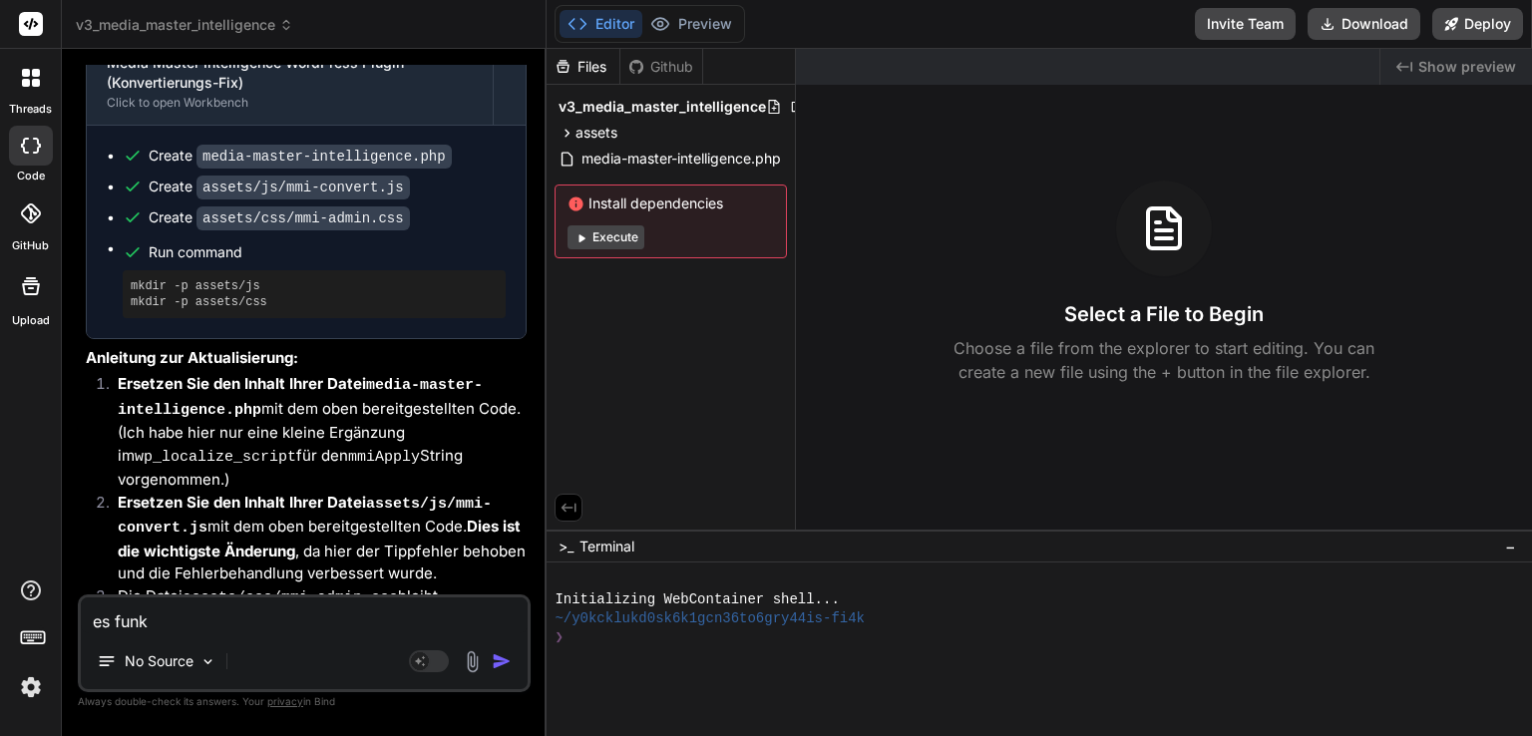
type textarea "es funkt"
type textarea "x"
type textarea "es funkti"
type textarea "x"
type textarea "es funktio"
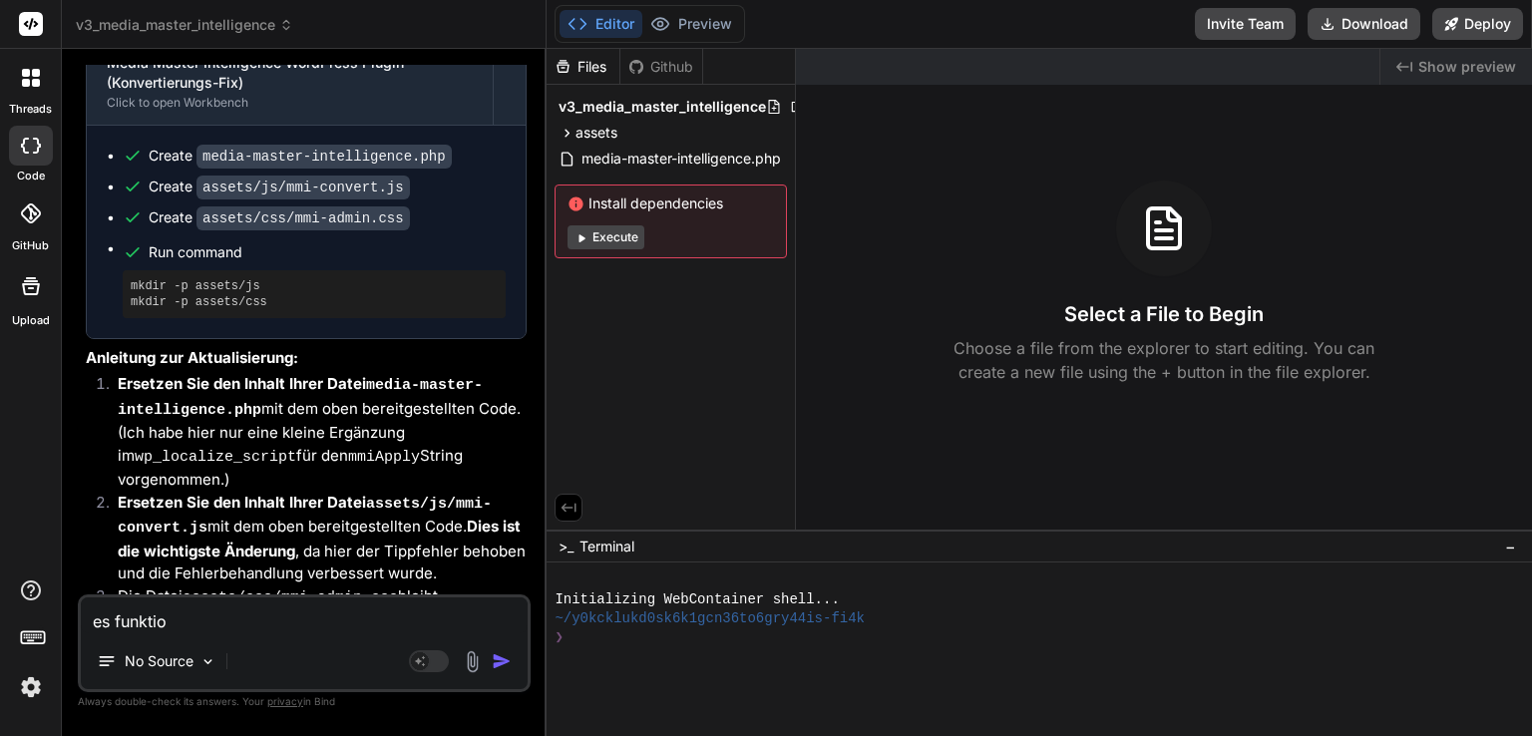
type textarea "x"
type textarea "es funktion"
type textarea "x"
type textarea "es funktionie"
type textarea "x"
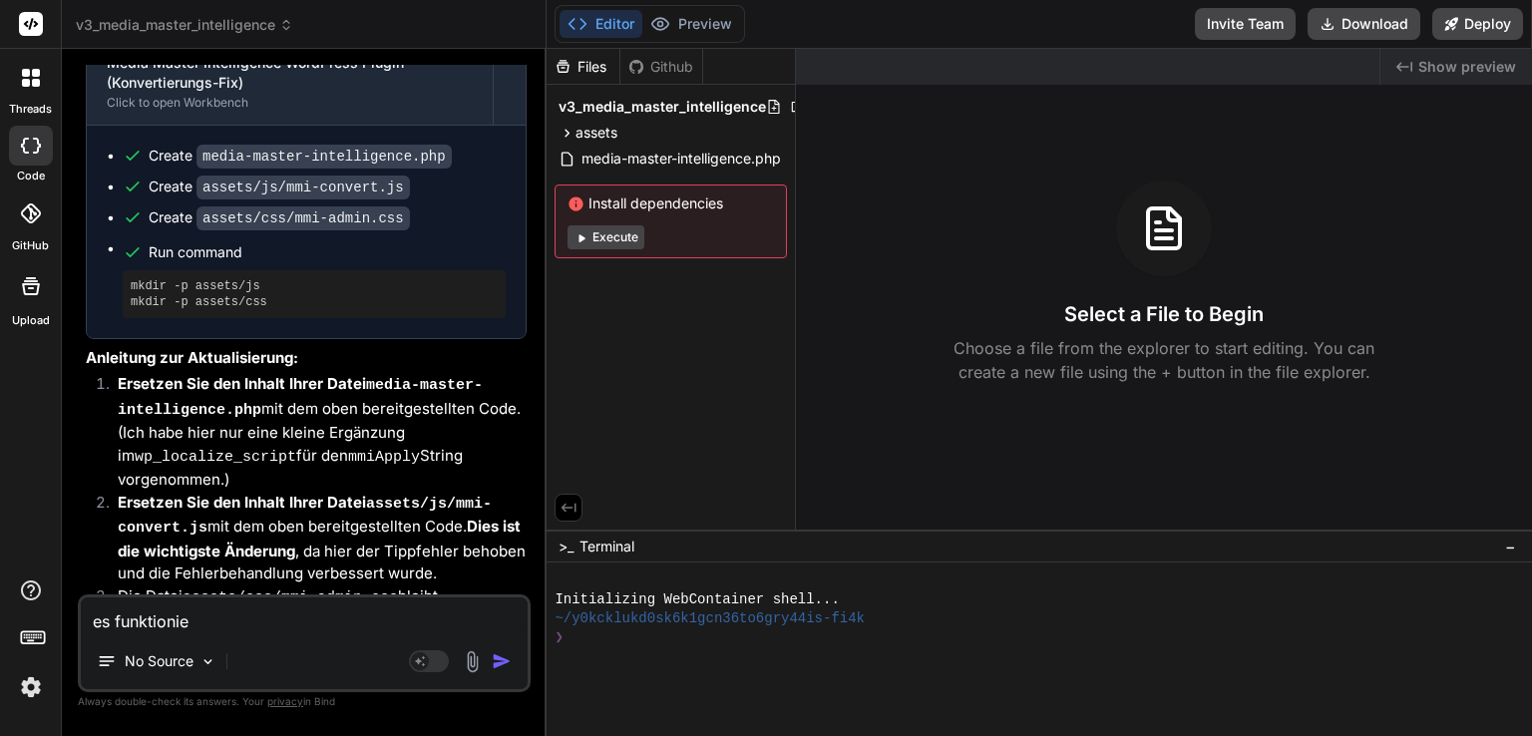
type textarea "es funktionier"
type textarea "x"
type textarea "es funktioniert"
type textarea "x"
type textarea "es funktioniert"
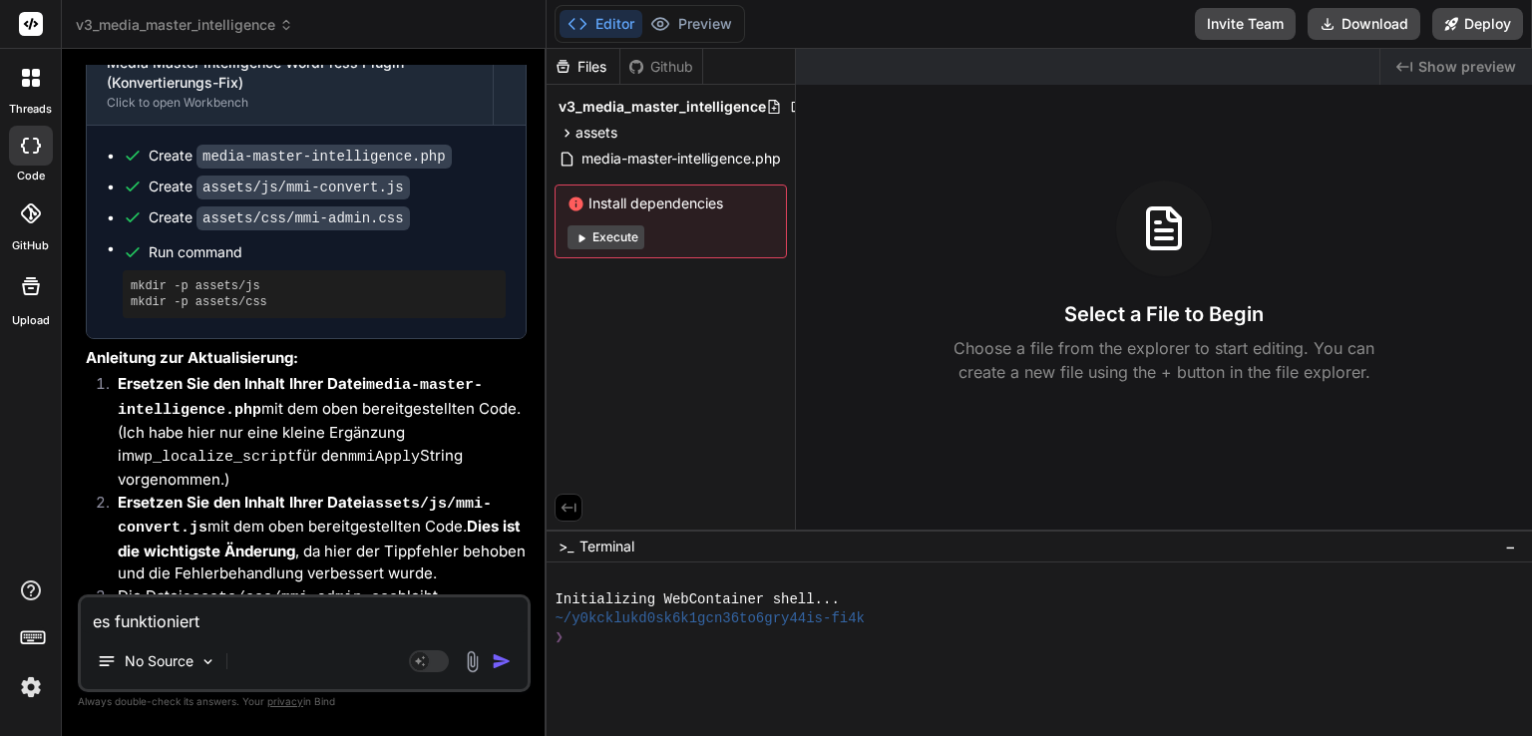
type textarea "x"
type textarea "es funktioniert n"
type textarea "x"
type textarea "es funktioniert no"
type textarea "x"
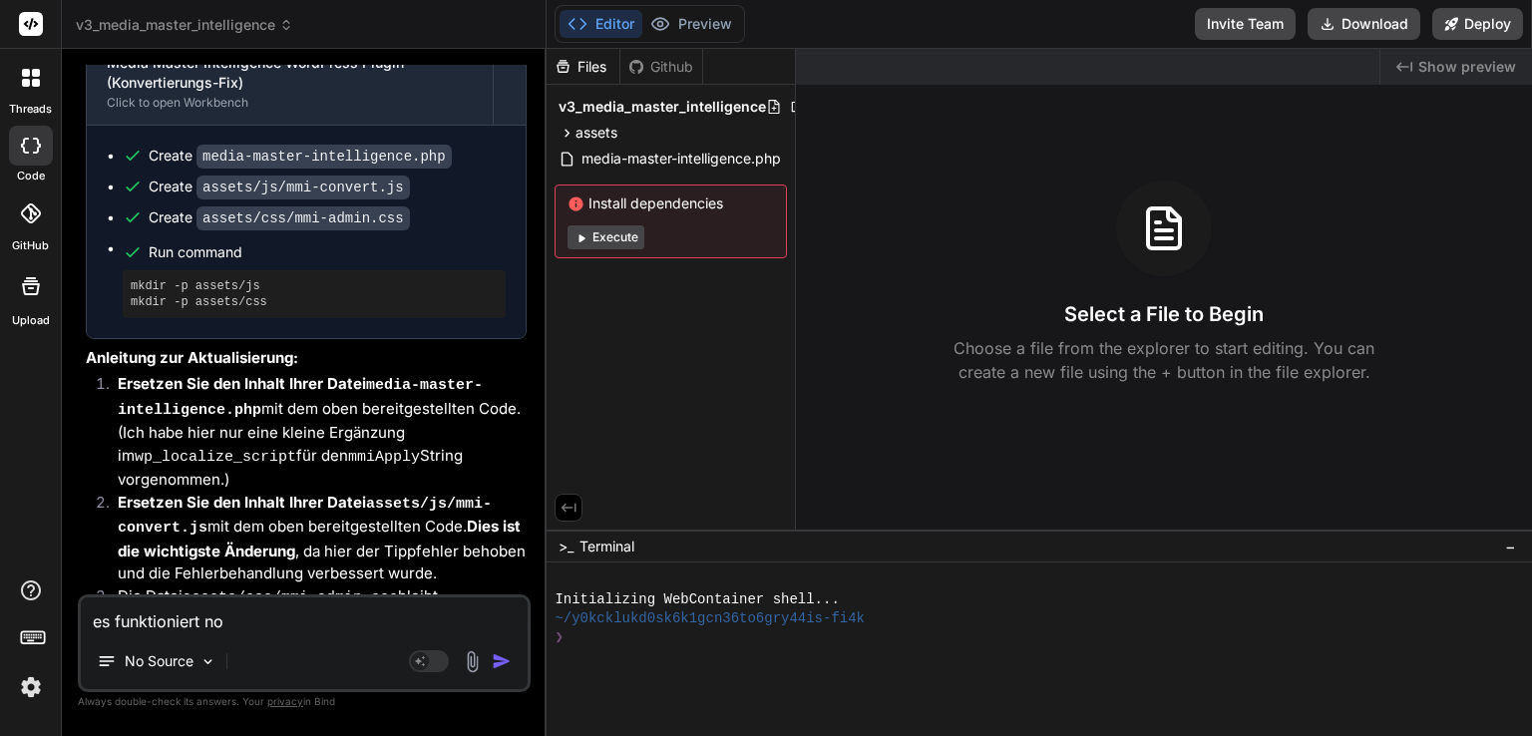
type textarea "es funktioniert noc"
type textarea "x"
type textarea "es funktioniert noch"
type textarea "x"
type textarea "es funktioniert noch"
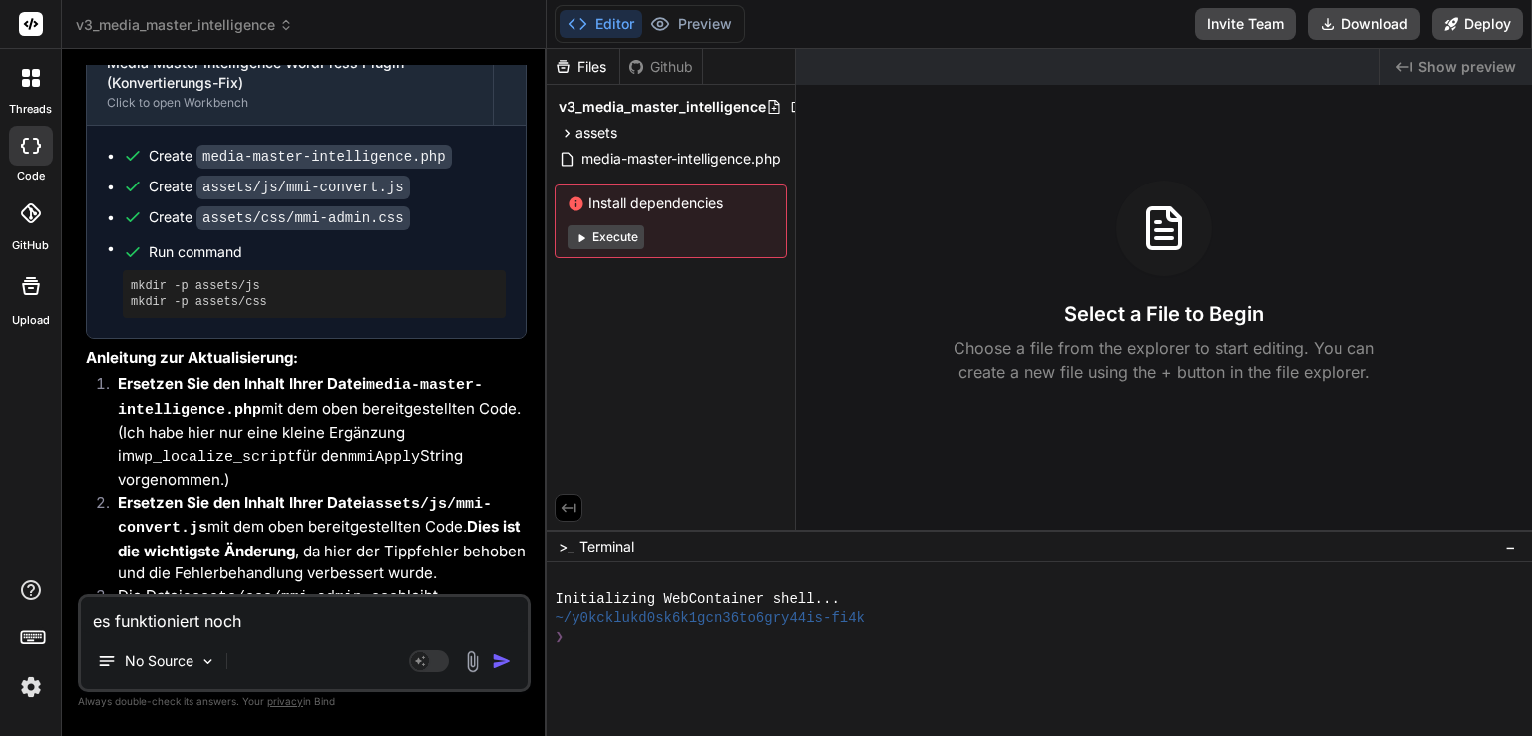
type textarea "x"
type textarea "es funktioniert noch n"
type textarea "x"
type textarea "es funktioniert noch nic"
type textarea "x"
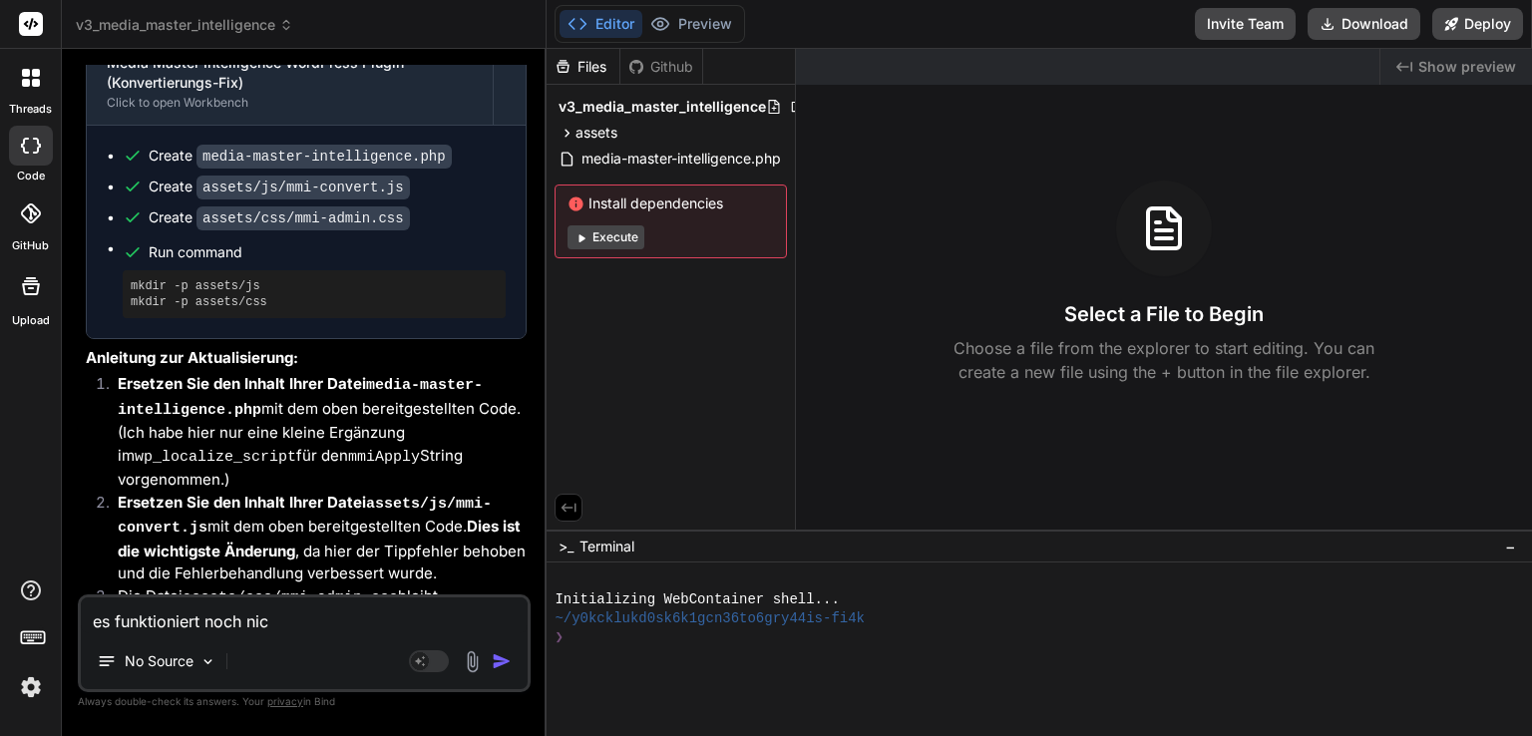
type textarea "es funktioniert noch nich"
type textarea "x"
type textarea "es funktioniert noch nicht"
type textarea "x"
type textarea "es funktioniert noch nicht."
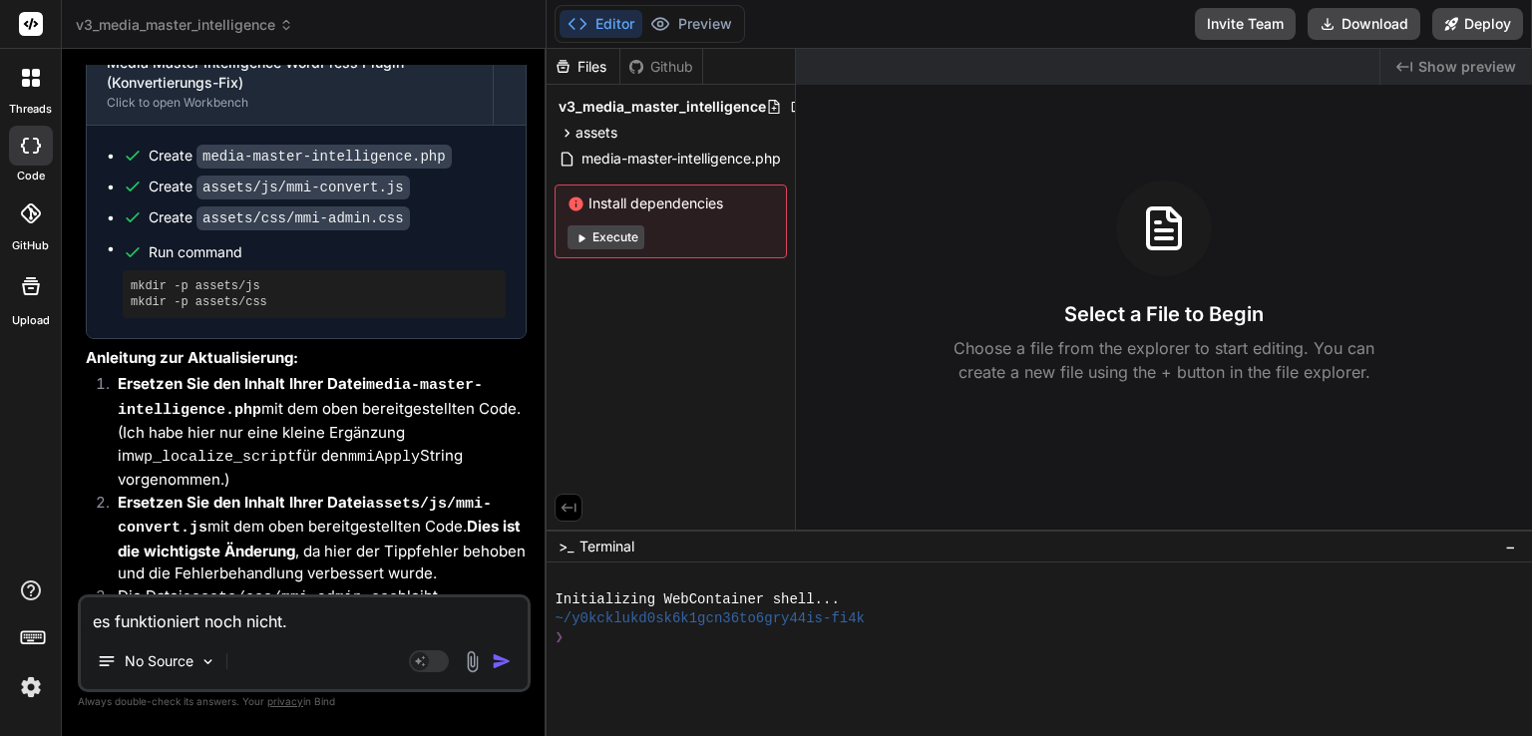
type textarea "x"
type textarea "es funktioniert noch nicht."
type textarea "x"
type textarea "es funktioniert noch nicht. e"
type textarea "x"
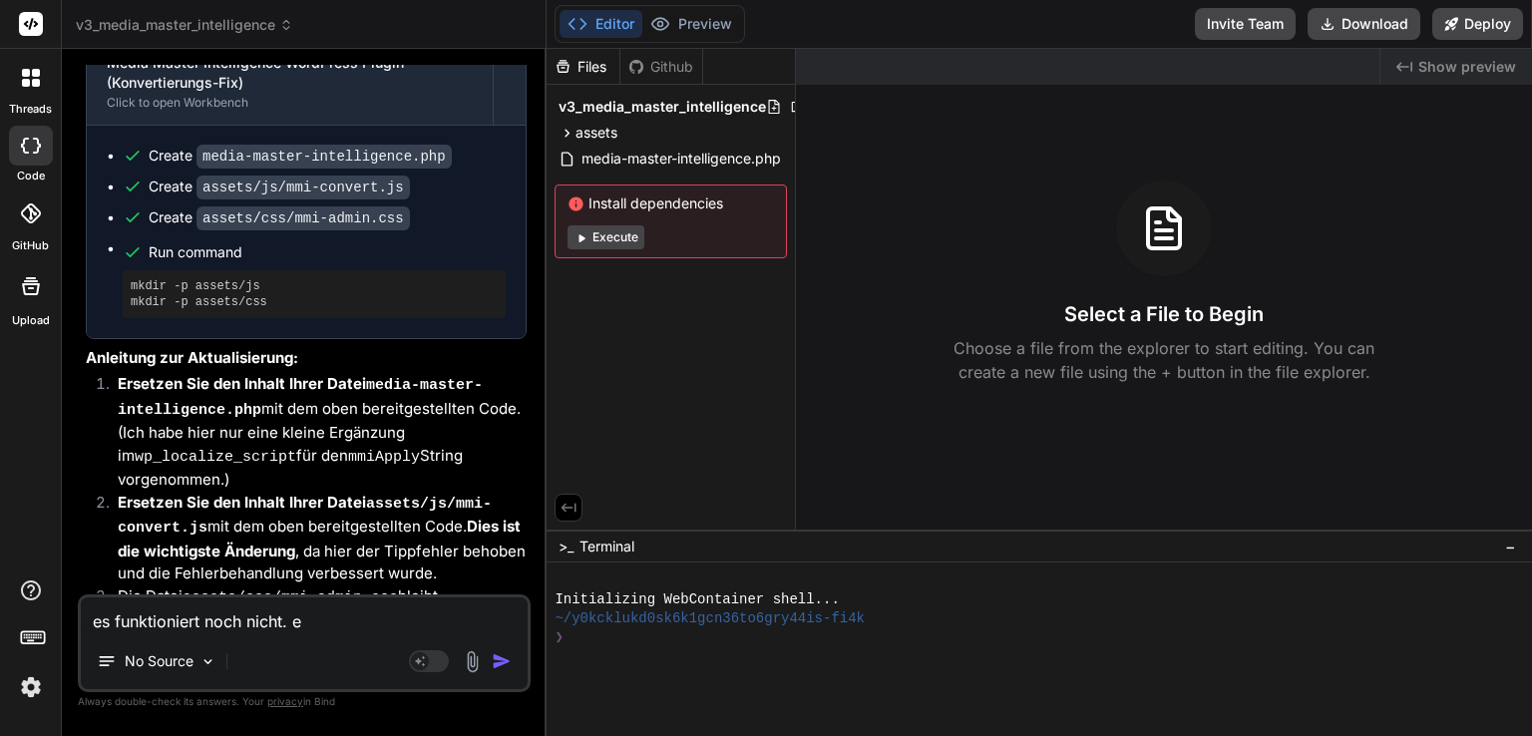
type textarea "es funktioniert noch nicht. er"
type textarea "x"
type textarea "es funktioniert noch nicht. ers"
type textarea "x"
type textarea "es funktioniert noch nicht. erste"
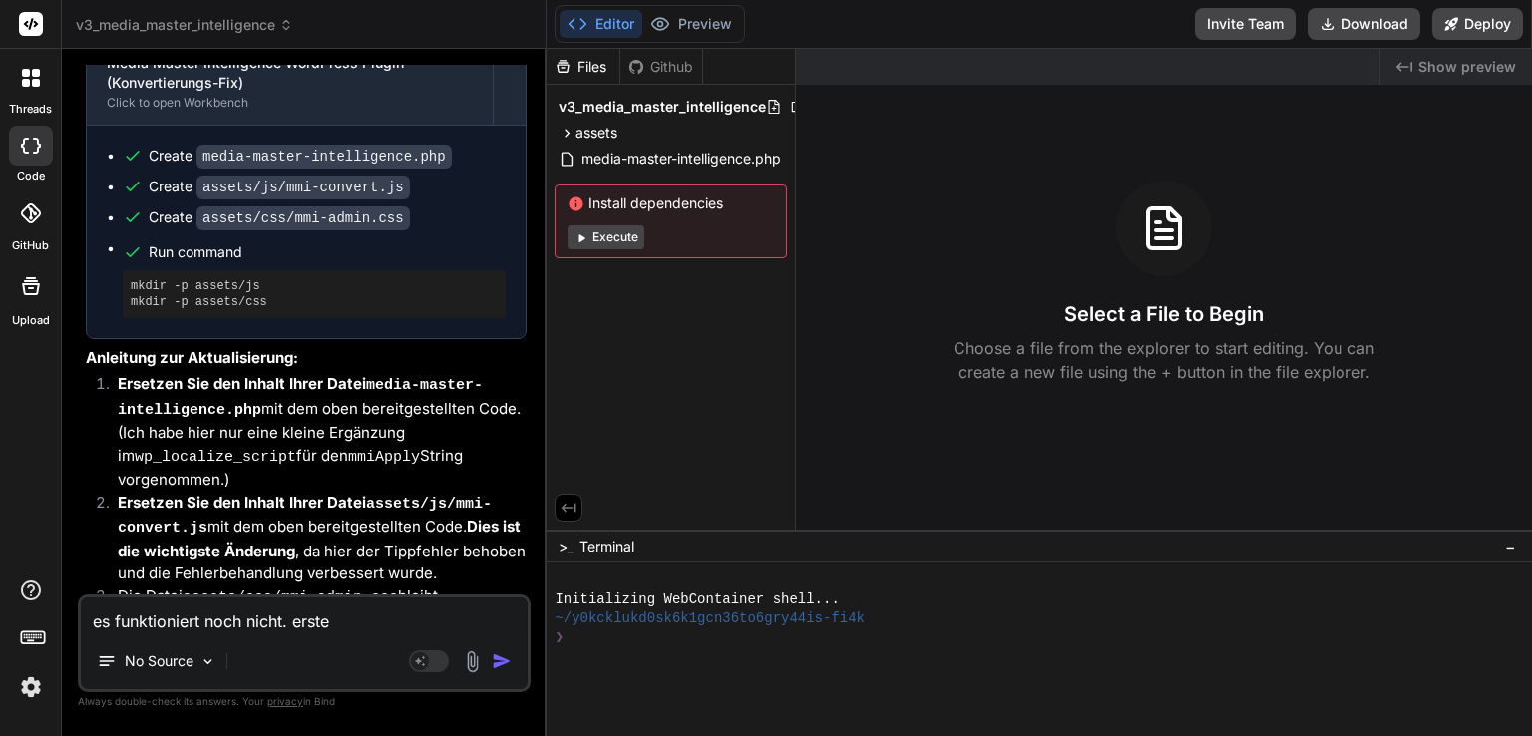
type textarea "x"
type textarea "es funktioniert noch nicht. erstel"
type textarea "x"
type textarea "es funktioniert noch nicht. erstell"
type textarea "x"
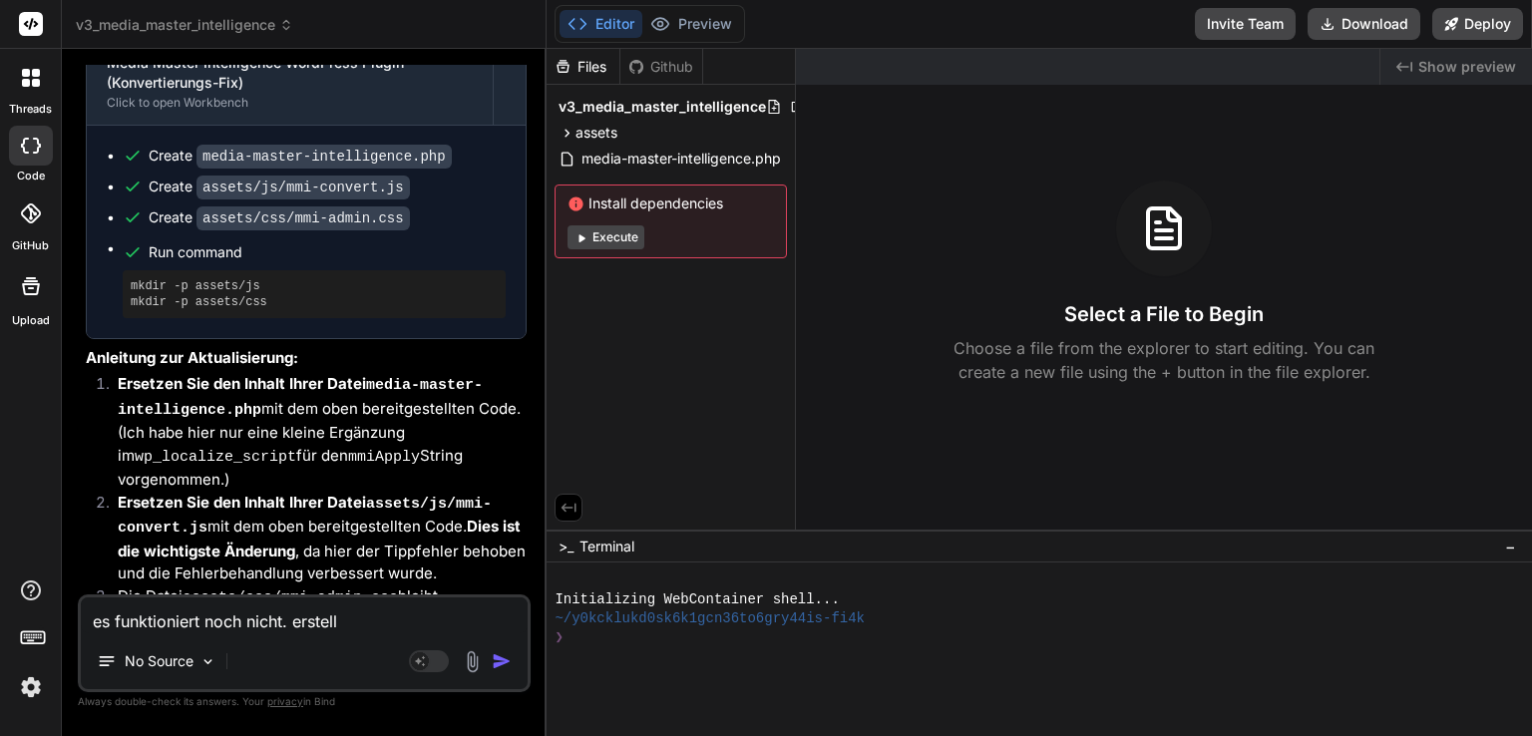
type textarea "es funktioniert noch nicht. erstelle"
type textarea "x"
type textarea "es funktioniert noch nicht. erstelle"
type textarea "x"
type textarea "es funktioniert noch nicht. erstelle e"
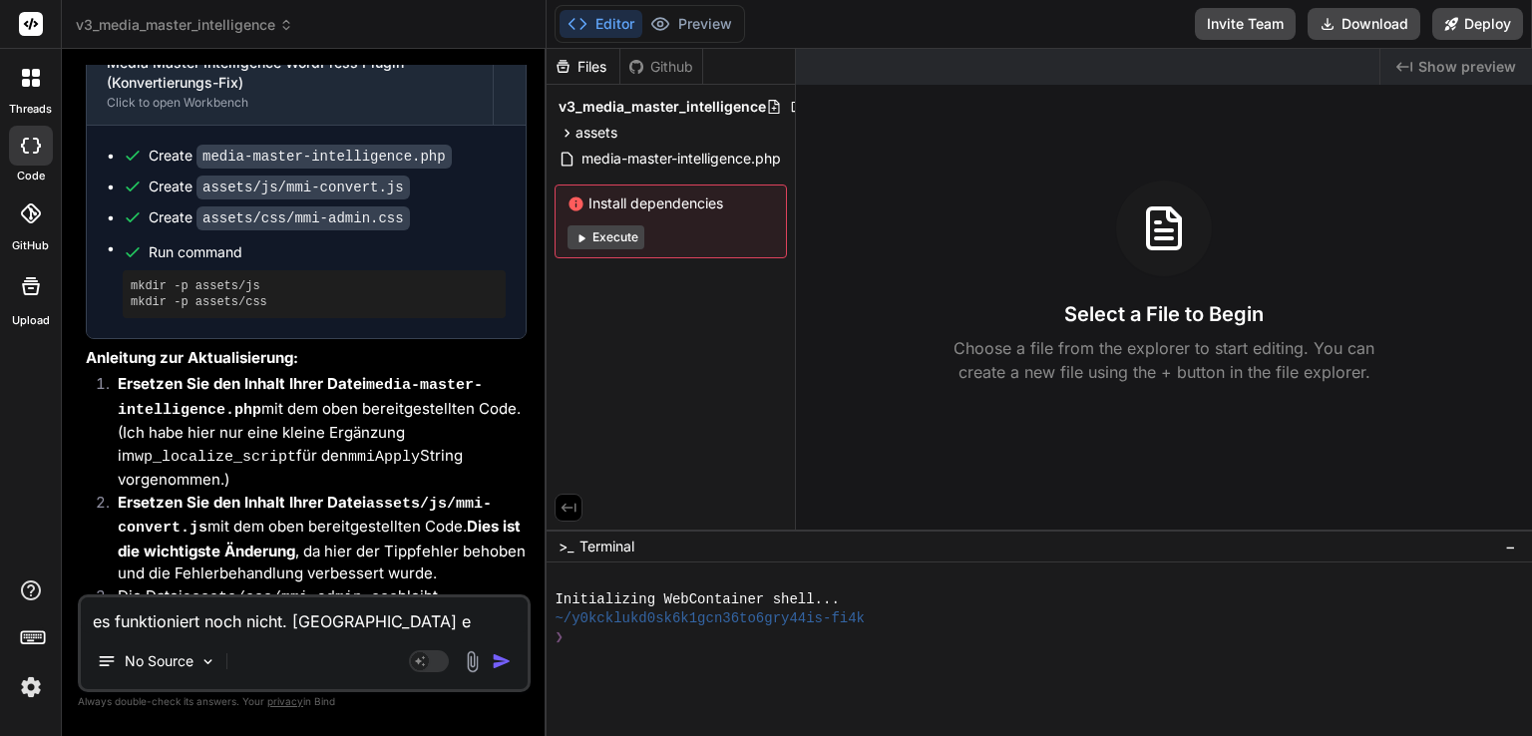
type textarea "x"
type textarea "es funktioniert noch nicht. erstelle ei"
type textarea "x"
type textarea "es funktioniert noch nicht. erstelle ein"
type textarea "x"
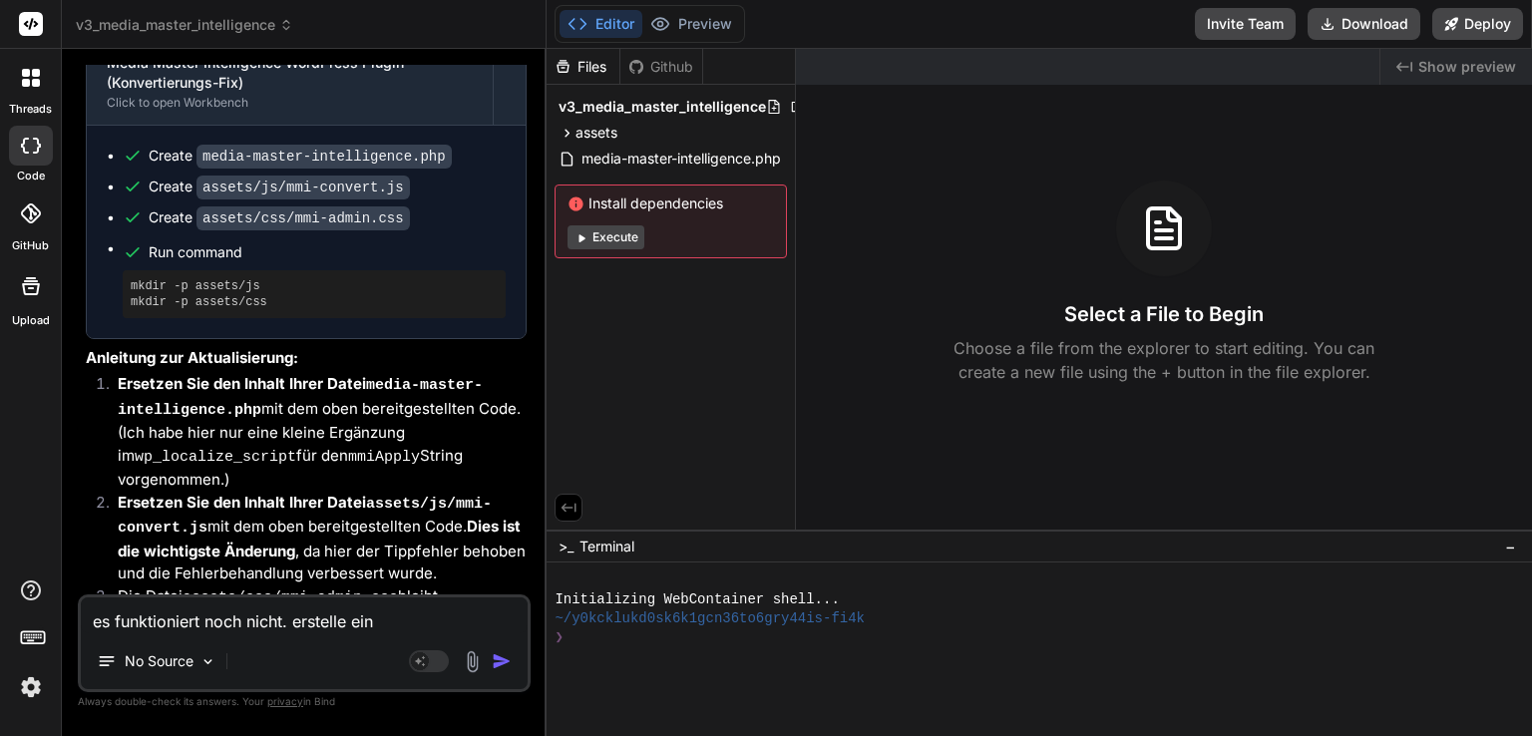
type textarea "es funktioniert noch nicht. erstelle eine"
type textarea "x"
type textarea "es funktioniert noch nicht. erstelle einen"
type textarea "x"
type textarea "es funktioniert noch nicht. erstelle einen"
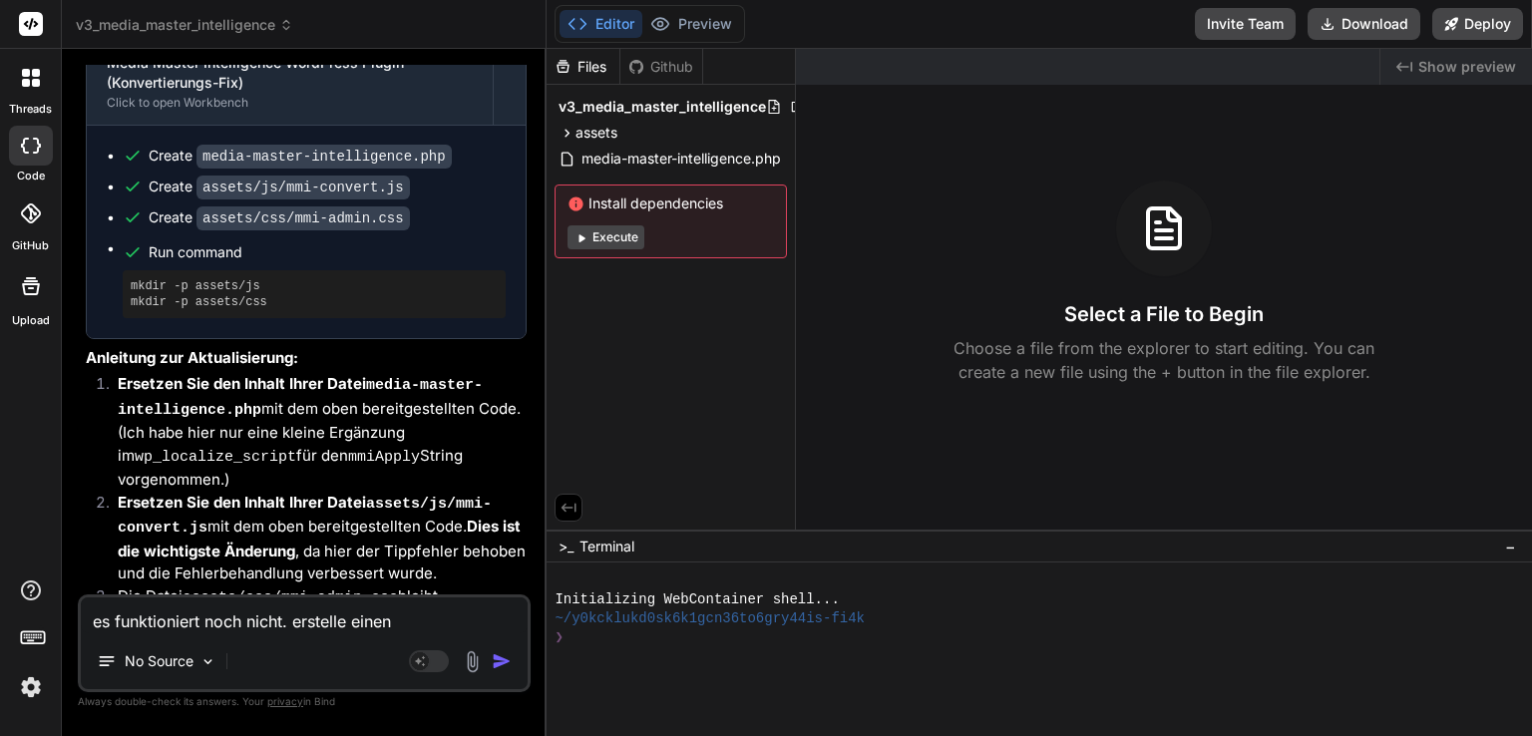
type textarea "x"
type textarea "es funktioniert noch nicht. erstelle einen l"
type textarea "x"
type textarea "es funktioniert noch nicht. erstelle einen lo"
type textarea "x"
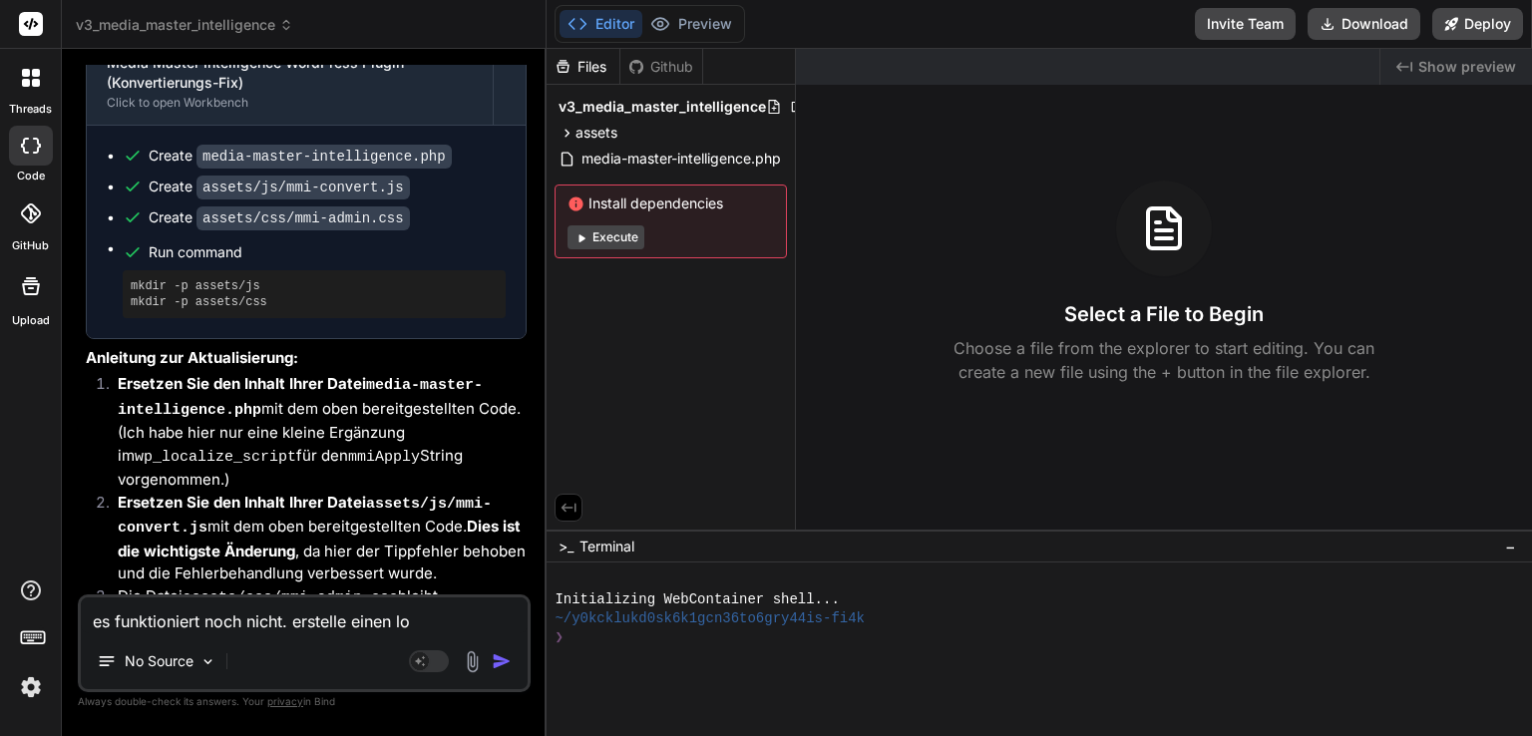
type textarea "es funktioniert noch nicht. erstelle einen log"
type textarea "x"
type textarea "es funktioniert noch nicht. erstelle einen log"
type textarea "x"
type textarea "es funktioniert noch nicht. erstelle einen log d"
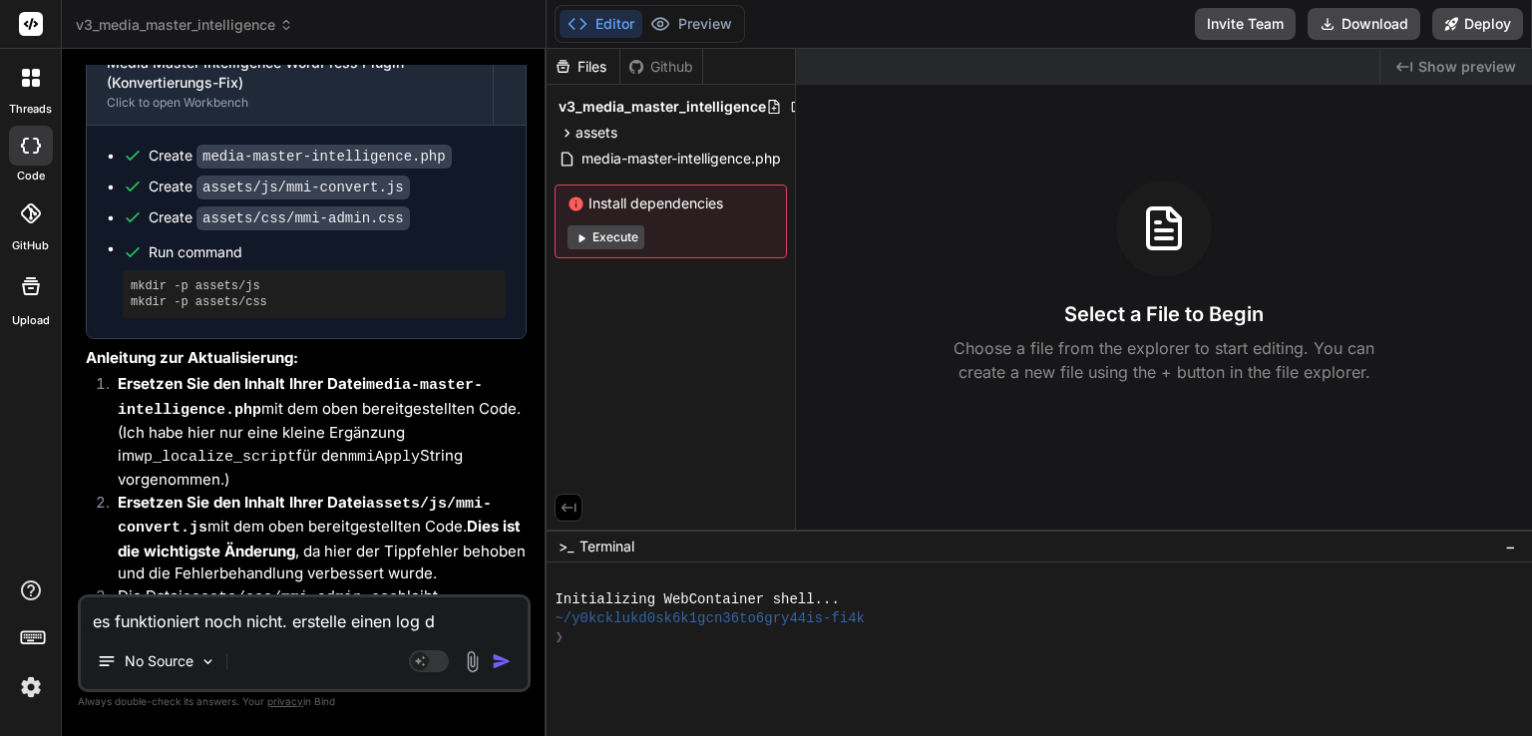
type textarea "x"
type textarea "es funktioniert noch nicht. erstelle einen log de"
type textarea "x"
type textarea "es funktioniert noch nicht. erstelle einen log der"
type textarea "x"
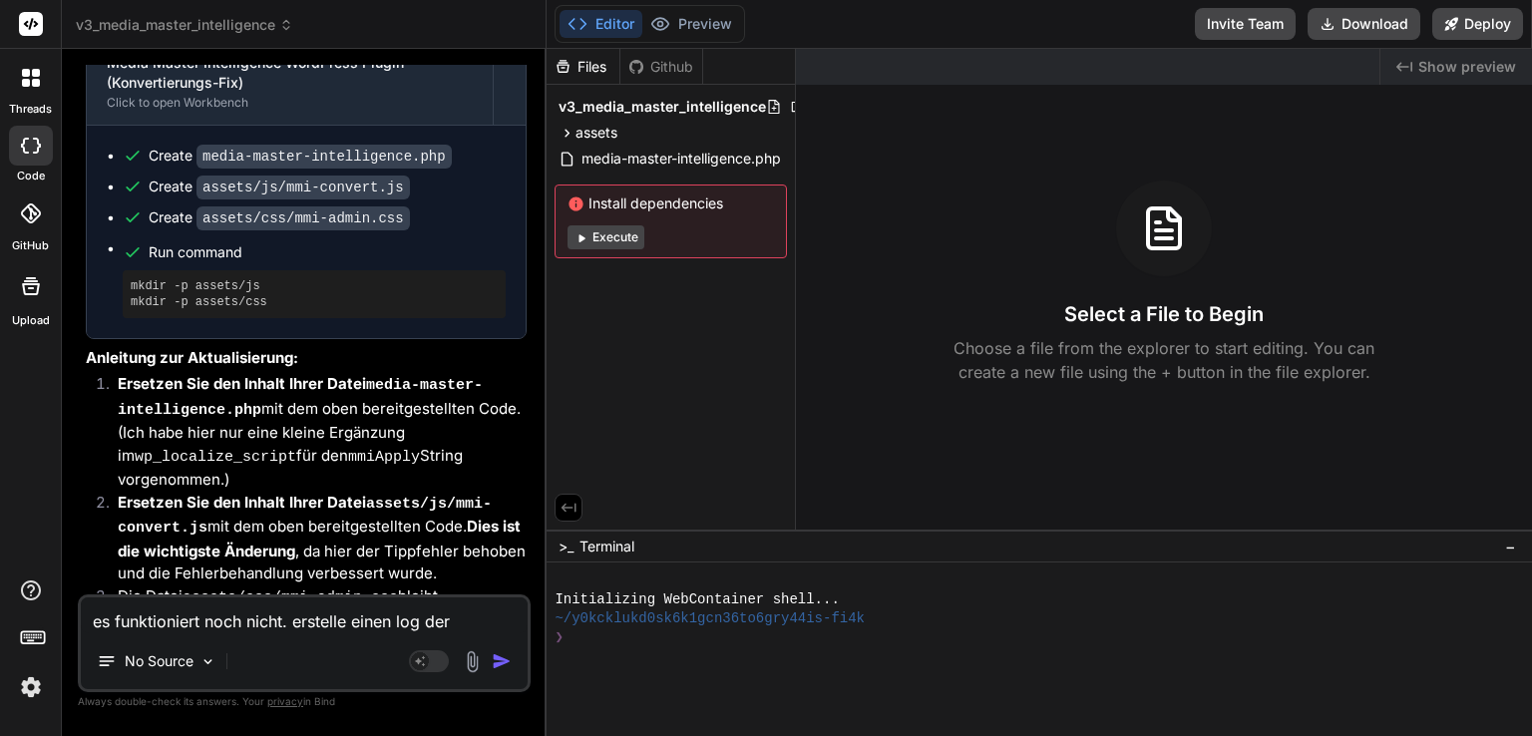
type textarea "es funktioniert noch nicht. erstelle einen log der"
type textarea "x"
type textarea "es funktioniert noch nicht. erstelle einen log der a"
type textarea "x"
type textarea "es funktioniert noch nicht. erstelle einen log der au"
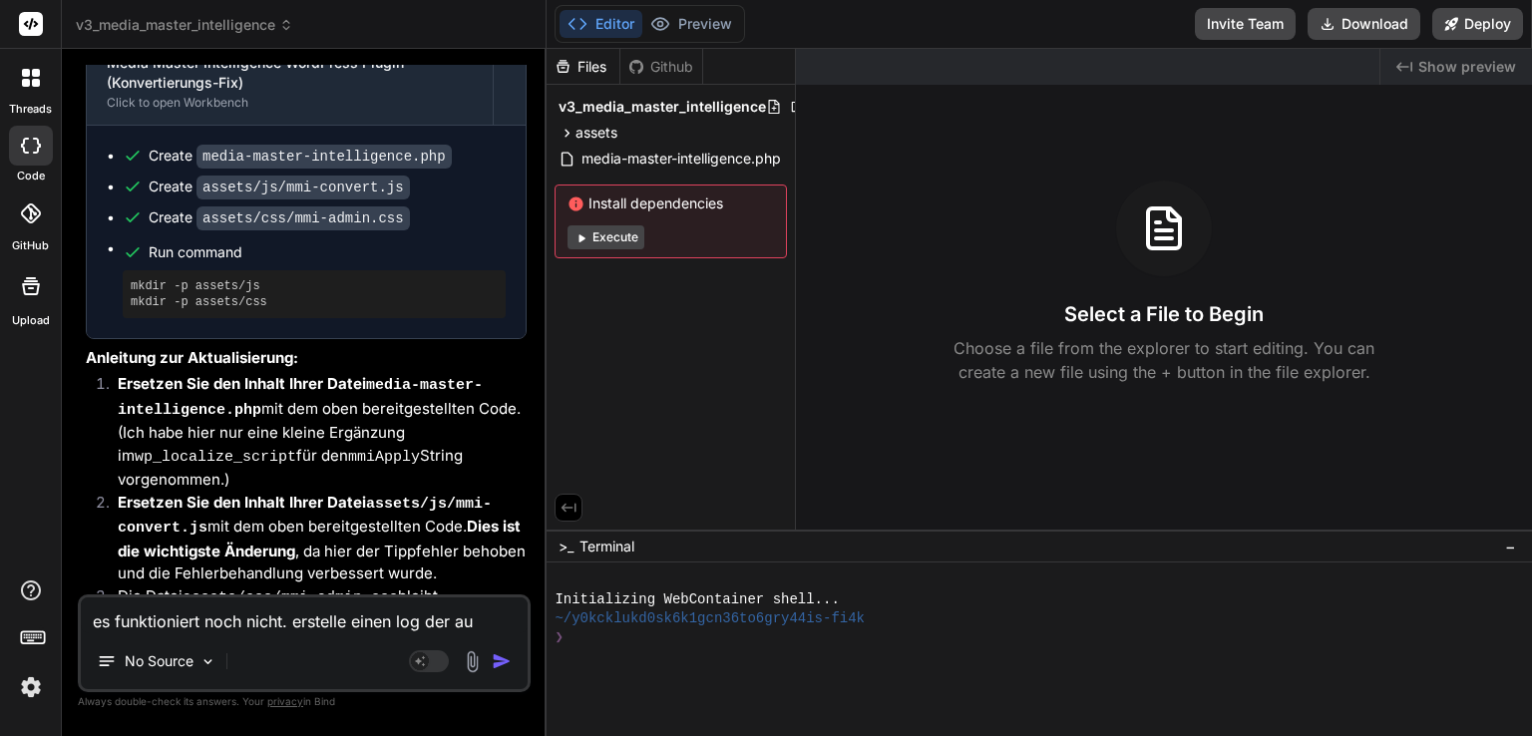
type textarea "x"
type textarea "es funktioniert noch nicht. erstelle einen log der aus"
type textarea "x"
type textarea "es funktioniert noch nicht. erstelle einen log der aus"
type textarea "x"
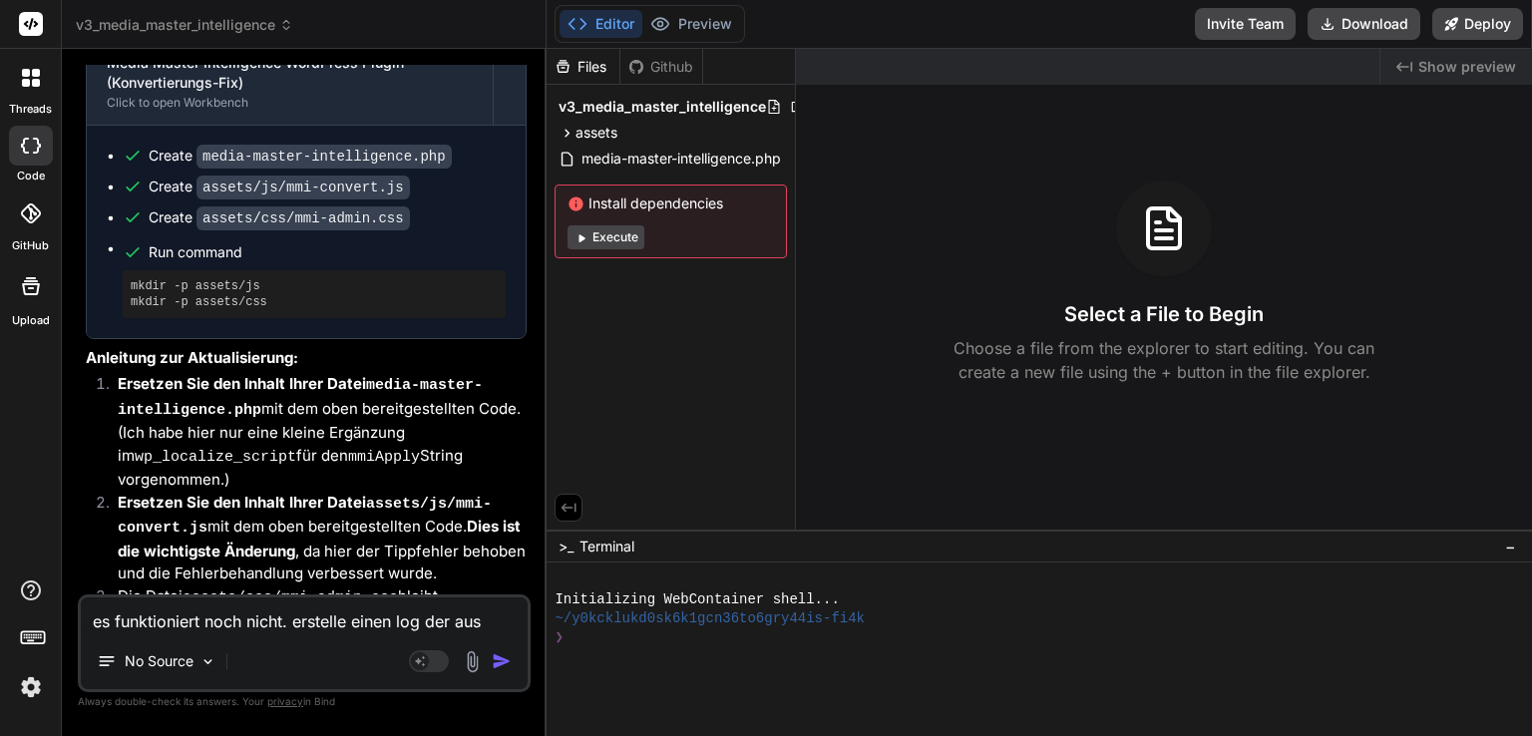
type textarea "es funktioniert noch nicht. erstelle einen log der aus d"
type textarea "x"
type textarea "es funktioniert noch nicht. erstelle einen log der aus de"
type textarea "x"
type textarea "es funktioniert noch nicht. erstelle einen log der aus dem"
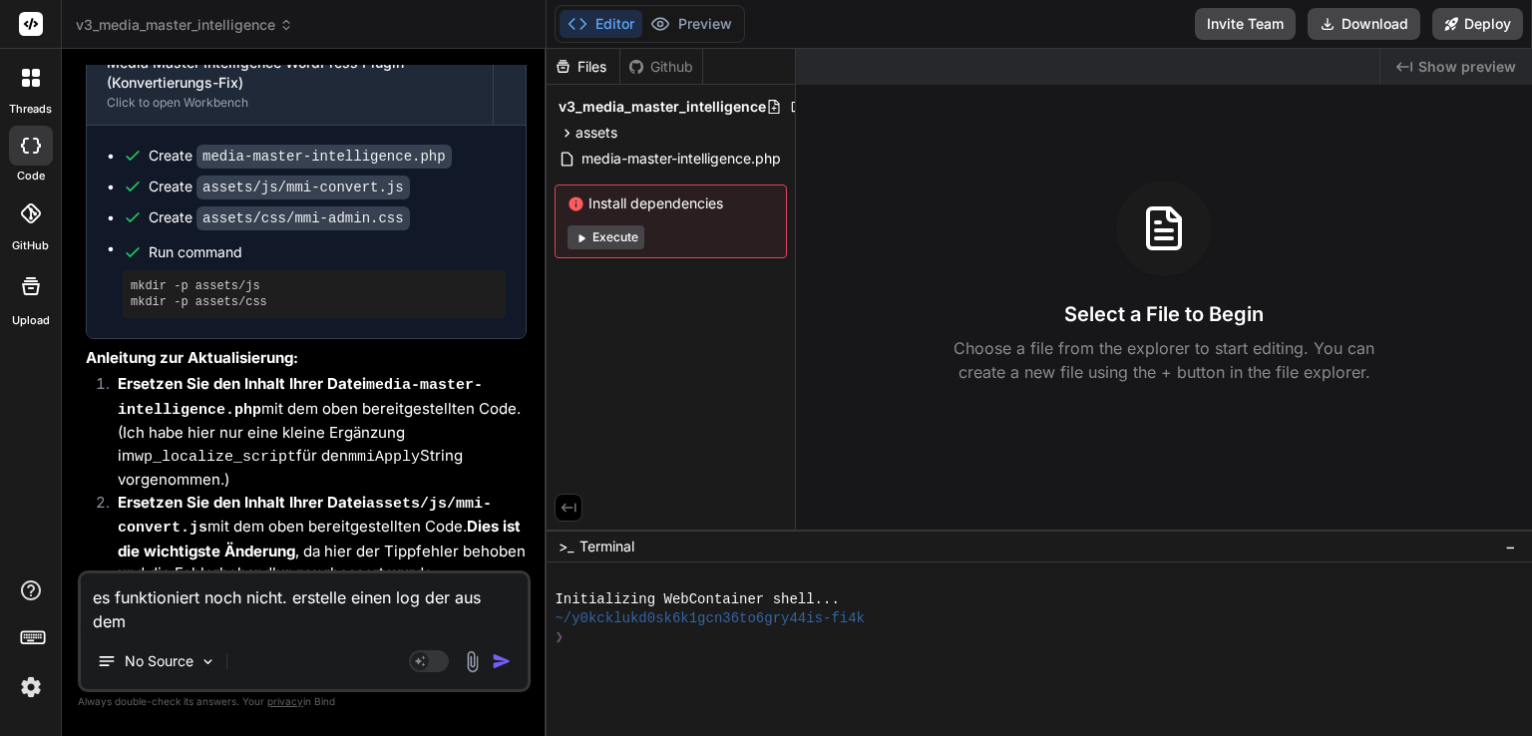
type textarea "x"
type textarea "es funktioniert noch nicht. erstelle einen log der aus dem"
type textarea "x"
type textarea "es funktioniert noch nicht. erstelle einen log der aus dem m"
type textarea "x"
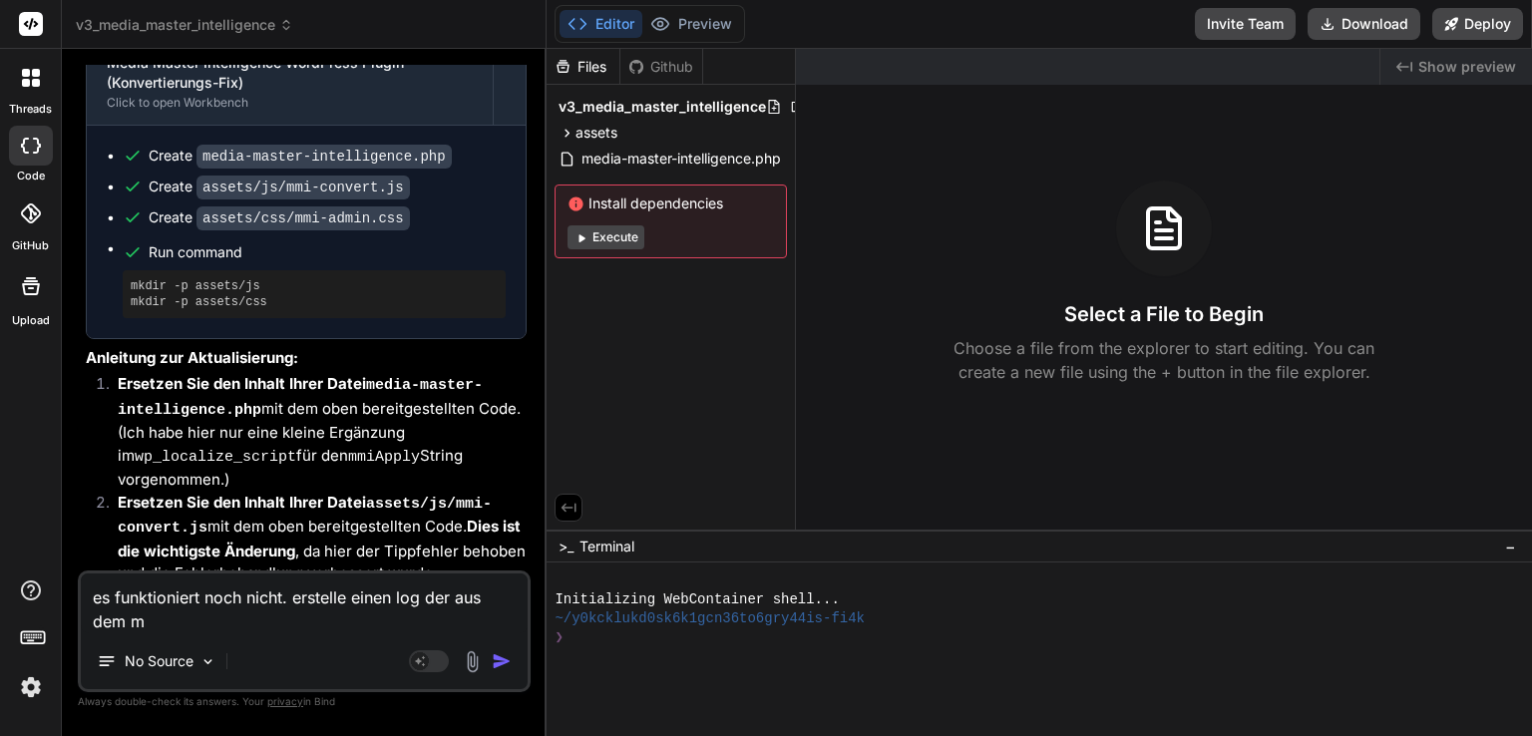
type textarea "es funktioniert noch nicht. erstelle einen log der aus dem mm"
type textarea "x"
type textarea "es funktioniert noch nicht. erstelle einen log der aus dem mmi"
type textarea "x"
type textarea "es funktioniert noch nicht. erstelle einen log der aus dem mmi"
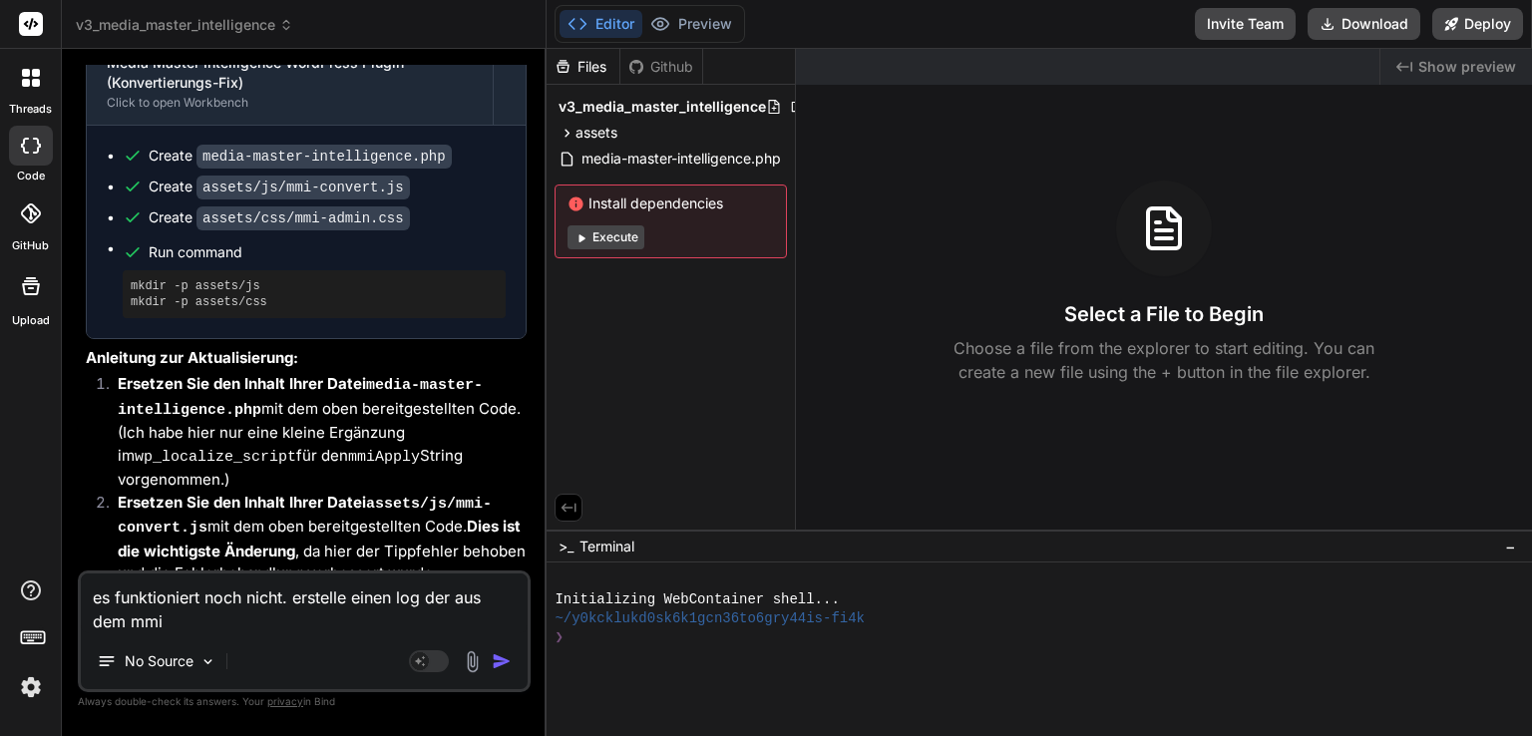
type textarea "x"
type textarea "es funktioniert noch nicht. erstelle einen log der aus dem mmi a"
type textarea "x"
type textarea "es funktioniert noch nicht. erstelle einen log der aus dem mmi au"
type textarea "x"
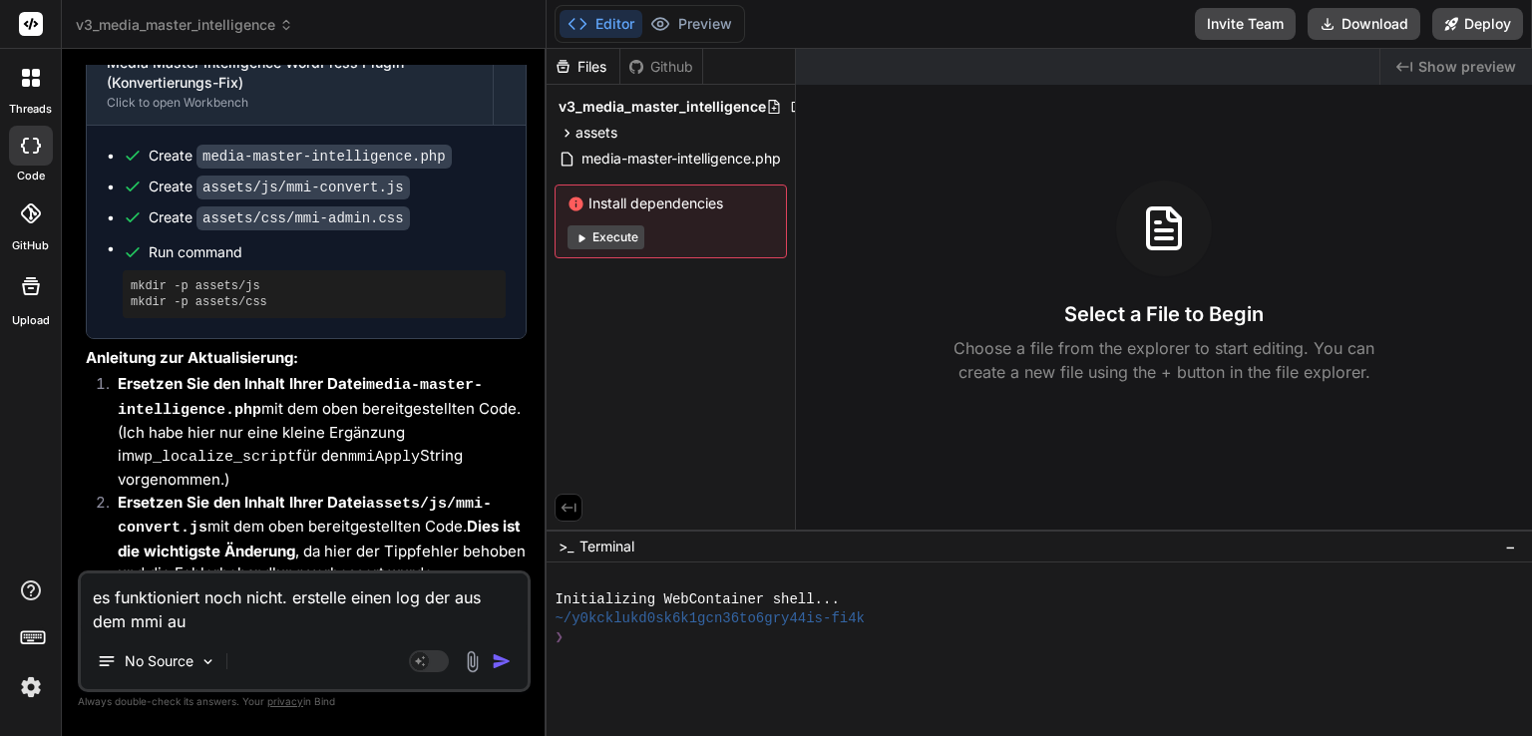
type textarea "es funktioniert noch nicht. erstelle einen log der aus dem mmi auf"
type textarea "x"
type textarea "es funktioniert noch nicht. erstelle einen log der aus dem mmi aufge"
type textarea "x"
type textarea "es funktioniert noch nicht. erstelle einen log der aus dem mmi aufger"
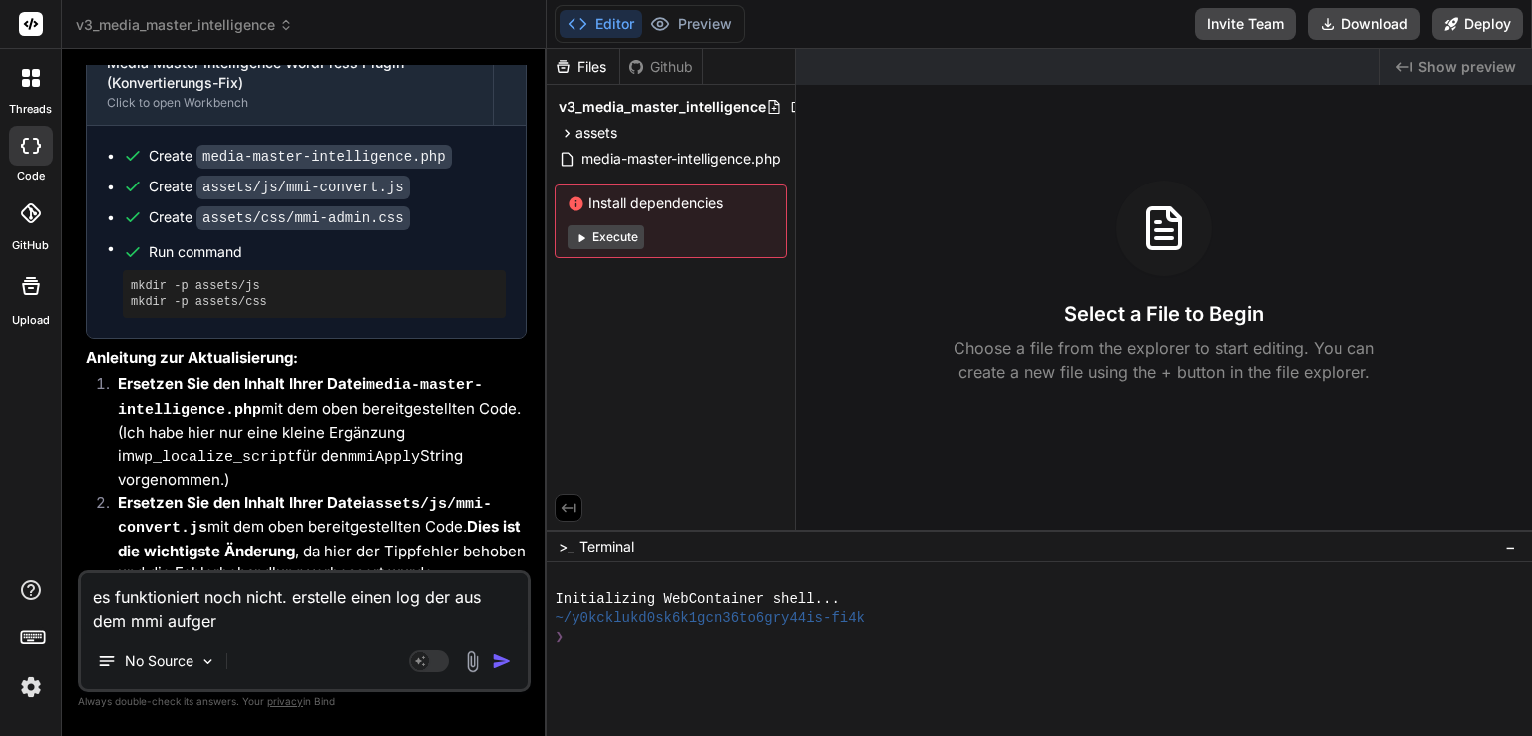
type textarea "x"
type textarea "es funktioniert noch nicht. erstelle einen log der aus dem mmi aufgeru"
type textarea "x"
type textarea "es funktioniert noch nicht. erstelle einen log der aus dem mmi aufgeruf"
type textarea "x"
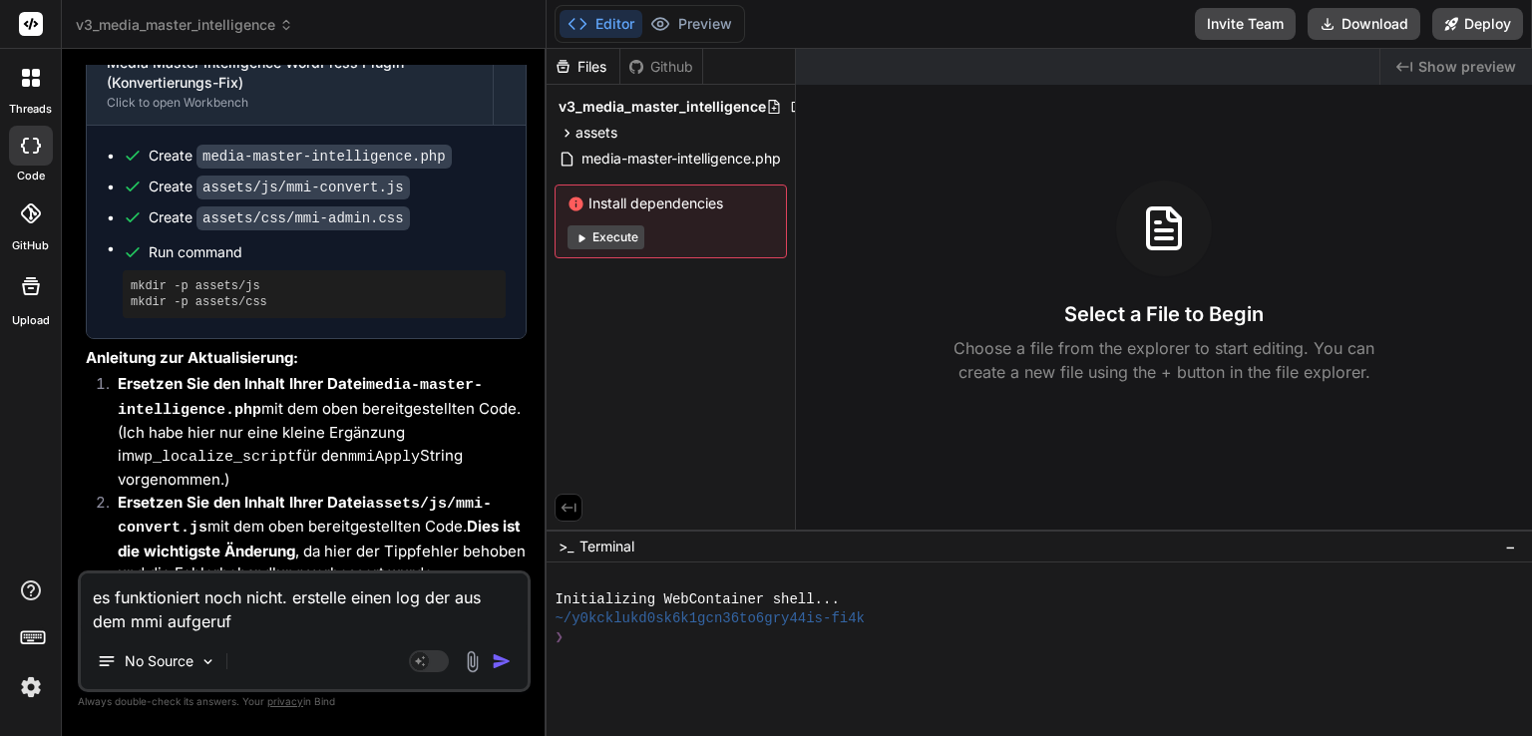
type textarea "es funktioniert noch nicht. erstelle einen log der aus dem mmi aufgerufe"
type textarea "x"
type textarea "es funktioniert noch nicht. erstelle einen log der aus dem mmi aufgerufen"
type textarea "x"
type textarea "es funktioniert noch nicht. erstelle einen log der aus dem mmi aufgerufen"
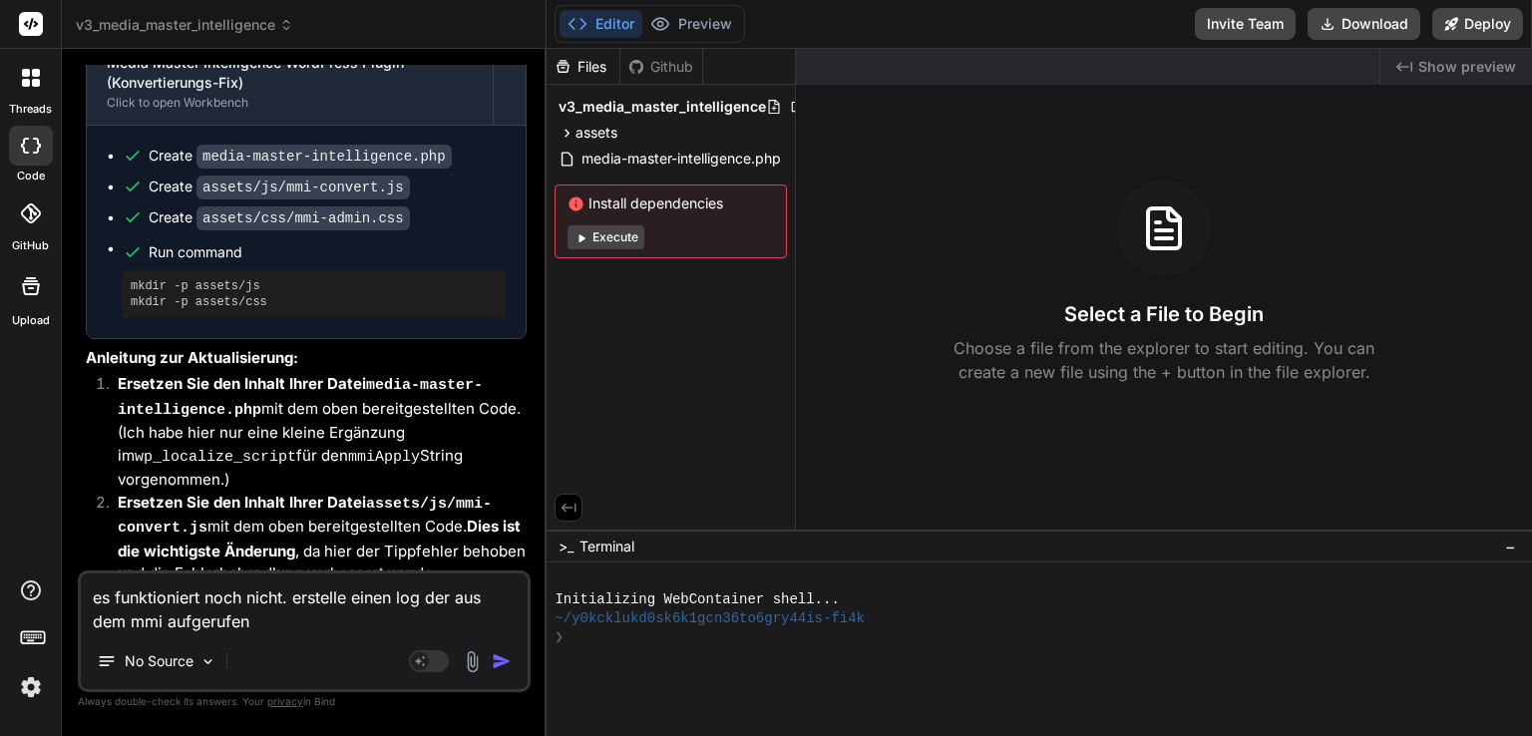
type textarea "x"
type textarea "es funktioniert noch nicht. erstelle einen log der aus dem mmi aufgerufen w"
type textarea "x"
type textarea "es funktioniert noch nicht. erstelle einen log der aus dem mmi aufgerufen we"
type textarea "x"
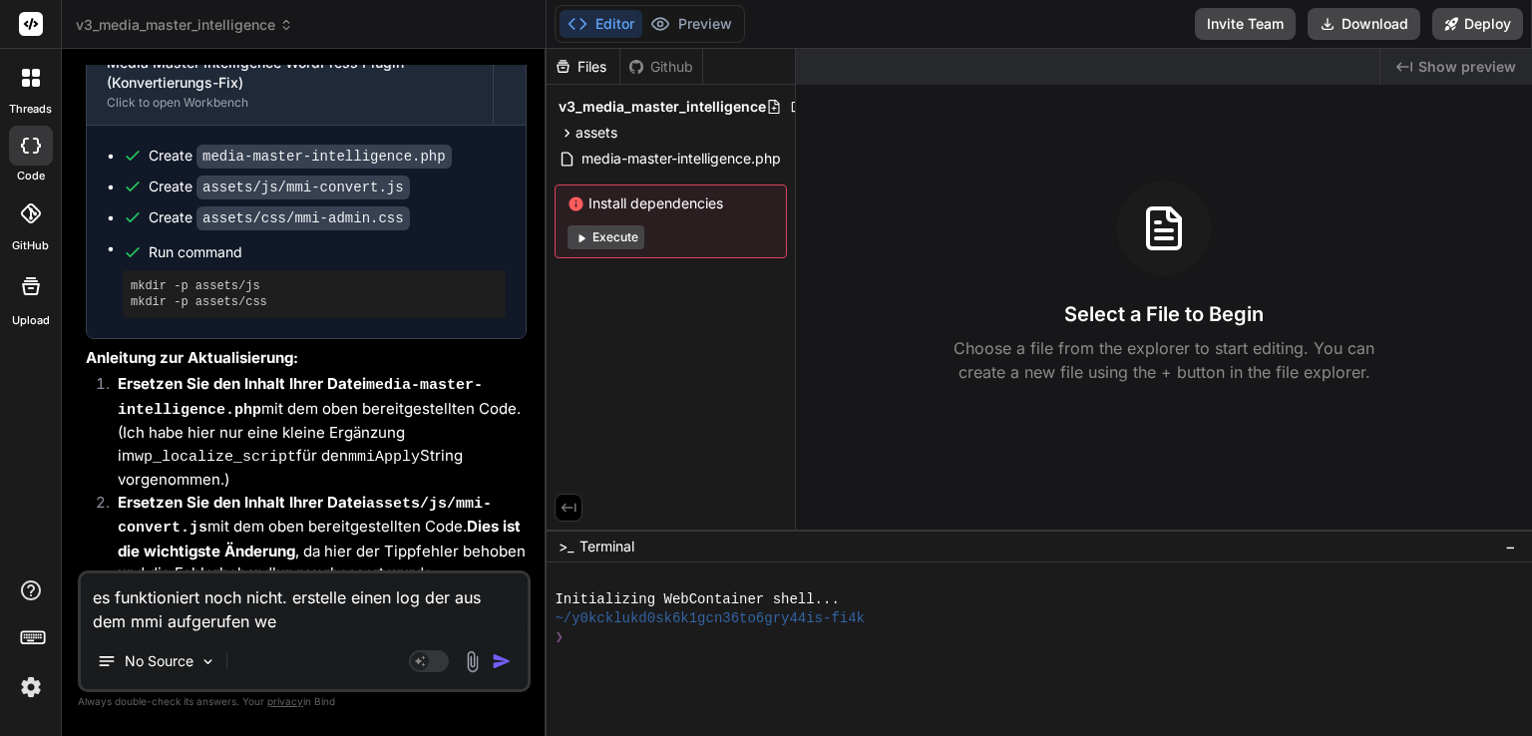
type textarea "es funktioniert noch nicht. erstelle einen log der aus dem mmi aufgerufen wer"
type textarea "x"
type textarea "es funktioniert noch nicht. erstelle einen log der aus dem mmi aufgerufen werd"
type textarea "x"
type textarea "es funktioniert noch nicht. erstelle einen log der aus dem mmi aufgerufen werde"
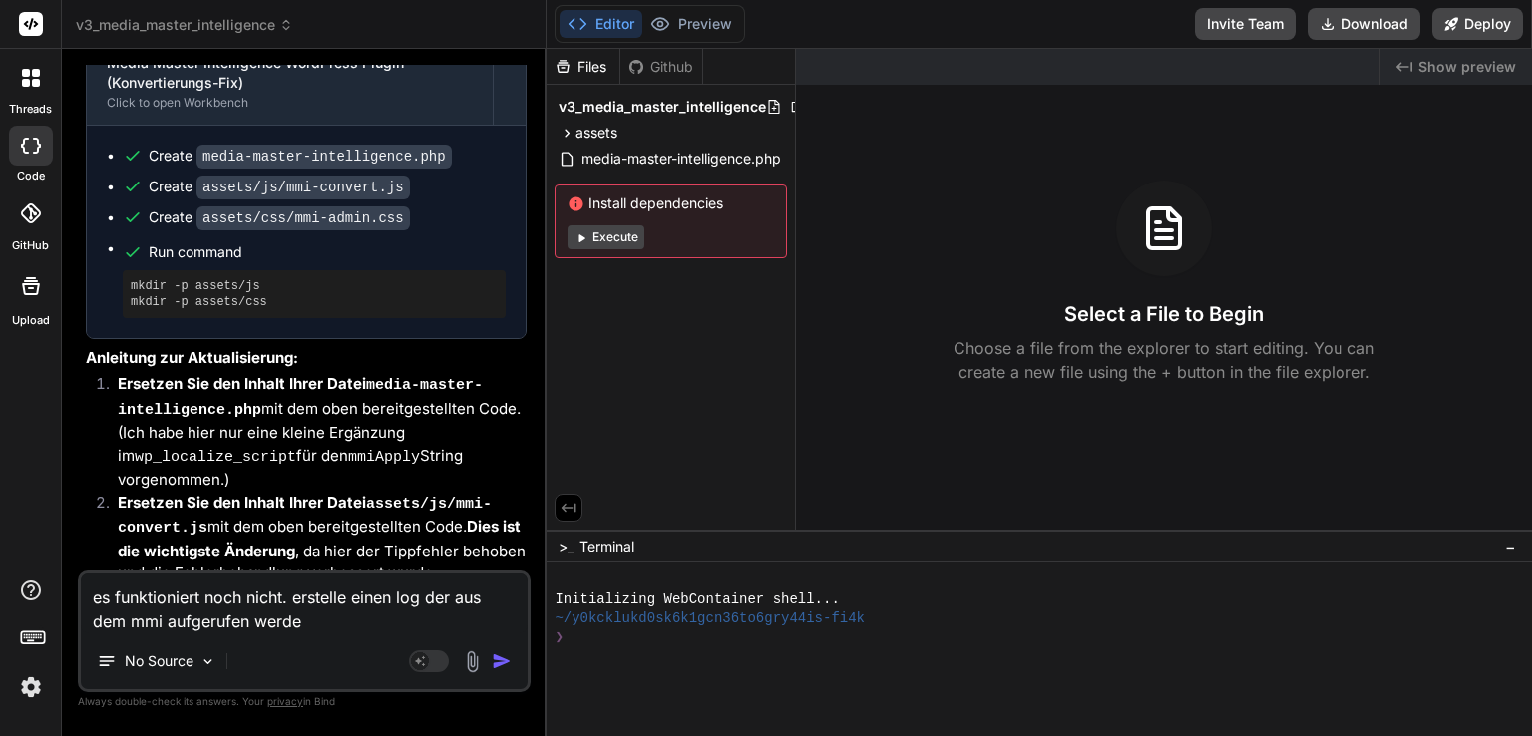
type textarea "x"
type textarea "es funktioniert noch nicht. erstelle einen log der aus dem mmi aufgerufen werden"
type textarea "x"
type textarea "es funktioniert noch nicht. erstelle einen log der aus dem mmi aufgerufen werden"
type textarea "x"
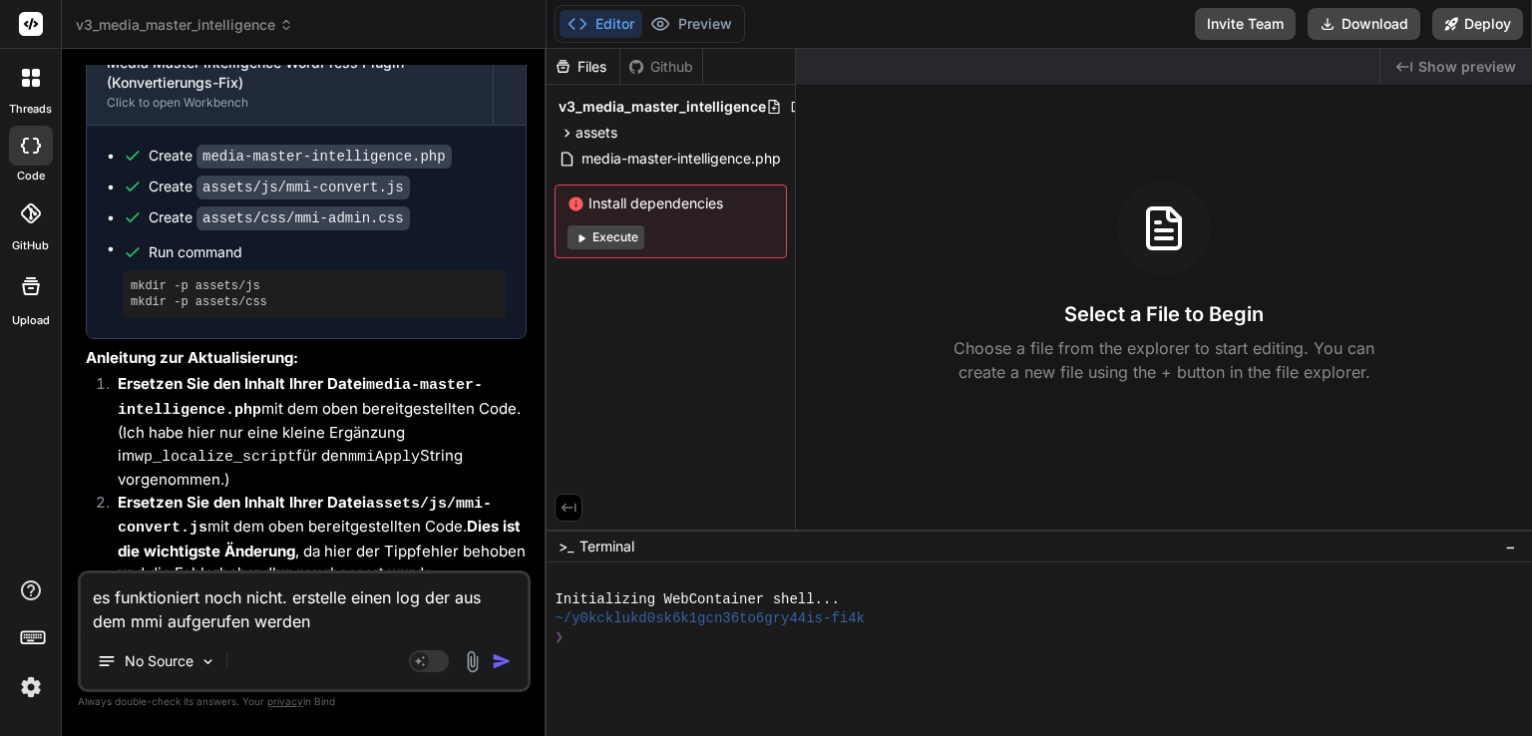
type textarea "es funktioniert noch nicht. erstelle einen log der aus dem mmi aufgerufen werde…"
type textarea "x"
type textarea "es funktioniert noch nicht. erstelle einen log der aus dem mmi aufgerufen werde…"
type textarea "x"
type textarea "es funktioniert noch nicht. erstelle einen log der aus dem mmi aufgerufen werde…"
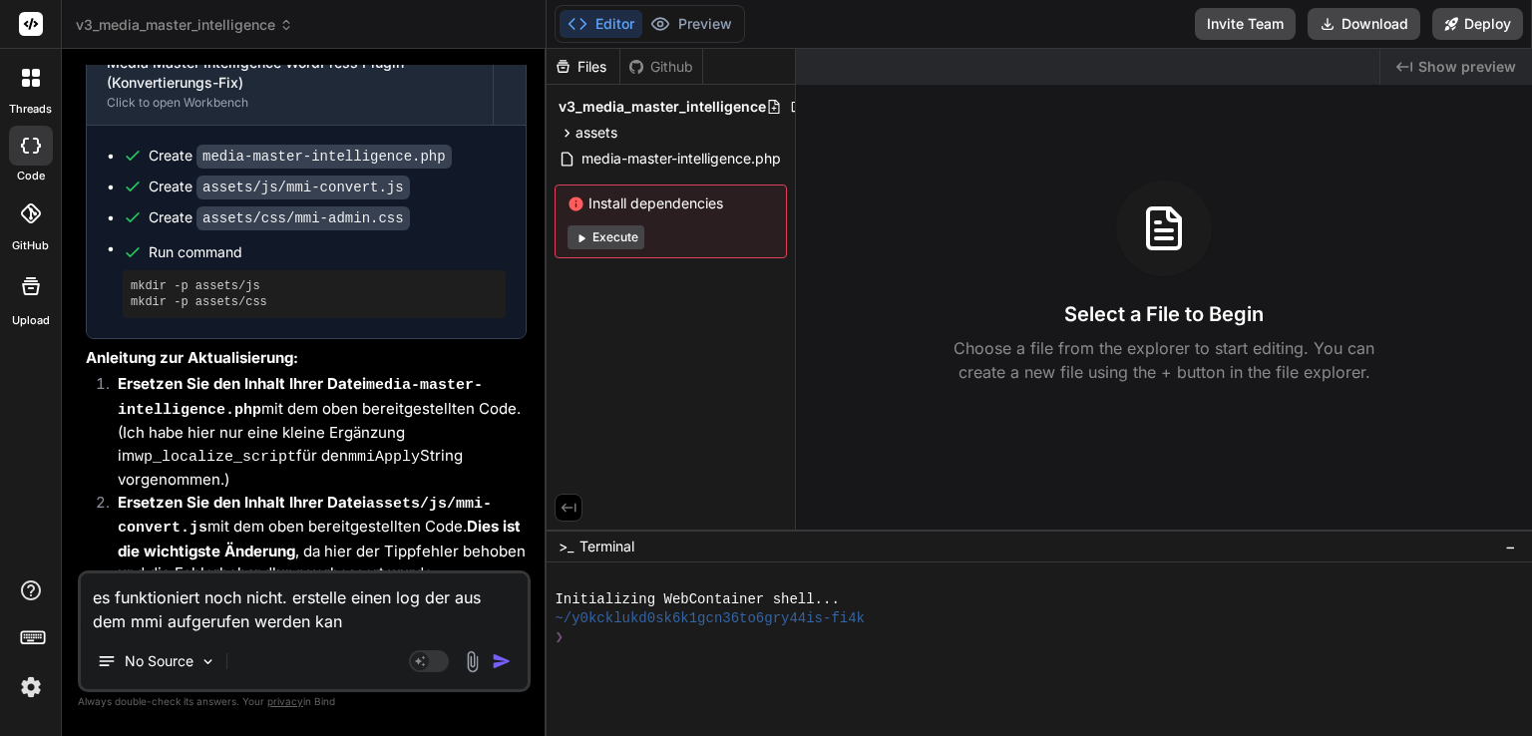
type textarea "x"
type textarea "es funktioniert noch nicht. erstelle einen log der aus dem mmi aufgerufen werde…"
type textarea "x"
type textarea "es funktioniert noch nicht. erstelle einen log der aus dem mmi aufgerufen werde…"
type textarea "x"
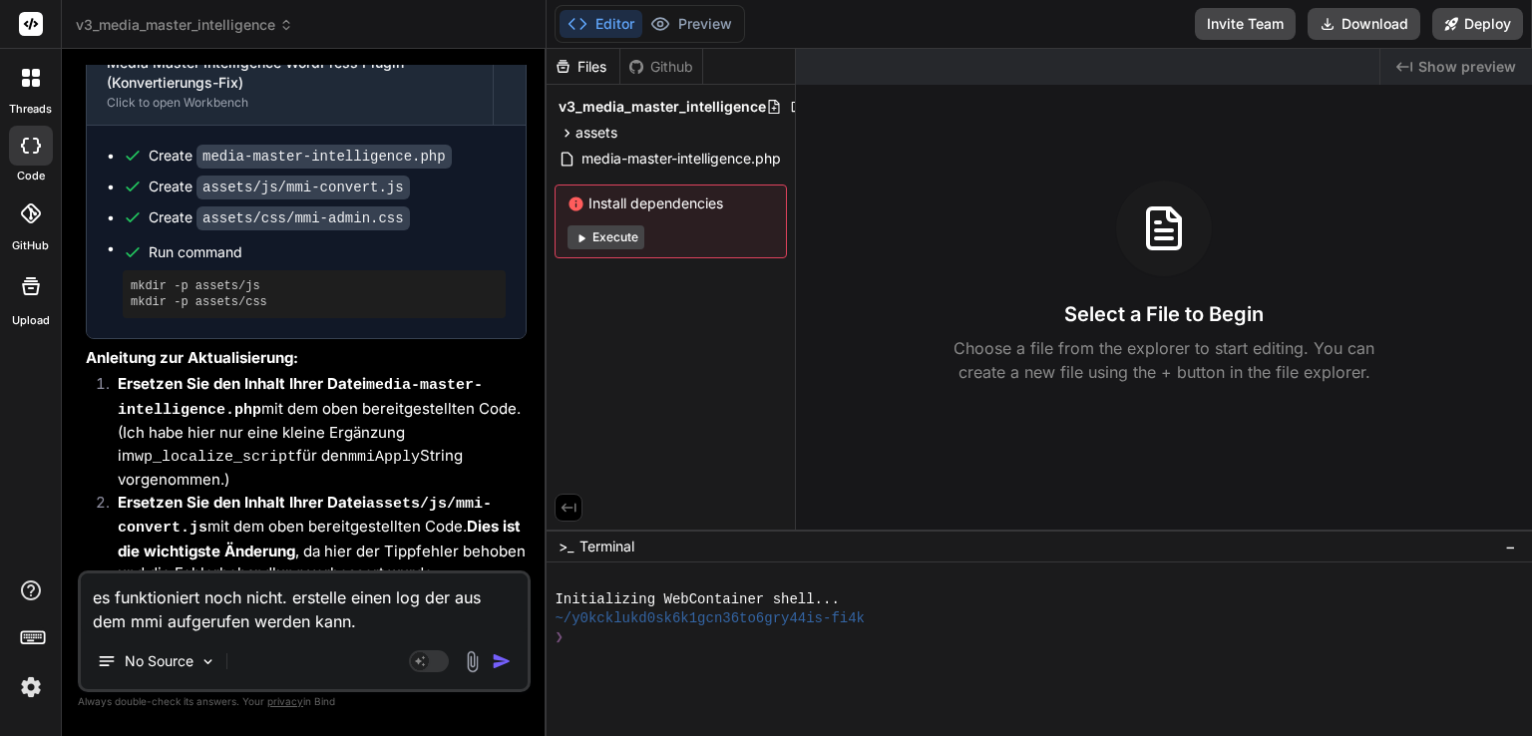
type textarea "es funktioniert noch nicht. erstelle einen log der aus dem mmi aufgerufen werde…"
type textarea "x"
type textarea "es funktioniert noch nicht. erstelle einen log der aus dem mmi aufgerufen werde…"
type textarea "x"
type textarea "es funktioniert noch nicht. erstelle einen log der aus dem mmi aufgerufen werde…"
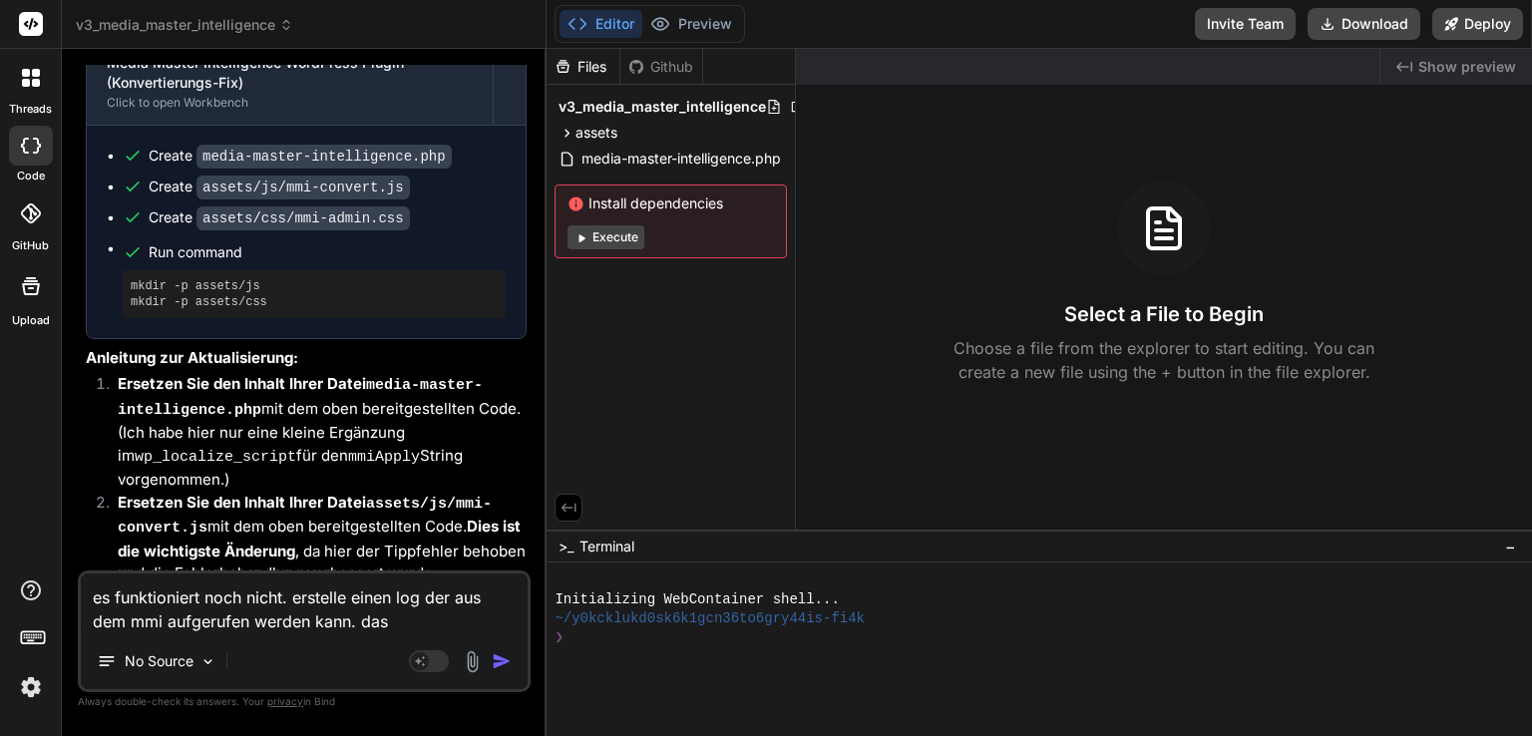
type textarea "x"
type textarea "es funktioniert noch nicht. erstelle einen log der aus dem mmi aufgerufen werde…"
type textarea "x"
type textarea "es funktioniert noch nicht. erstelle einen log der aus dem mmi aufgerufen werde…"
type textarea "x"
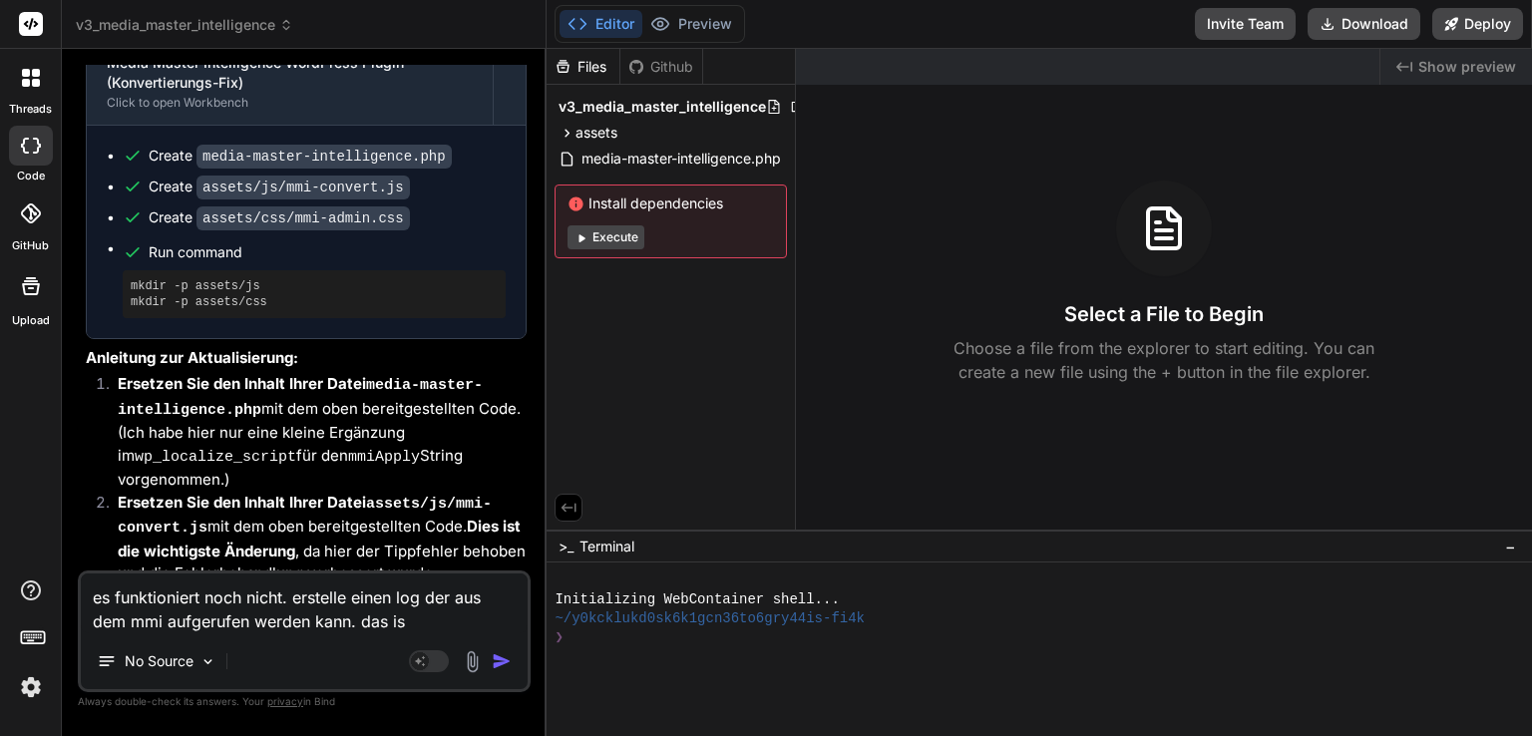
type textarea "es funktioniert noch nicht. erstelle einen log der aus dem mmi aufgerufen werde…"
type textarea "x"
type textarea "es funktioniert noch nicht. erstelle einen log der aus dem mmi aufgerufen werde…"
type textarea "x"
type textarea "es funktioniert noch nicht. erstelle einen log der aus dem mmi aufgerufen werde…"
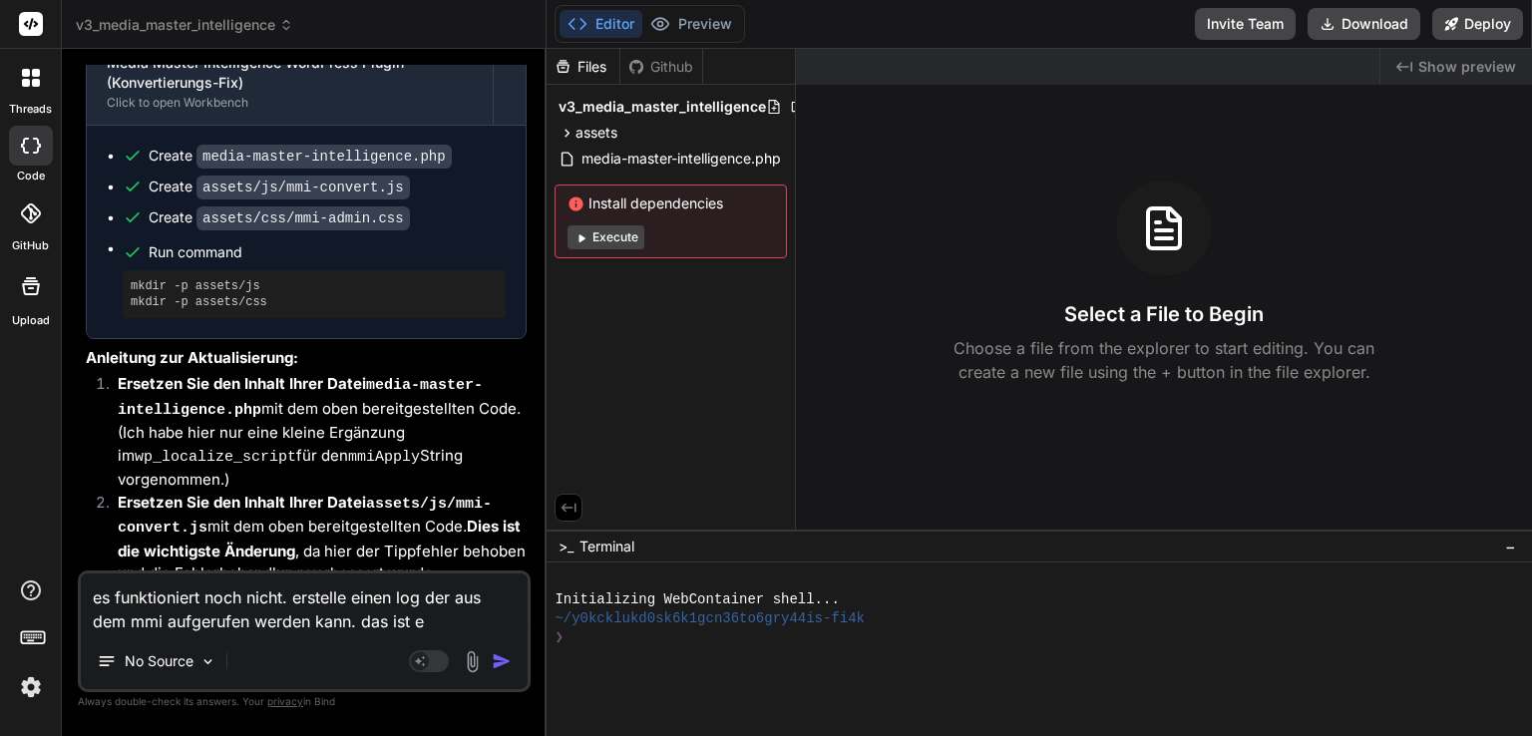
type textarea "x"
type textarea "es funktioniert noch nicht. erstelle einen log der aus dem mmi aufgerufen werde…"
type textarea "x"
type textarea "es funktioniert noch nicht. erstelle einen log der aus dem mmi aufgerufen werde…"
type textarea "x"
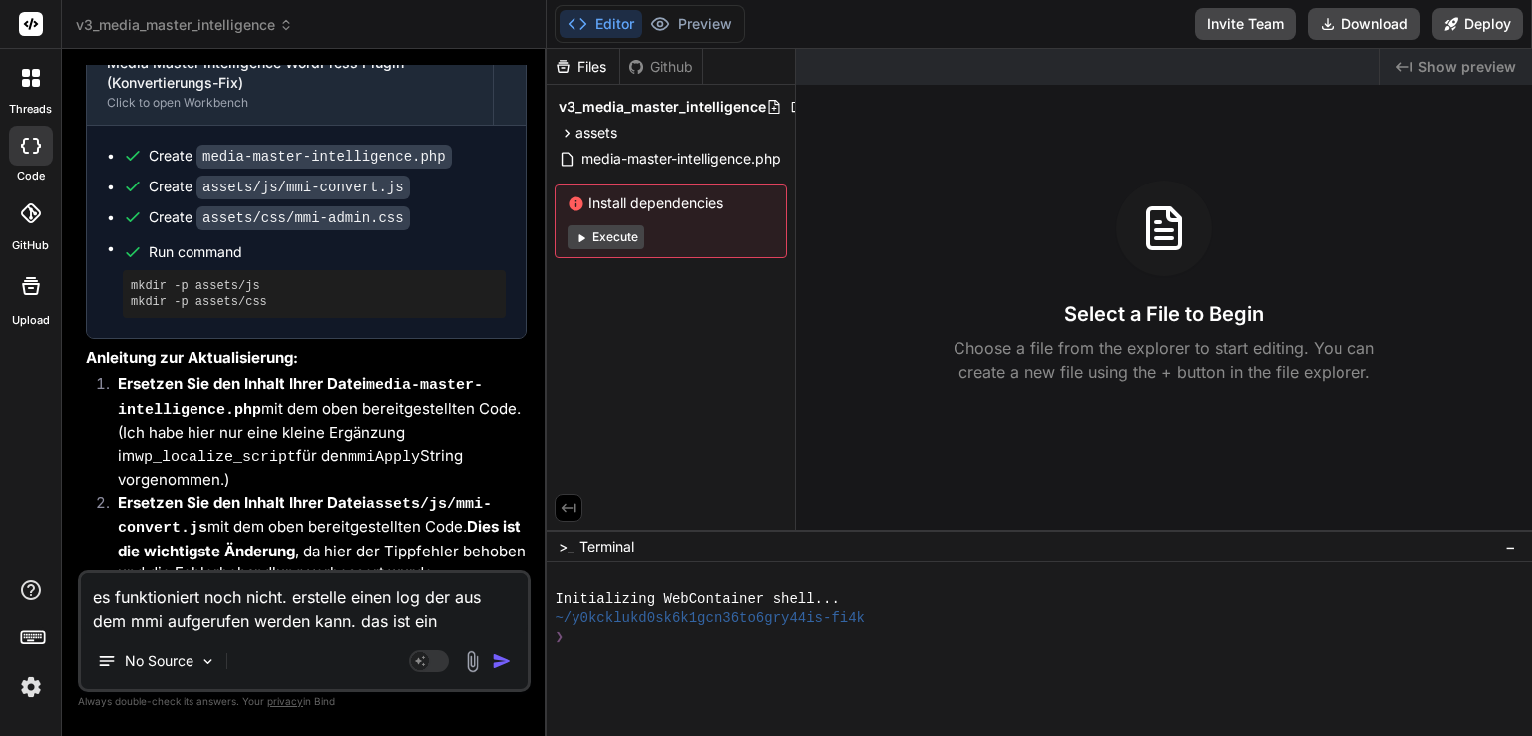
type textarea "es funktioniert noch nicht. erstelle einen log der aus dem mmi aufgerufen werde…"
type textarea "x"
type textarea "es funktioniert noch nicht. erstelle einen log der aus dem mmi aufgerufen werde…"
type textarea "x"
type textarea "es funktioniert noch nicht. erstelle einen log der aus dem mmi aufgerufen werde…"
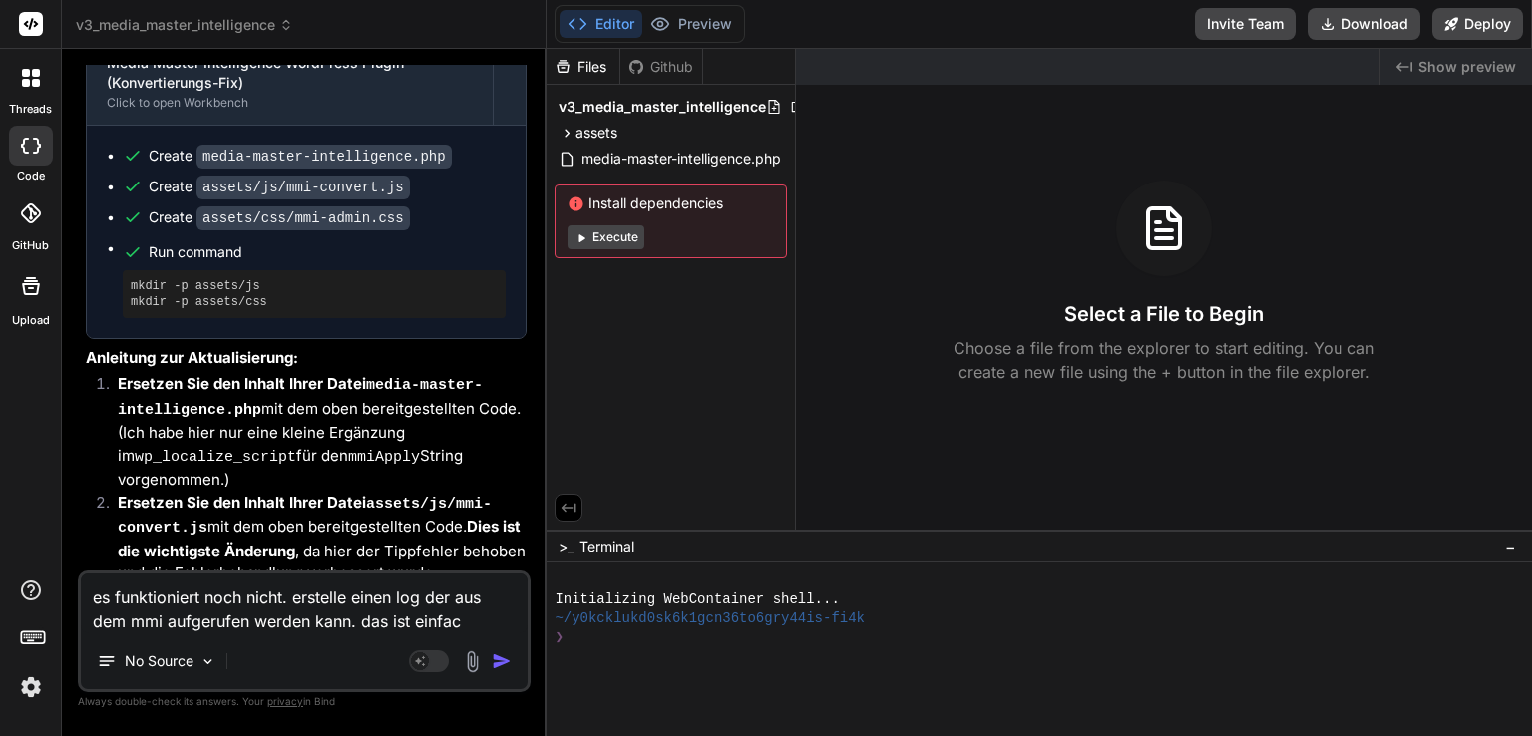
type textarea "x"
type textarea "es funktioniert noch nicht. erstelle einen log der aus dem mmi aufgerufen werde…"
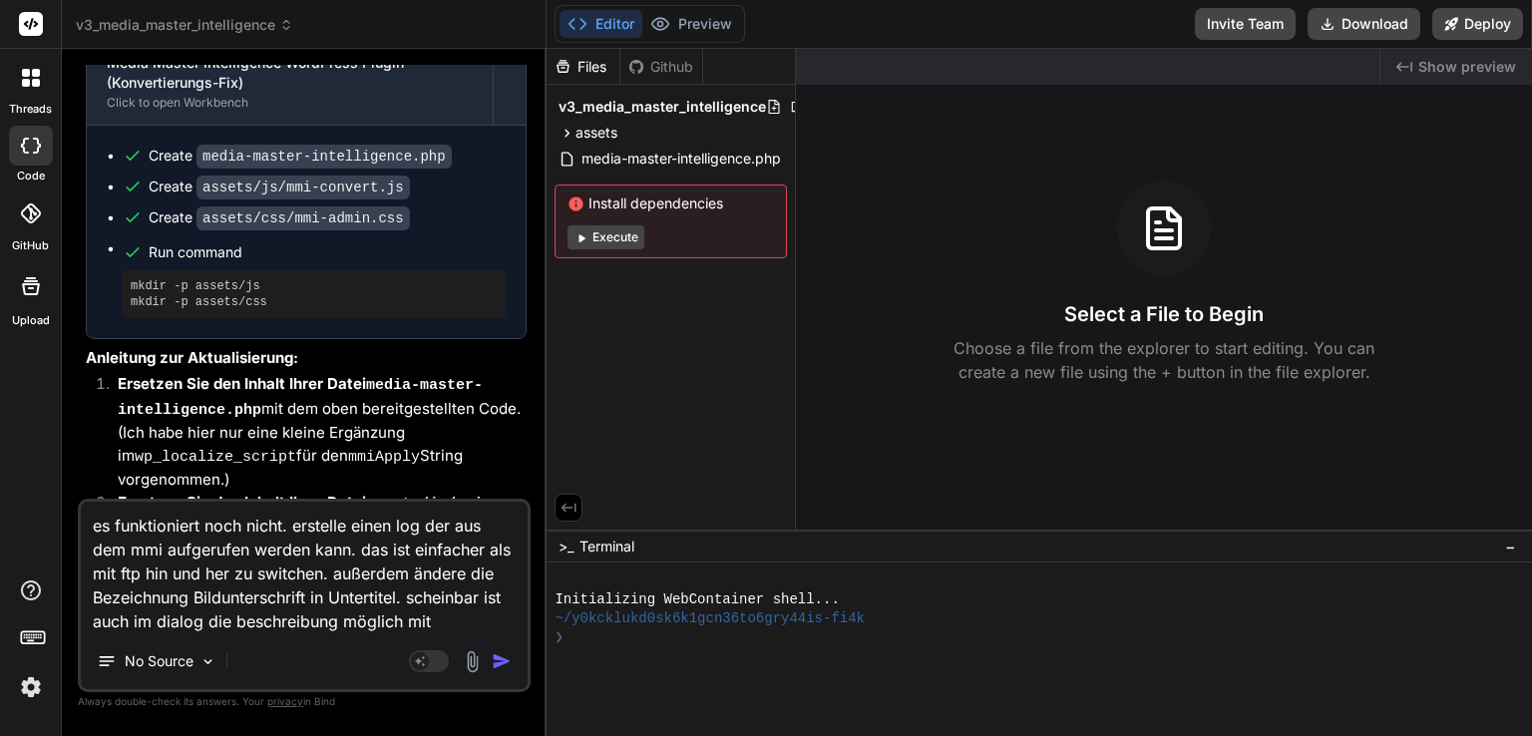
drag, startPoint x: 518, startPoint y: 624, endPoint x: 409, endPoint y: 598, distance: 111.7
click at [409, 598] on textarea "es funktioniert noch nicht. erstelle einen log der aus dem mmi aufgerufen werde…" at bounding box center [304, 568] width 447 height 132
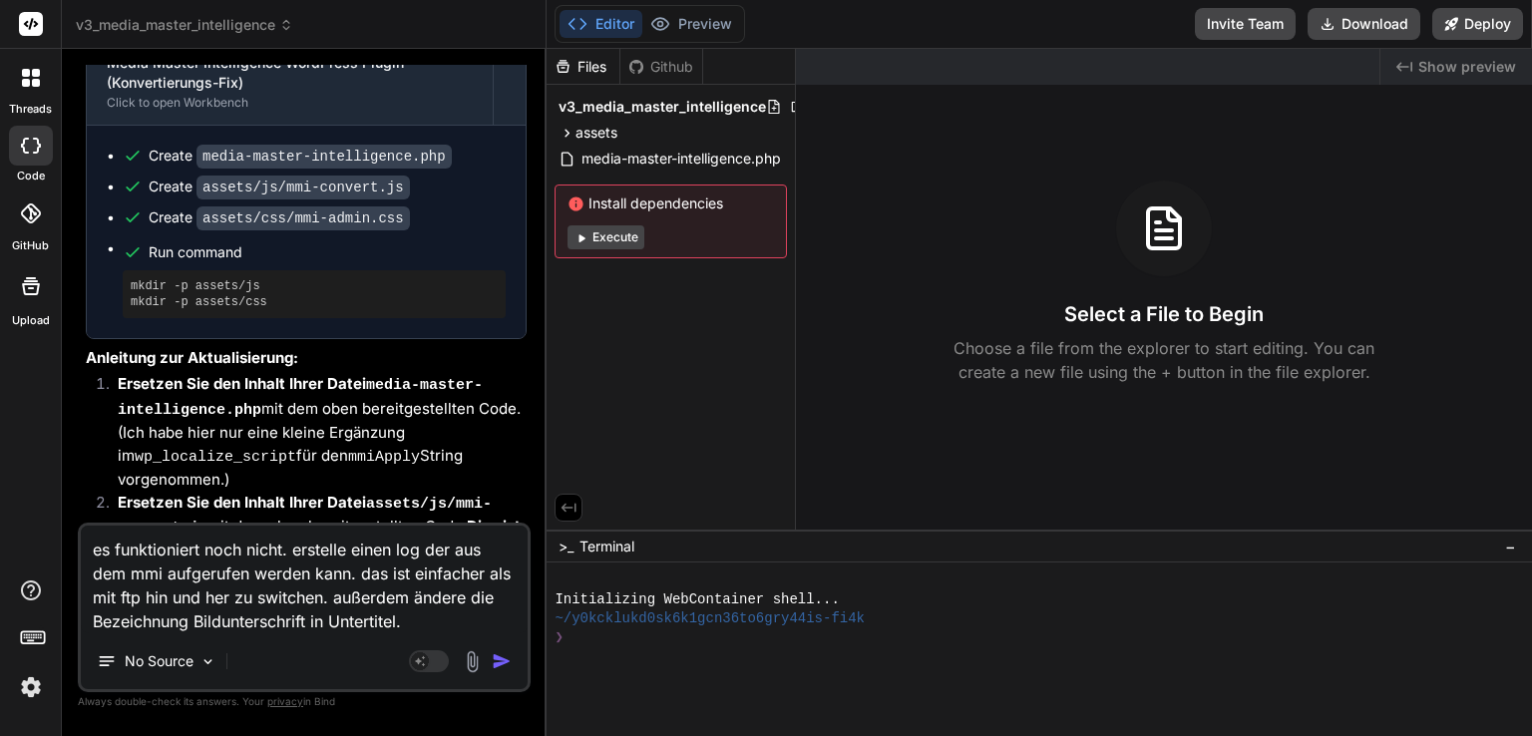
click at [251, 571] on textarea "es funktioniert noch nicht. erstelle einen log der aus dem mmi aufgerufen werde…" at bounding box center [304, 580] width 447 height 108
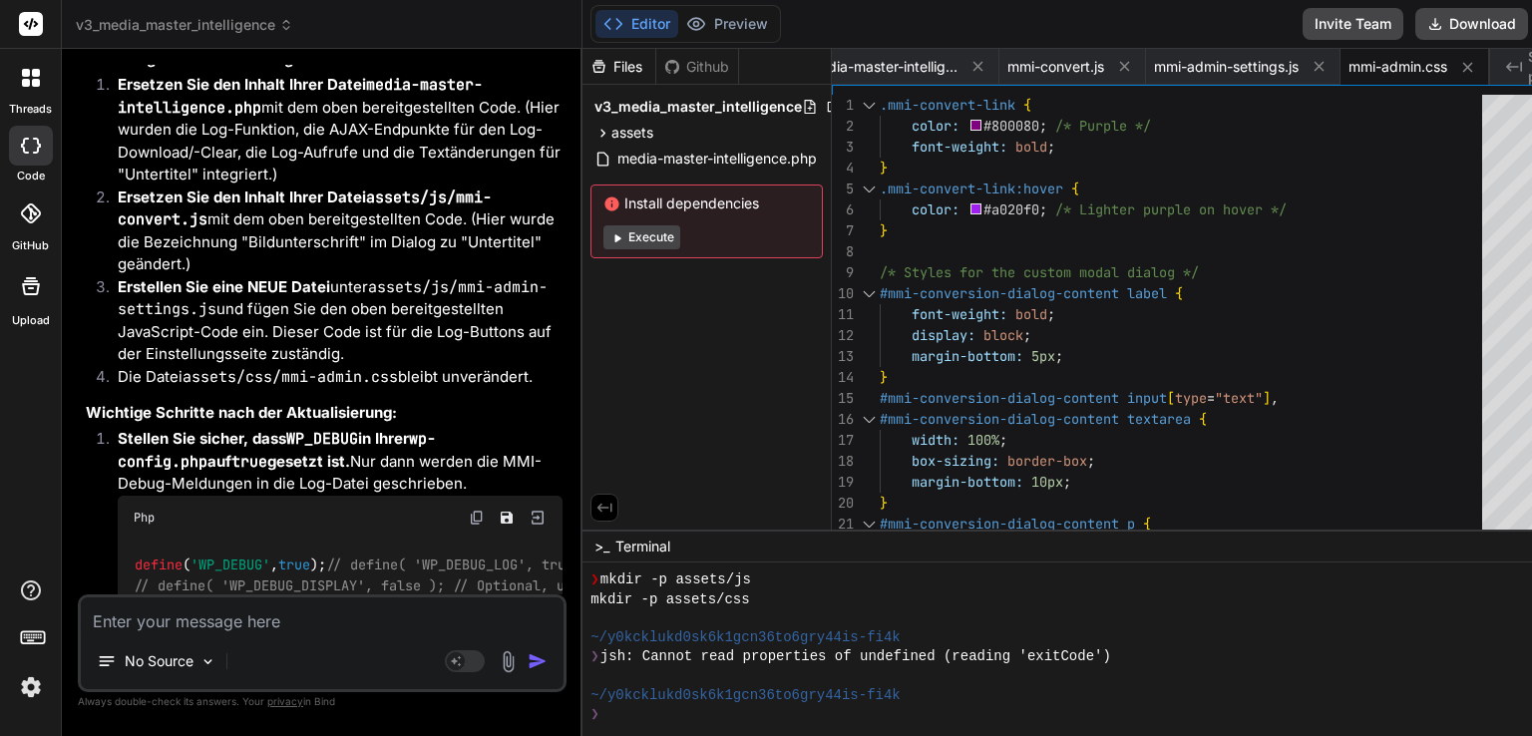
scroll to position [8221, 0]
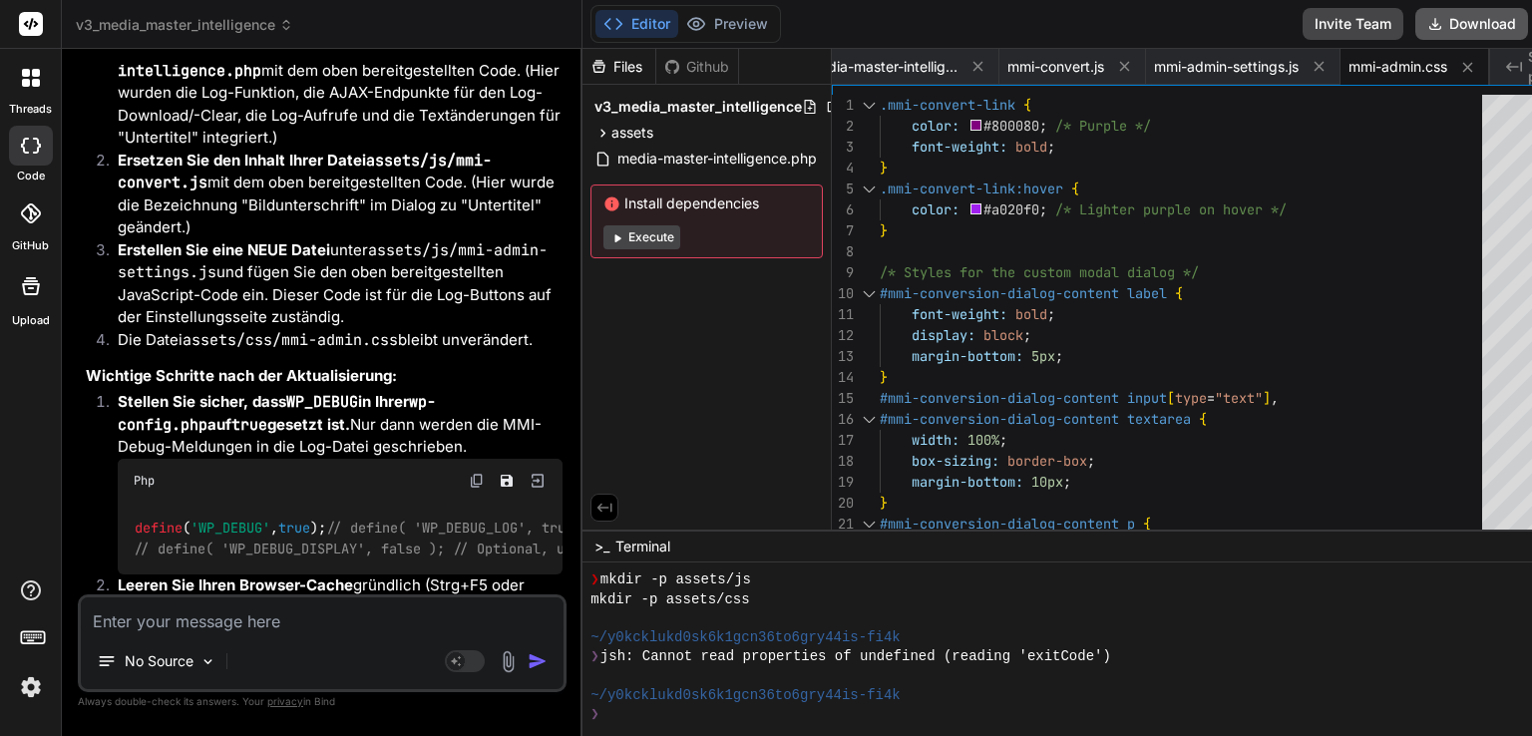
click at [1415, 17] on button "Download" at bounding box center [1471, 24] width 113 height 32
click at [224, 627] on textarea at bounding box center [322, 615] width 483 height 36
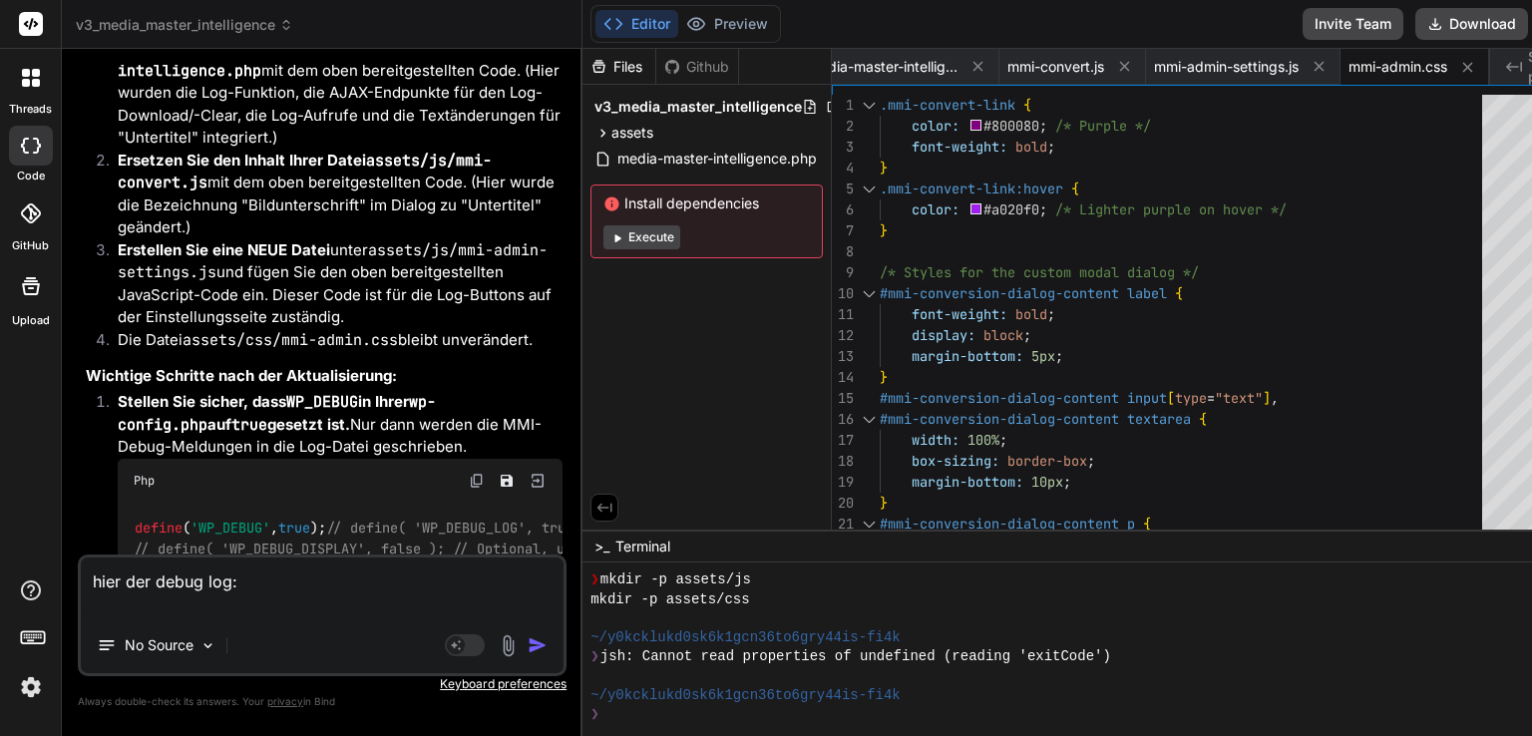
paste textarea "[2025-09-06 07:38:48] MMI Debug: Starting conversion for attachment ID: 11 [202…"
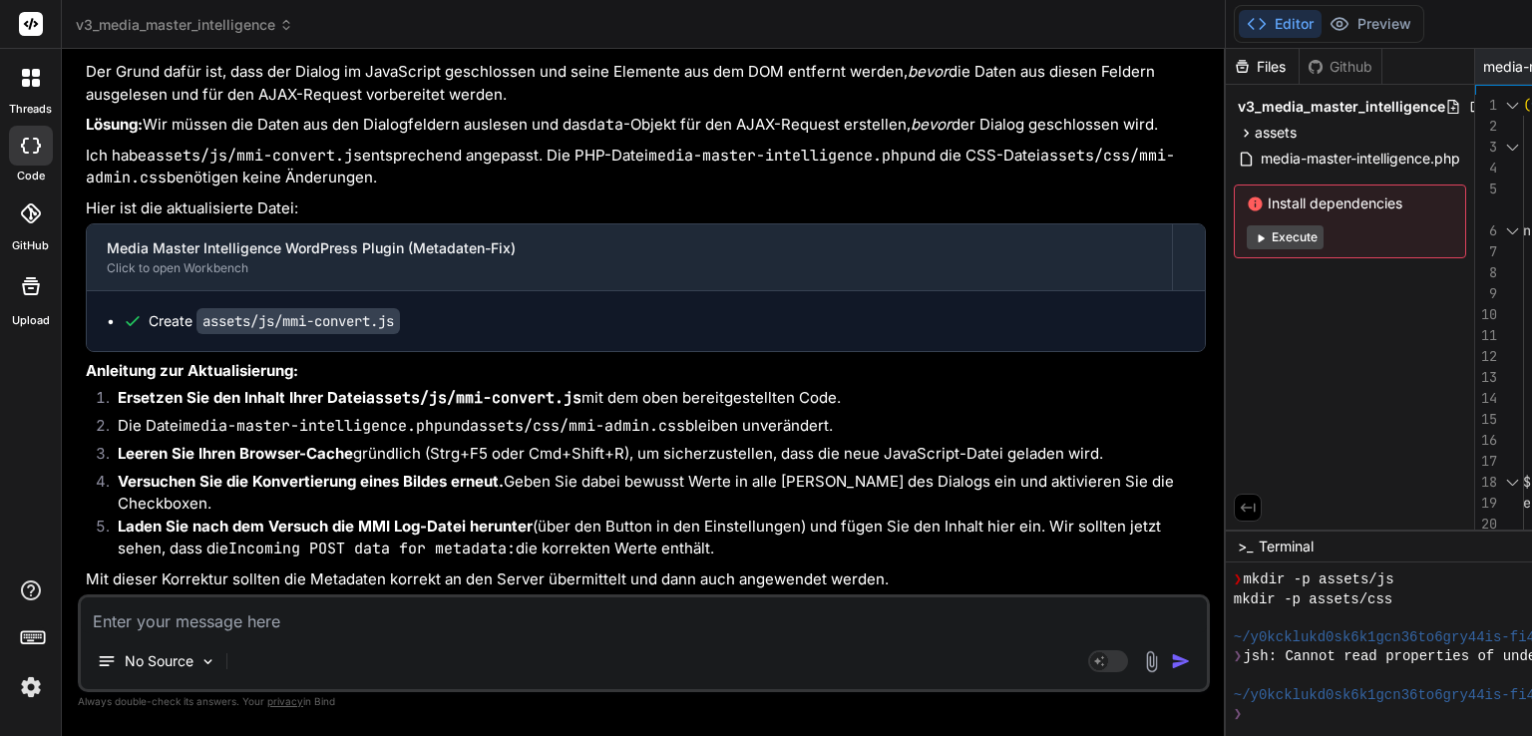
scroll to position [11258, 0]
click at [305, 626] on textarea at bounding box center [644, 615] width 1126 height 36
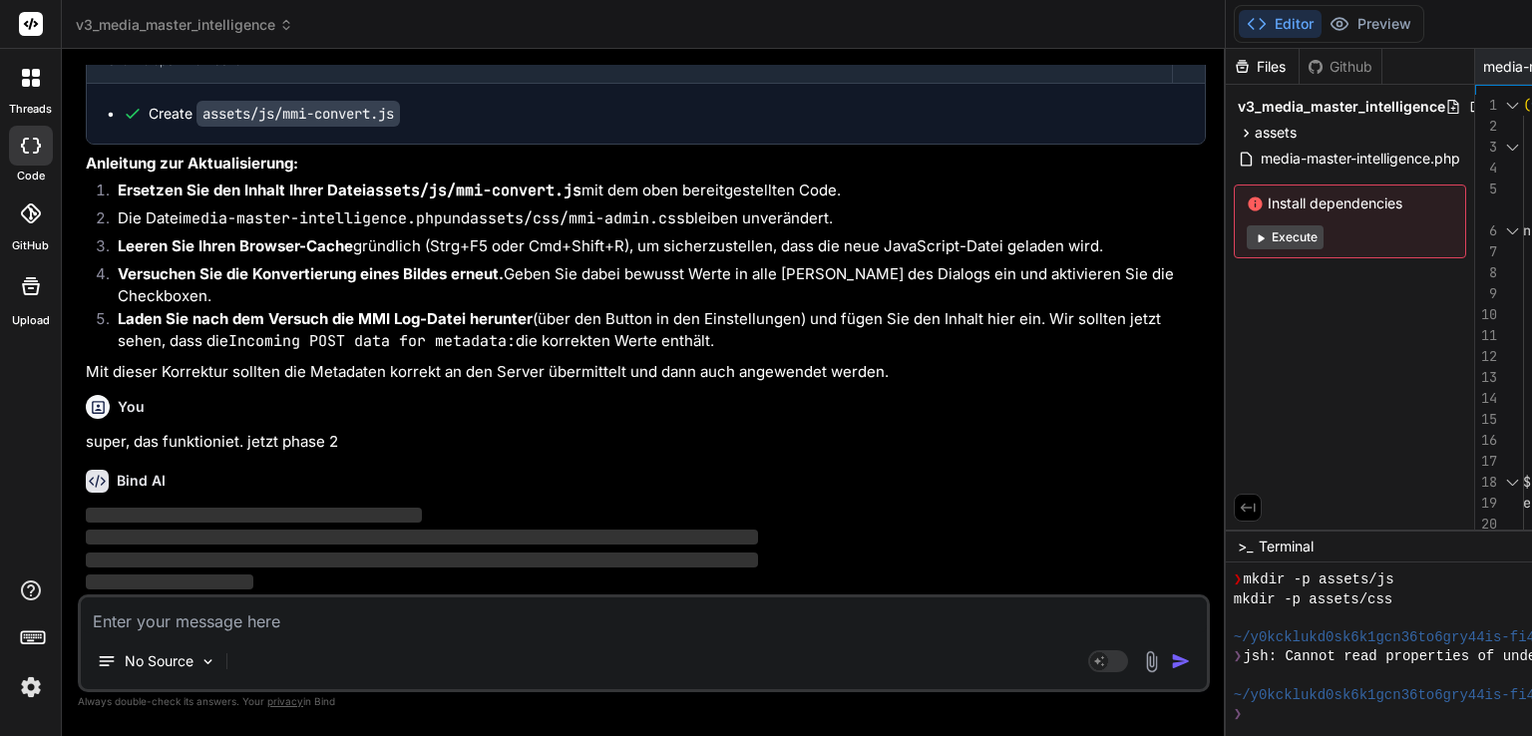
scroll to position [11464, 0]
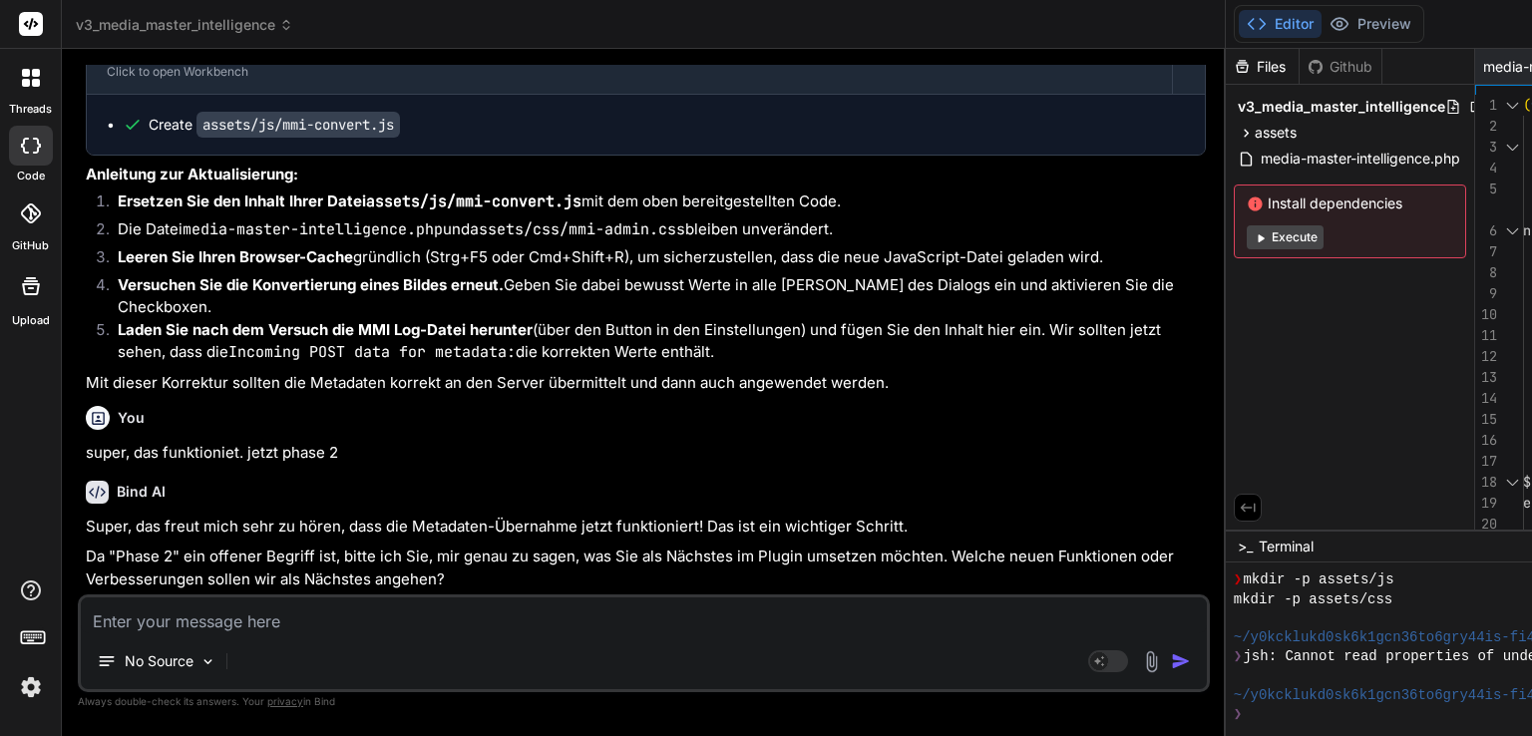
click at [405, 537] on p "Super, das freut mich sehr zu hören, dass die Metadaten-Übernahme jetzt funktio…" at bounding box center [646, 527] width 1120 height 23
click at [288, 545] on p "Da "Phase 2" ein offener Begriff ist, bitte ich Sie, mir genau zu sagen, was Si…" at bounding box center [646, 567] width 1120 height 45
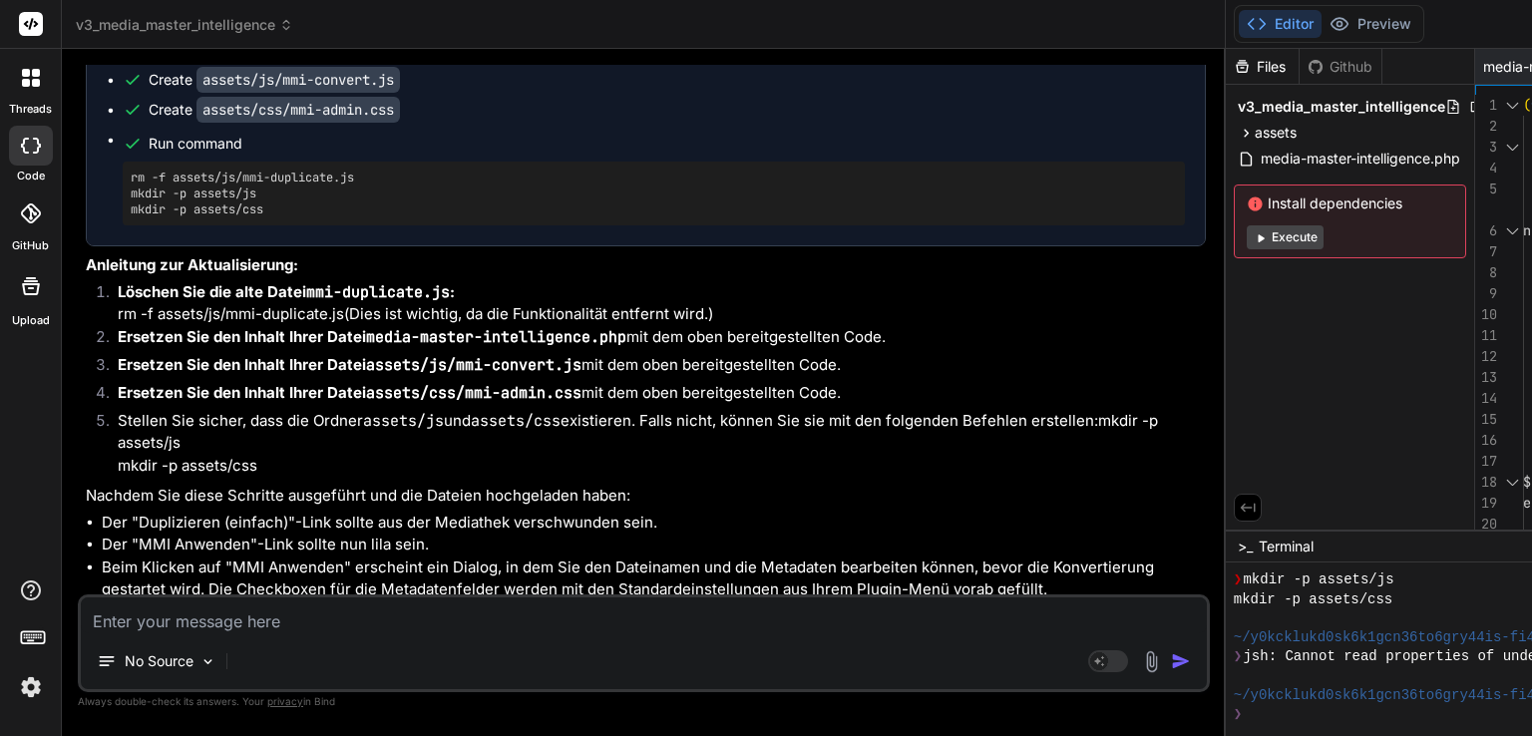
scroll to position [2546, 0]
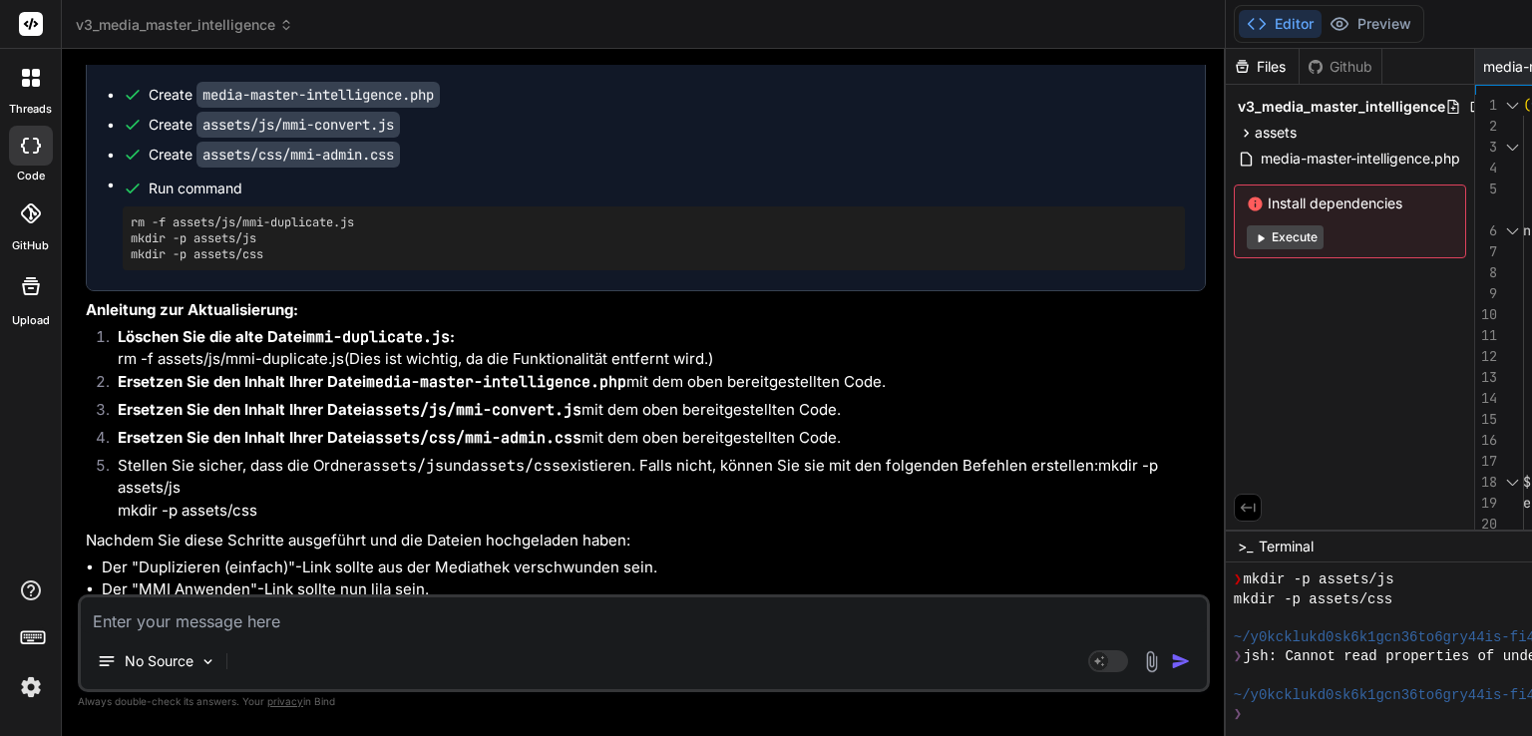
drag, startPoint x: 88, startPoint y: 119, endPoint x: 364, endPoint y: 437, distance: 421.3
copy div "Nächste Schritte (Phase 2: Interaktiver Metadaten-Dialog) Sobald Phase 1 erfolg…"
click at [263, 623] on textarea at bounding box center [644, 615] width 1126 height 36
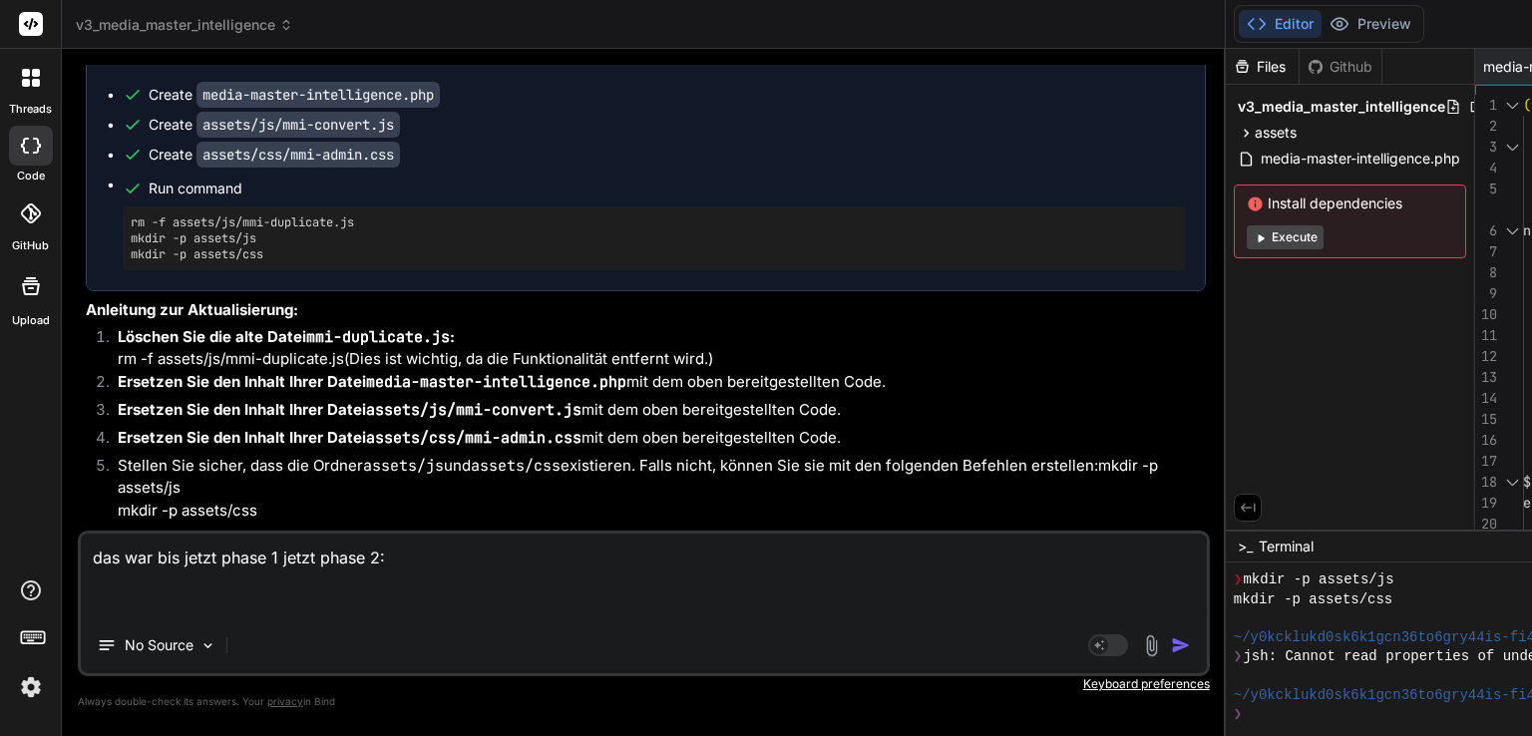
paste textarea "Nächste Schritte (Phase 2: Interaktiver Metadaten-Dialog) Sobald Phase 1 erfolg…"
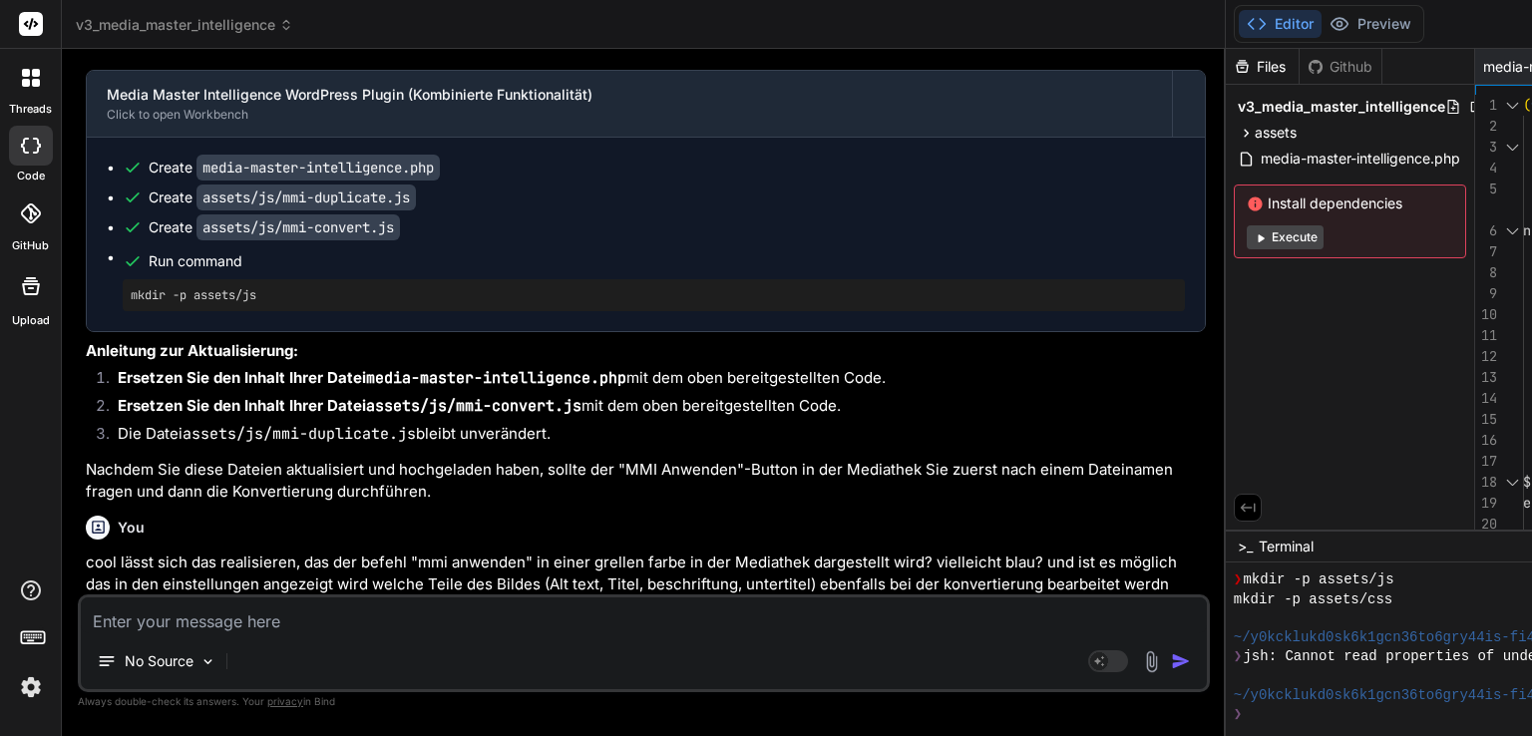
scroll to position [499, 0]
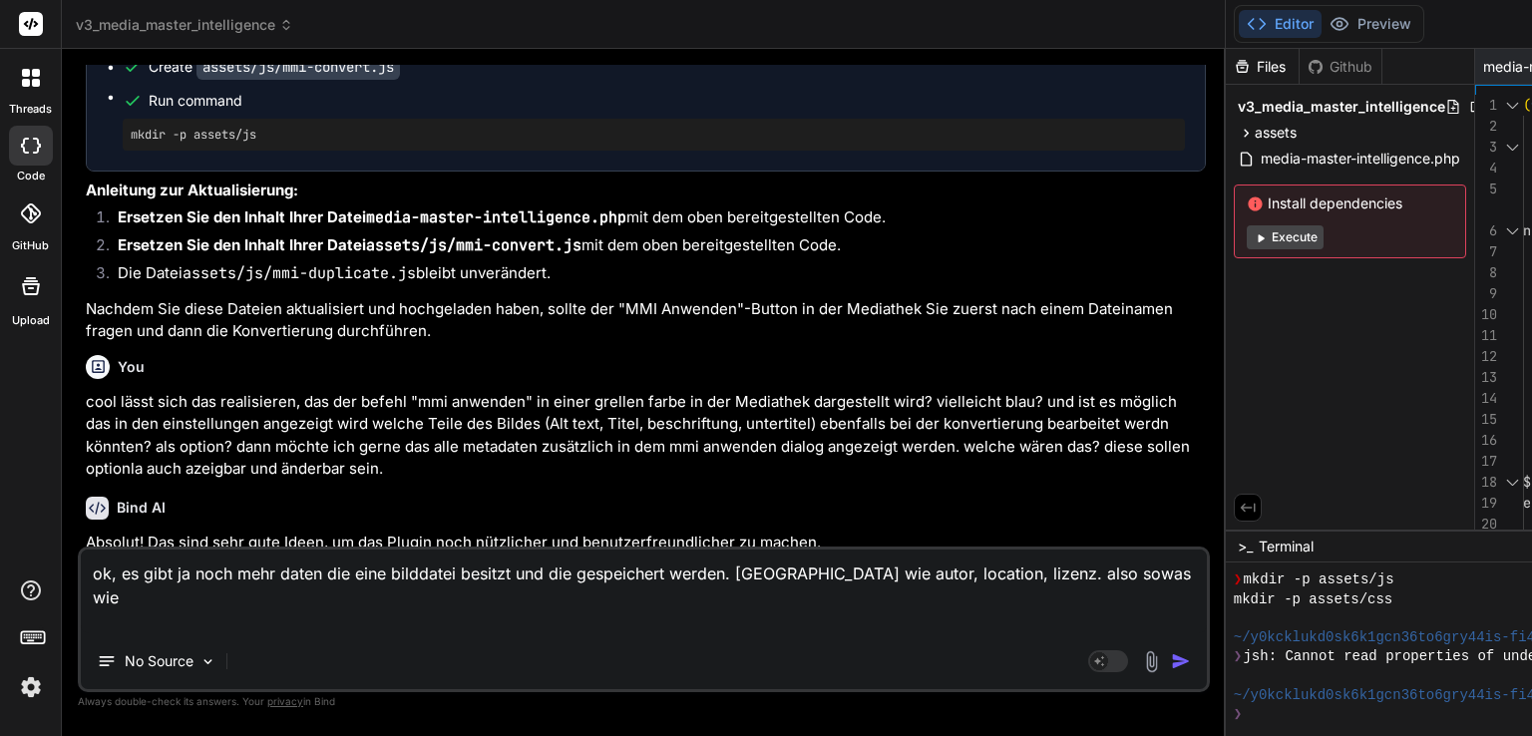
paste textarea "nah an SEO: Creator, Credit Line, Copyright Notice, Rights Usage Terms, License…"
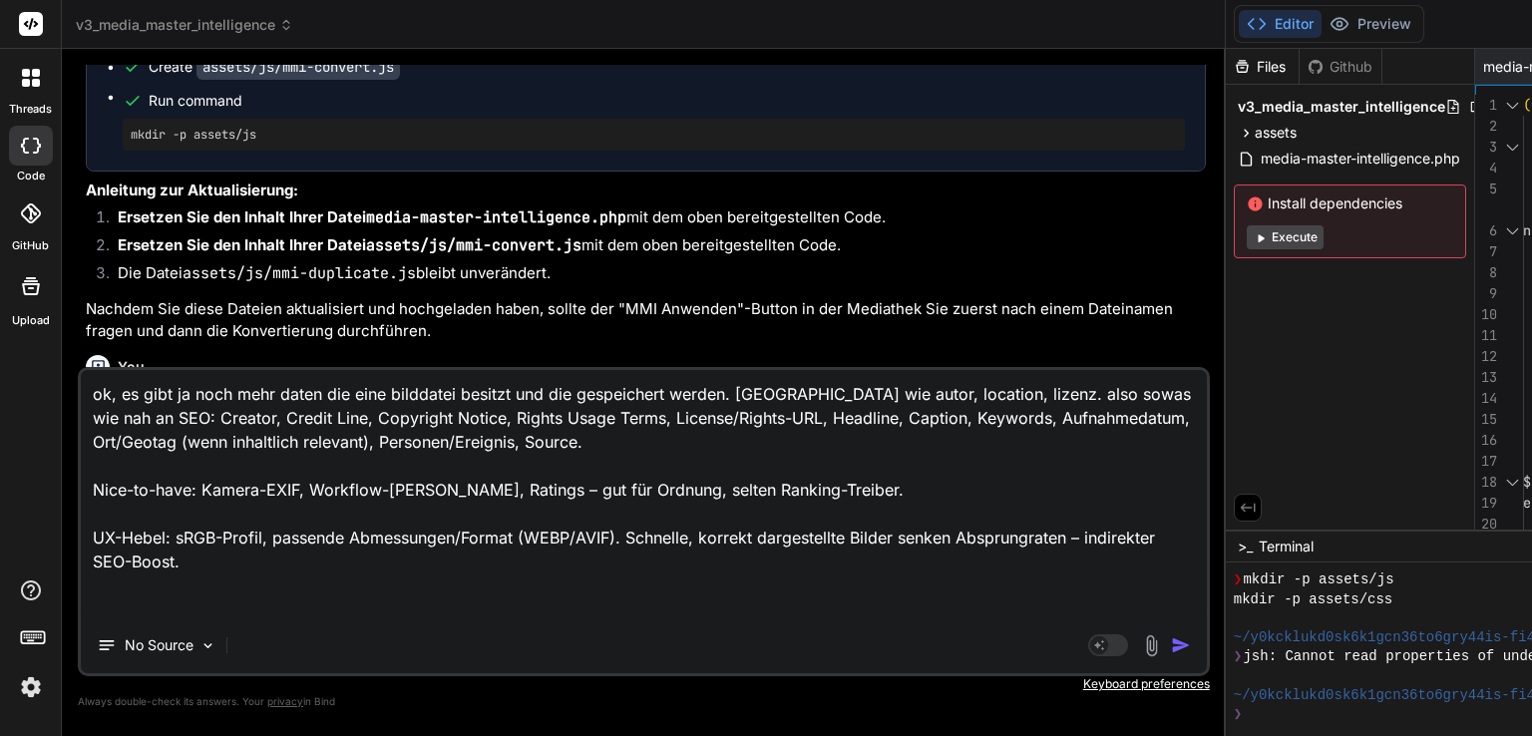
scroll to position [0, 0]
click at [1171, 644] on img "button" at bounding box center [1181, 645] width 20 height 20
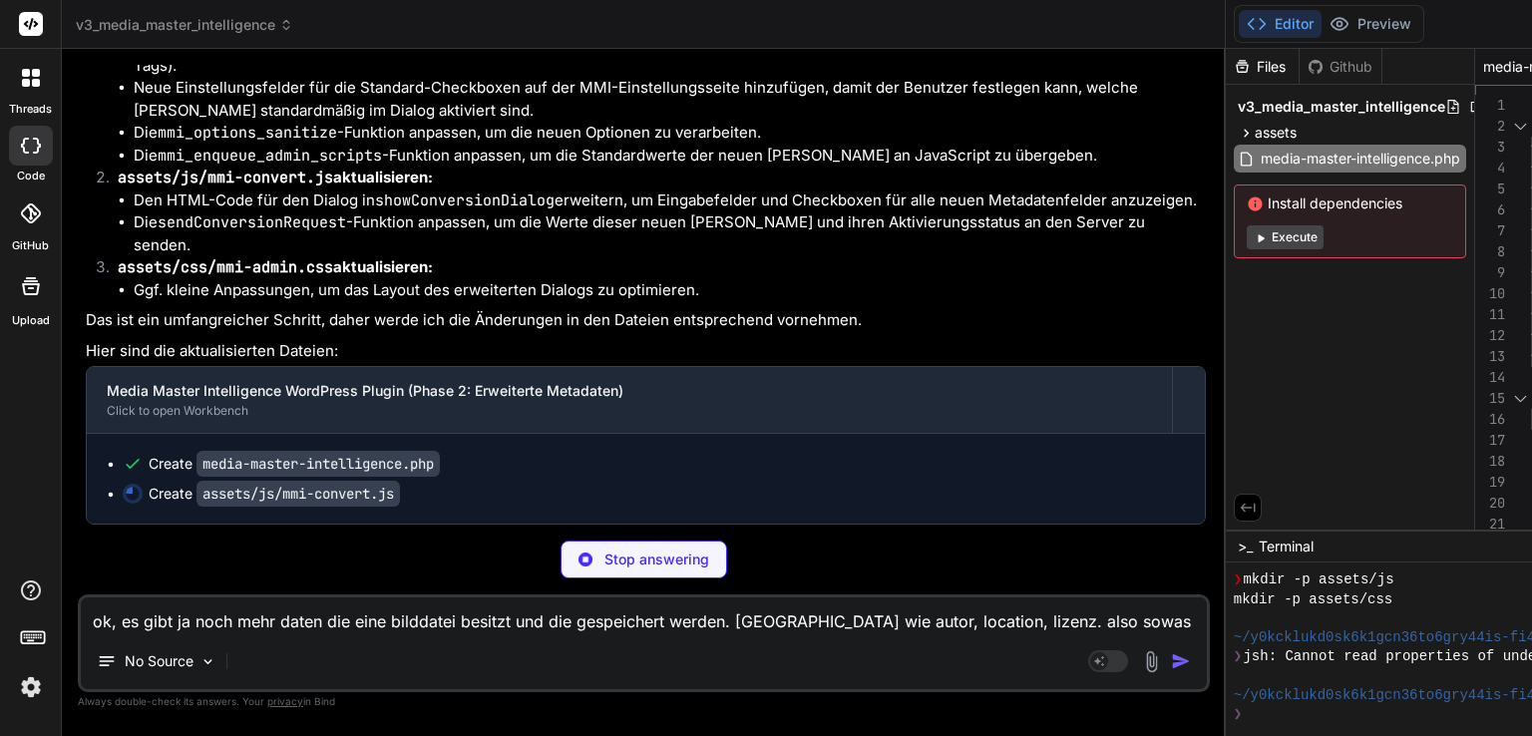
scroll to position [14476, 0]
